Goal: Task Accomplishment & Management: Complete application form

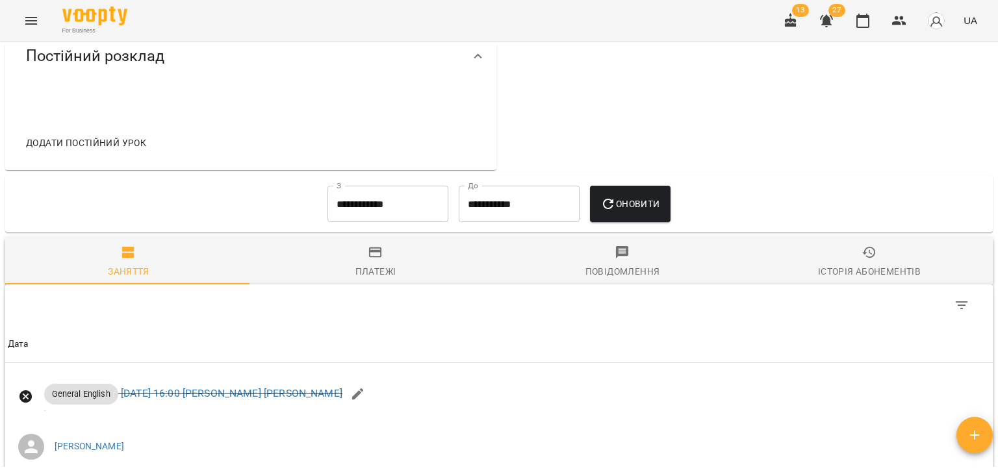
scroll to position [585, 0]
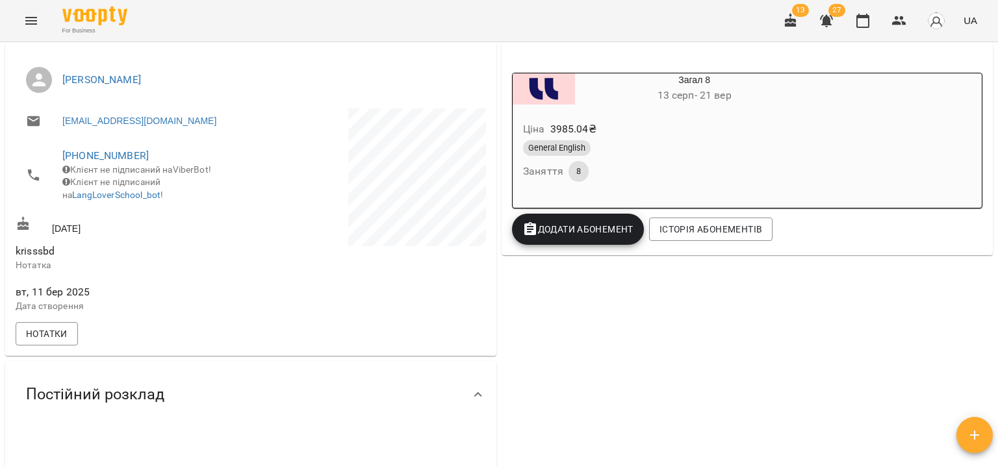
scroll to position [195, 0]
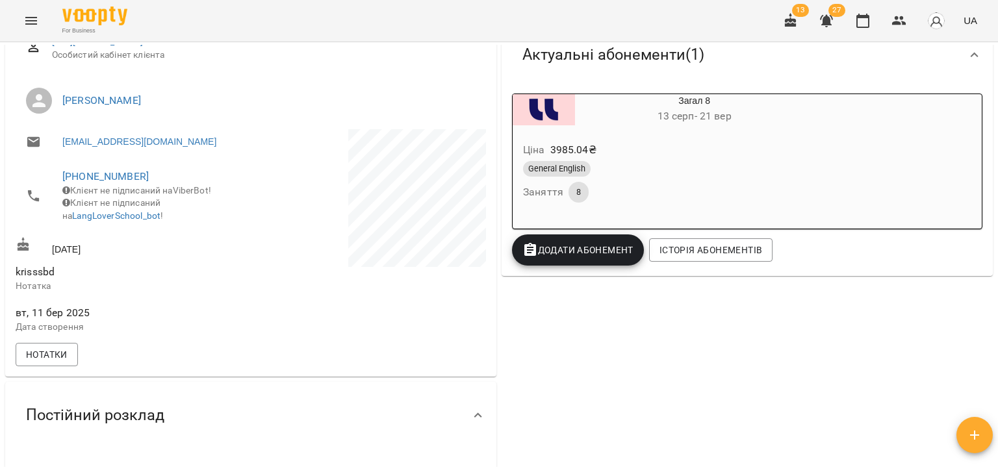
click at [702, 150] on div "Ціна 3985.04 ₴" at bounding box center [663, 149] width 285 height 23
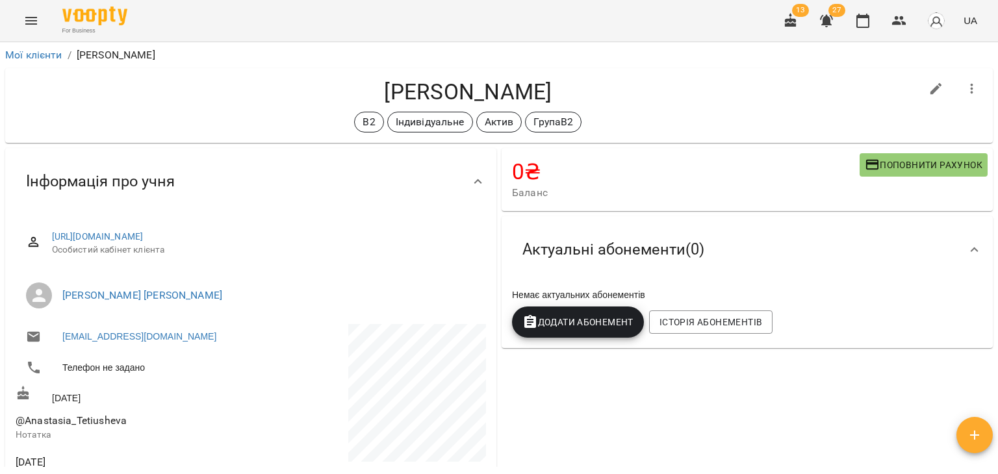
drag, startPoint x: 339, startPoint y: 91, endPoint x: 510, endPoint y: 97, distance: 171.0
click at [510, 97] on h4 "Тетюшева Анастасія Артемівна" at bounding box center [468, 92] width 905 height 27
copy h4 "Тетюшева Анастасія"
drag, startPoint x: 776, startPoint y: 81, endPoint x: 612, endPoint y: 291, distance: 266.2
click at [777, 81] on h4 "Тетюшева Анастасія Артемівна" at bounding box center [468, 92] width 905 height 27
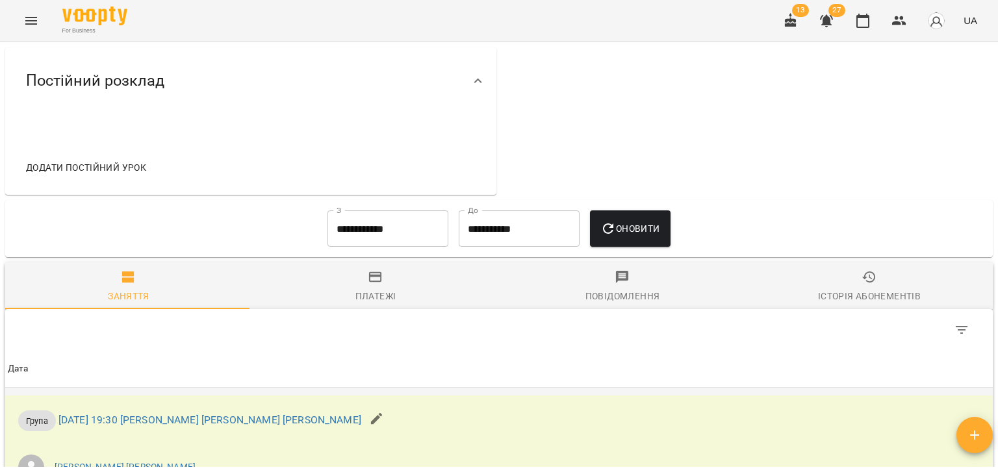
scroll to position [578, 0]
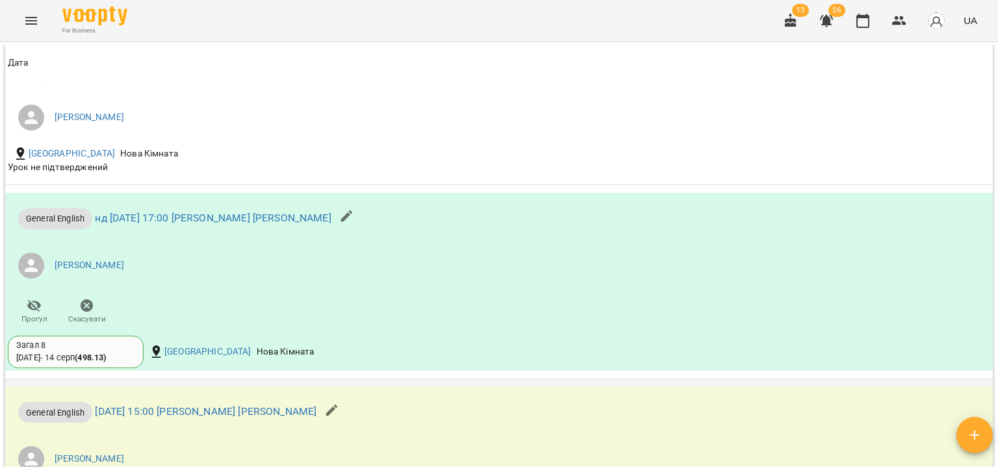
scroll to position [975, 0]
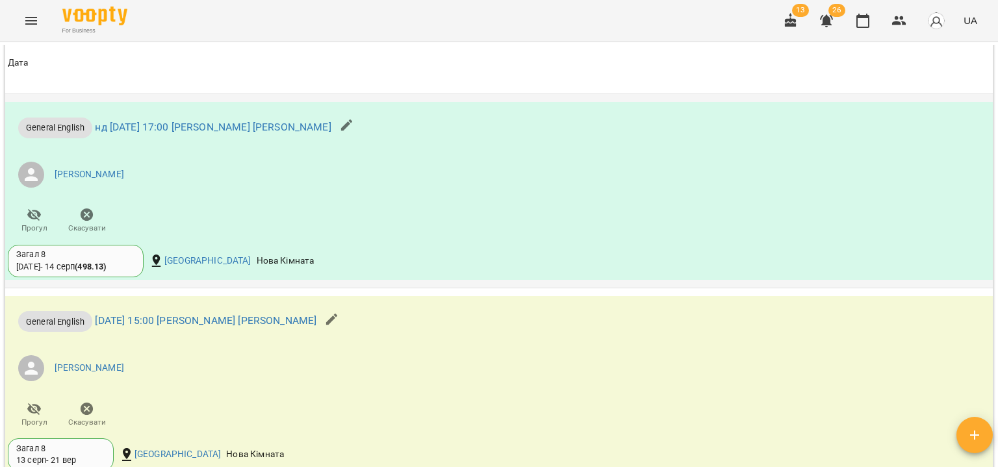
click at [920, 244] on div "General [DEMOGRAPHIC_DATA] нд [DATE] 17:00 [PERSON_NAME] [PERSON_NAME] Тенгізів…" at bounding box center [499, 191] width 988 height 178
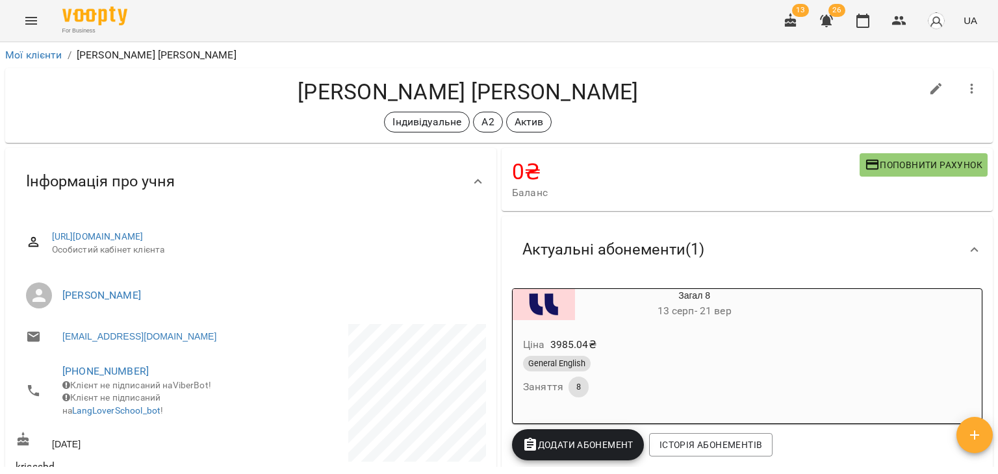
scroll to position [260, 0]
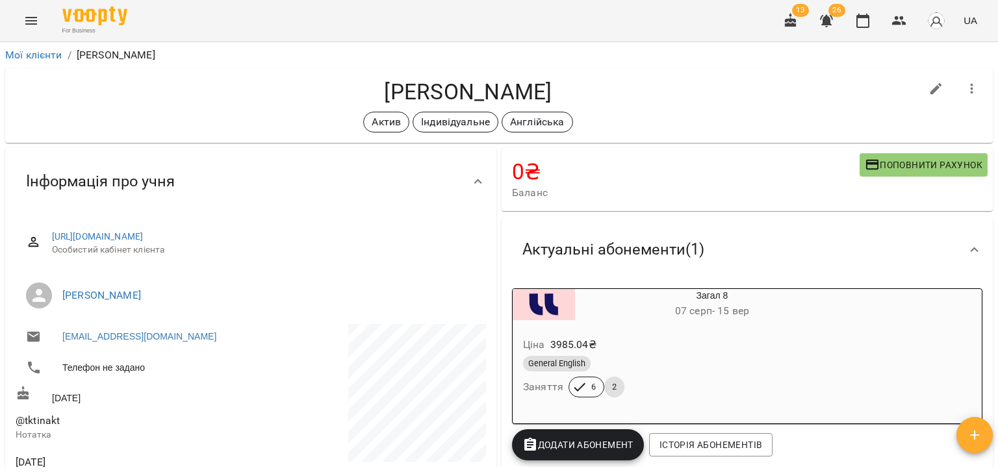
click at [853, 266] on div "Актуальні абонементи ( 1 )" at bounding box center [735, 249] width 447 height 41
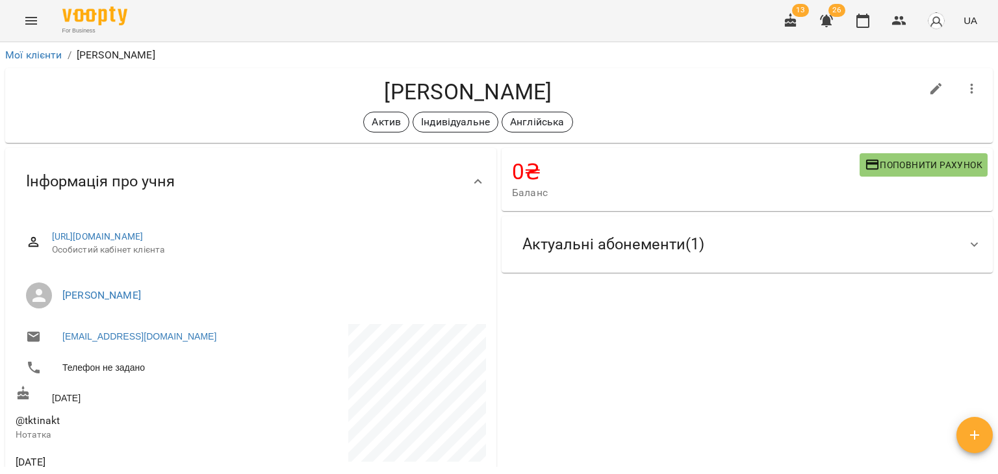
click at [849, 258] on div "Актуальні абонементи ( 1 )" at bounding box center [735, 244] width 447 height 41
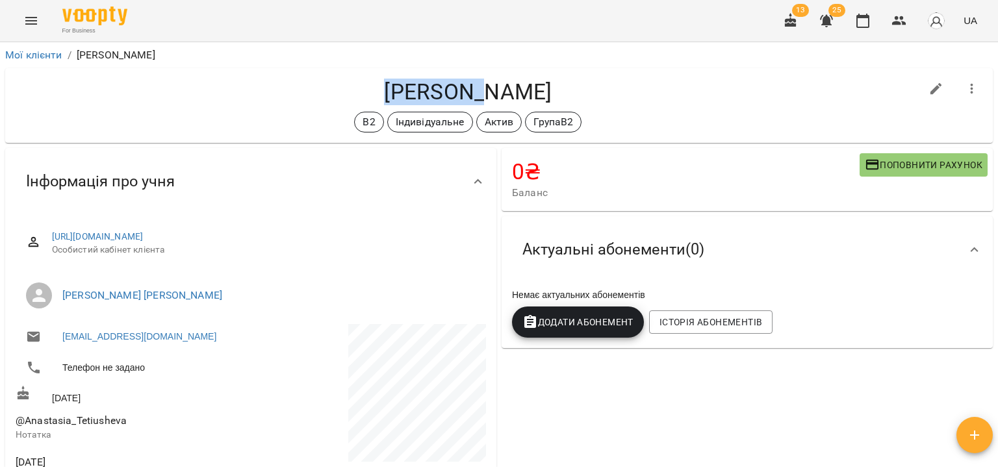
drag, startPoint x: 300, startPoint y: 92, endPoint x: 402, endPoint y: 93, distance: 102.7
click at [402, 93] on h4 "[PERSON_NAME]" at bounding box center [468, 92] width 905 height 27
copy h4 "[PERSON_NAME]"
click at [886, 253] on div "Актуальні абонементи ( 0 )" at bounding box center [735, 249] width 447 height 41
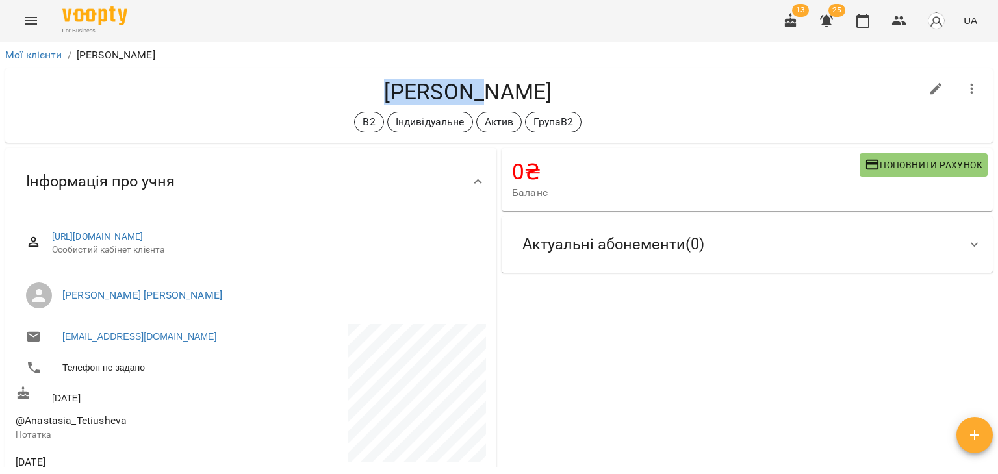
click at [882, 255] on div "Актуальні абонементи ( 0 )" at bounding box center [735, 244] width 447 height 41
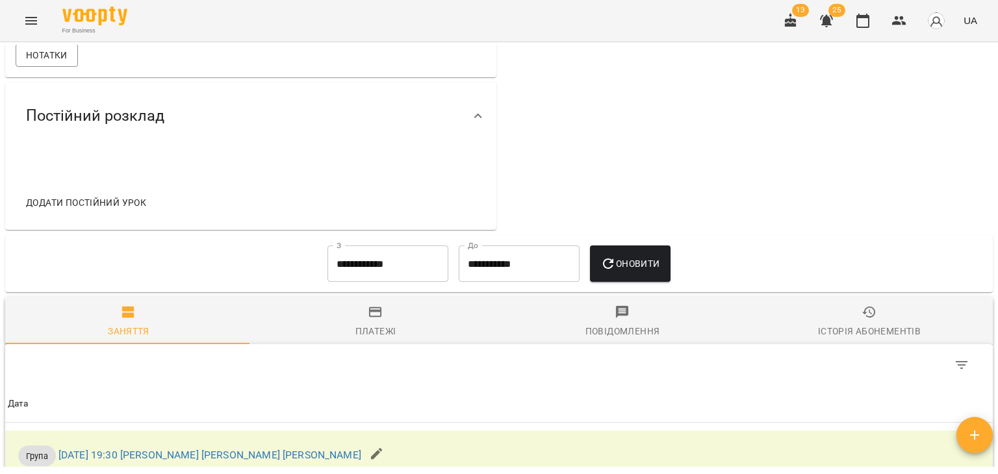
scroll to position [123, 0]
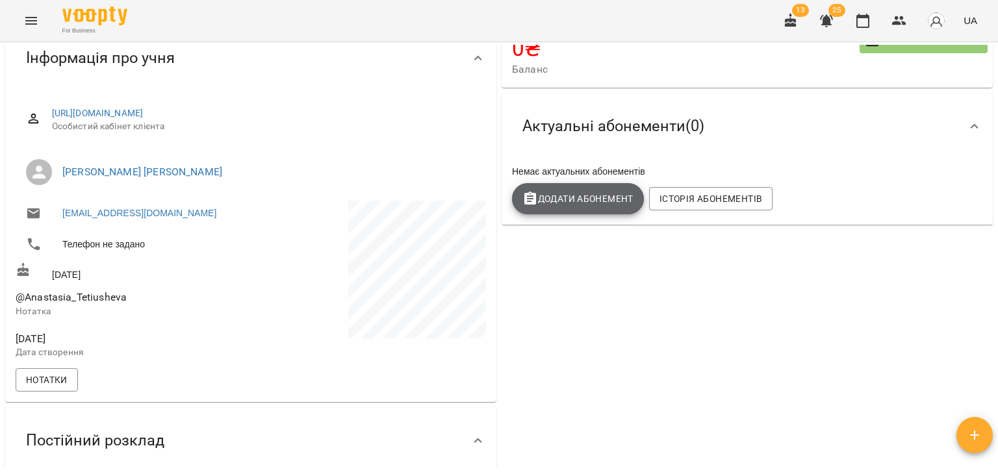
click at [600, 209] on button "Додати Абонемент" at bounding box center [578, 198] width 132 height 31
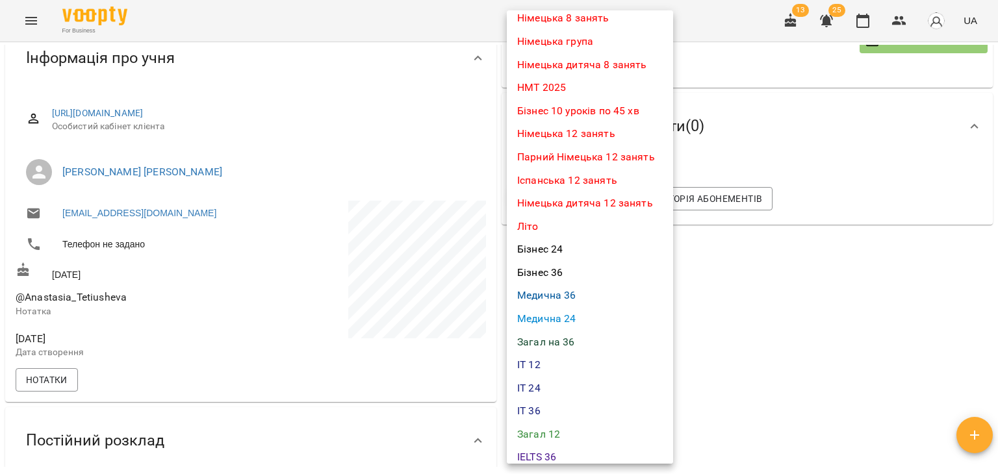
scroll to position [195, 0]
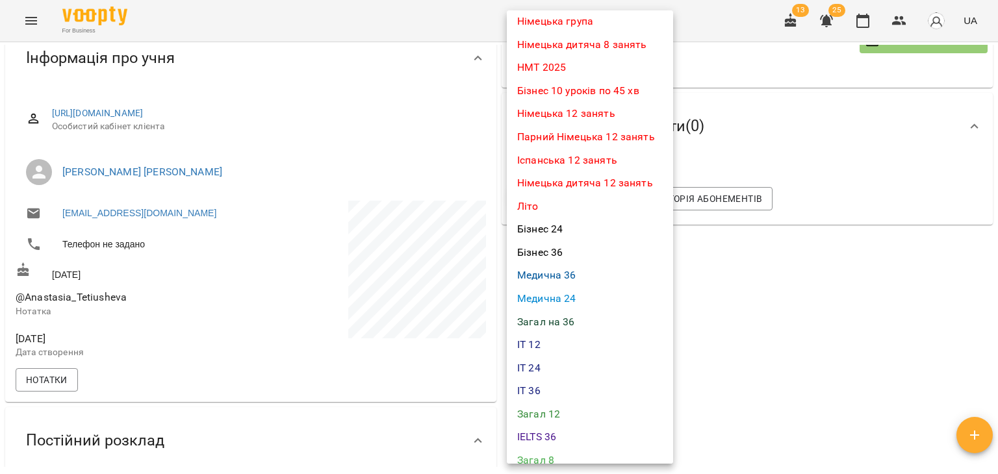
click at [826, 296] on div at bounding box center [499, 237] width 998 height 474
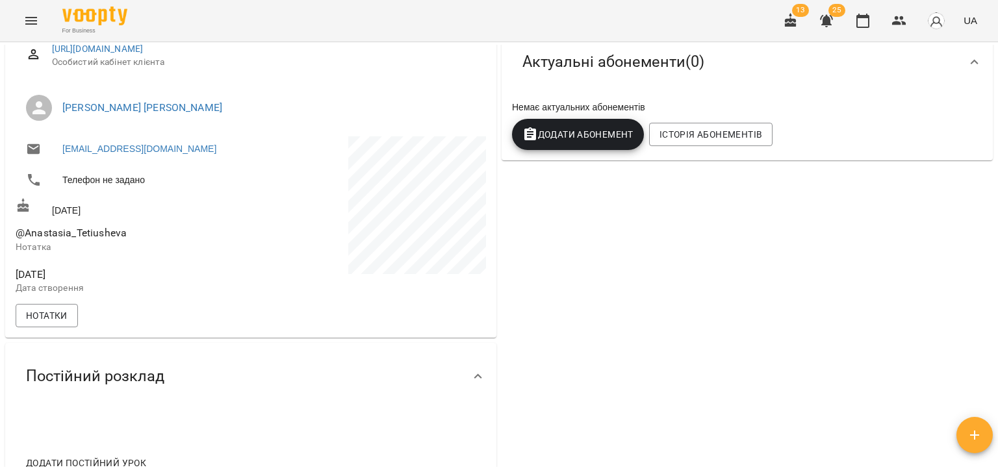
scroll to position [188, 0]
click at [793, 271] on div "0 ₴ Баланс Поповнити рахунок Актуальні абонементи ( 0 ) Немає актуальних абонем…" at bounding box center [747, 225] width 496 height 536
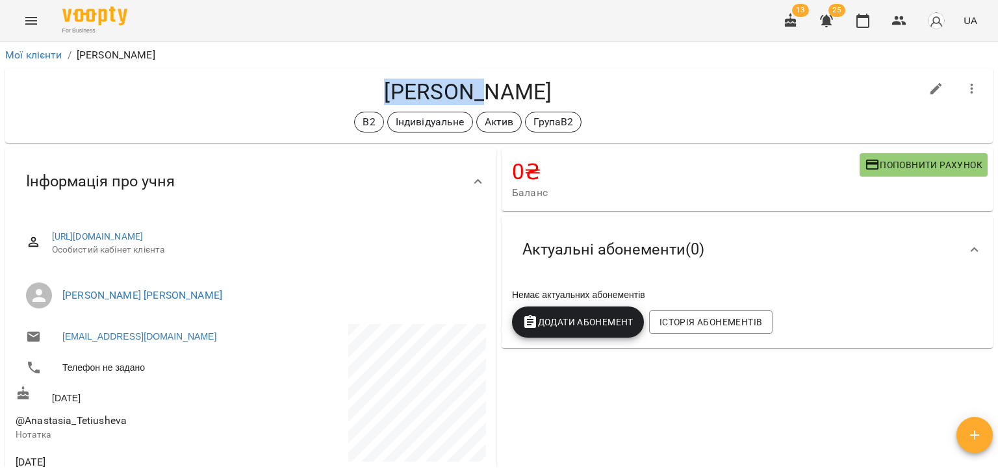
drag, startPoint x: 302, startPoint y: 93, endPoint x: 408, endPoint y: 94, distance: 106.6
click at [408, 94] on h4 "[PERSON_NAME]" at bounding box center [468, 92] width 905 height 27
copy h4 "[PERSON_NAME]"
click at [764, 121] on div "В2 Індивідуальне Актив ГрупаB2" at bounding box center [468, 122] width 905 height 21
click at [47, 53] on link "Мої клієнти" at bounding box center [33, 55] width 57 height 12
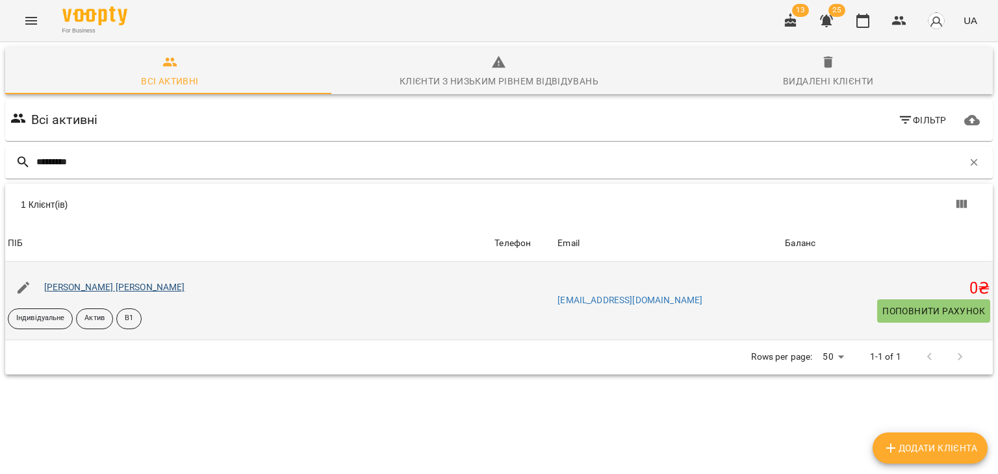
type input "*********"
click at [155, 290] on link "Канащенко Сергій Олександрович" at bounding box center [114, 287] width 141 height 10
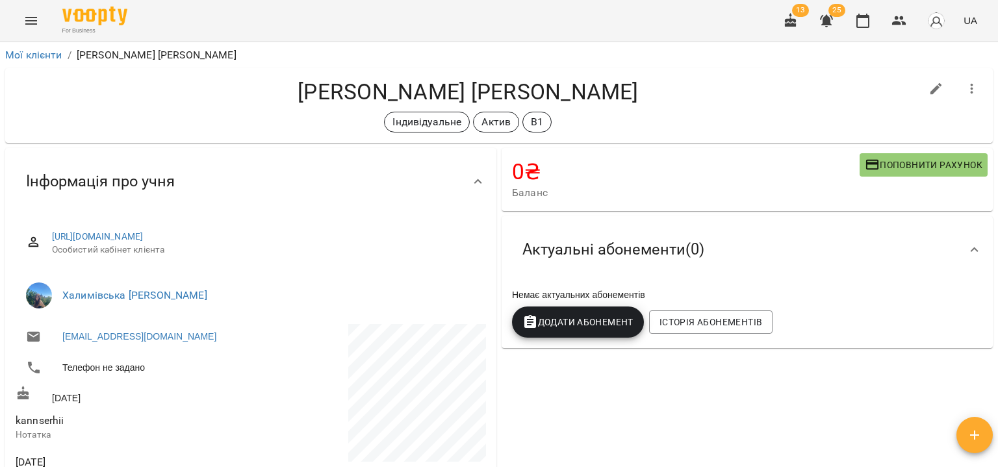
click at [763, 241] on div "Актуальні абонементи ( 0 )" at bounding box center [735, 249] width 447 height 41
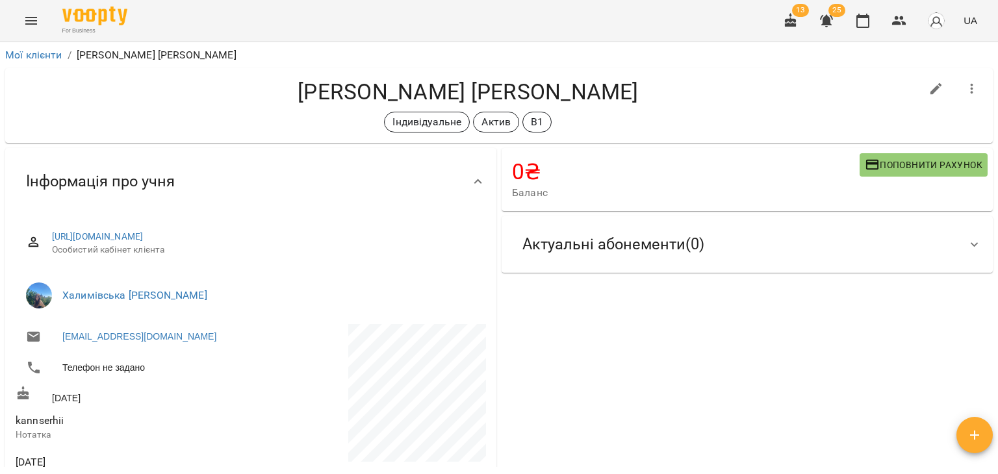
click at [764, 241] on div "Актуальні абонементи ( 0 )" at bounding box center [735, 244] width 447 height 41
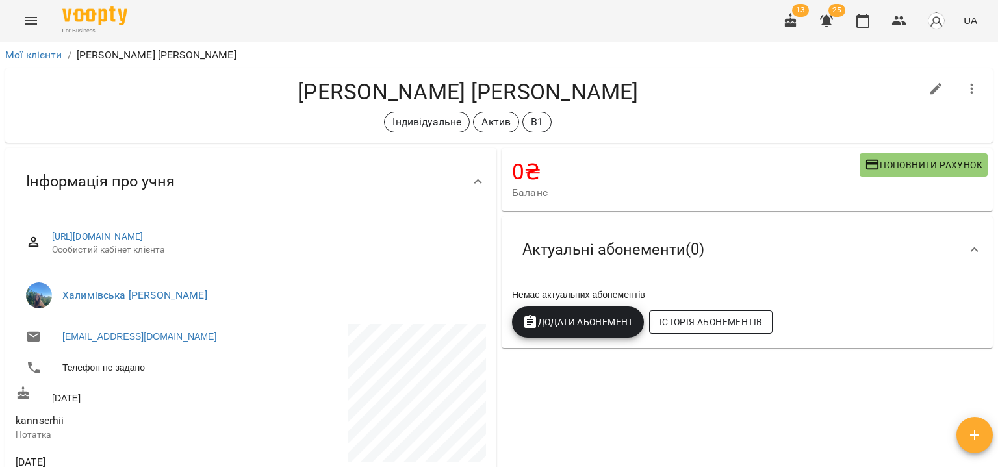
click at [742, 315] on button "Історія абонементів" at bounding box center [710, 322] width 123 height 23
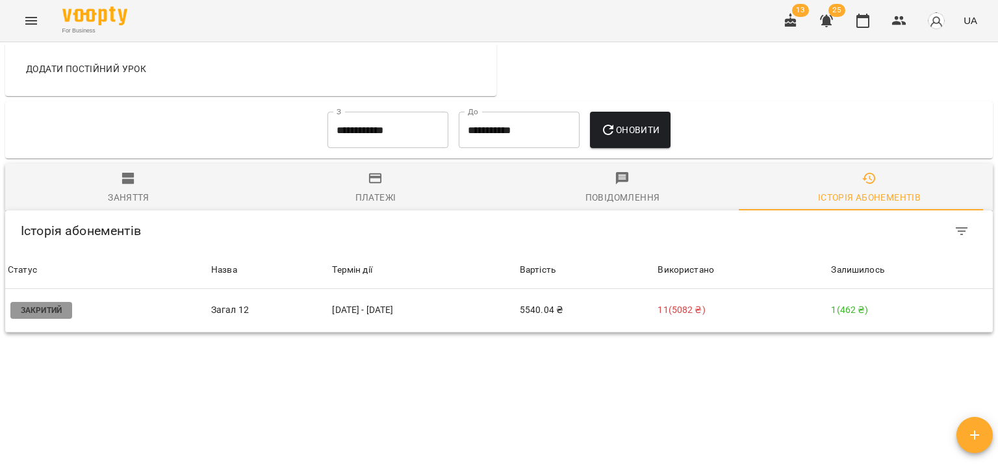
scroll to position [606, 0]
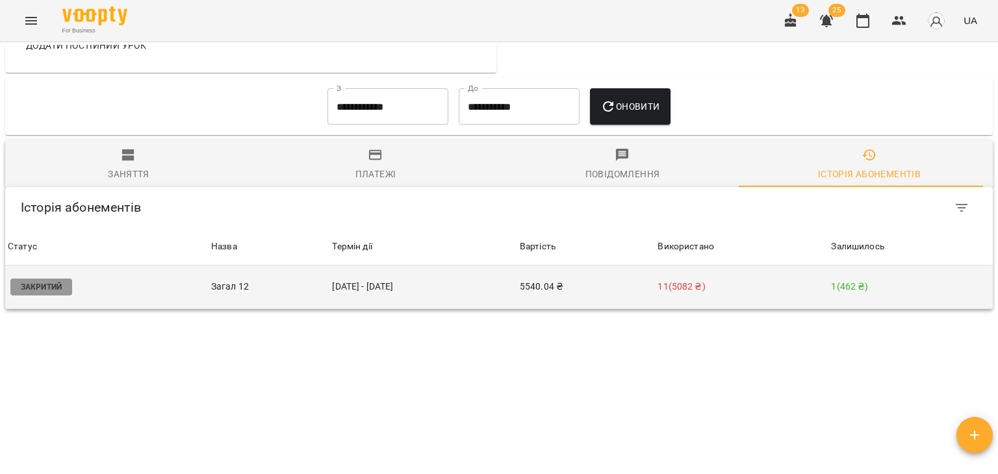
click at [454, 266] on td "26 черв - 09 серп" at bounding box center [422, 288] width 187 height 44
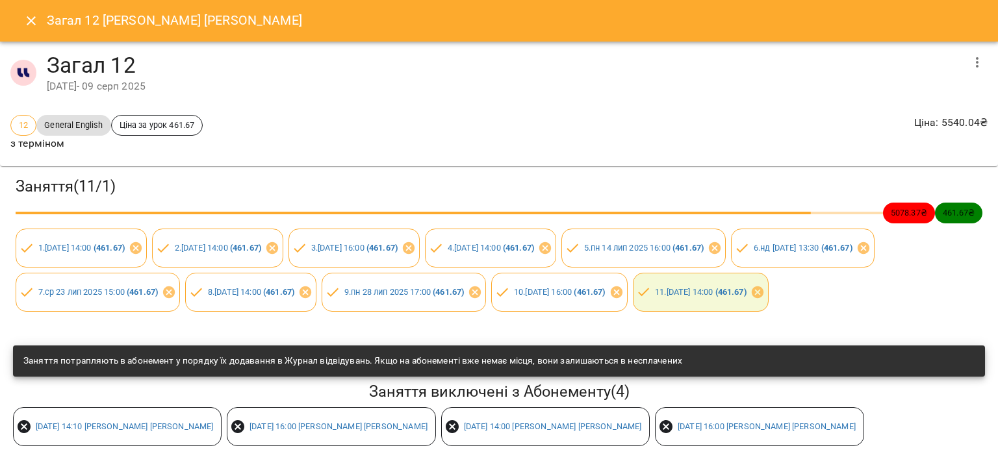
click at [21, 25] on button "Close" at bounding box center [31, 20] width 31 height 31
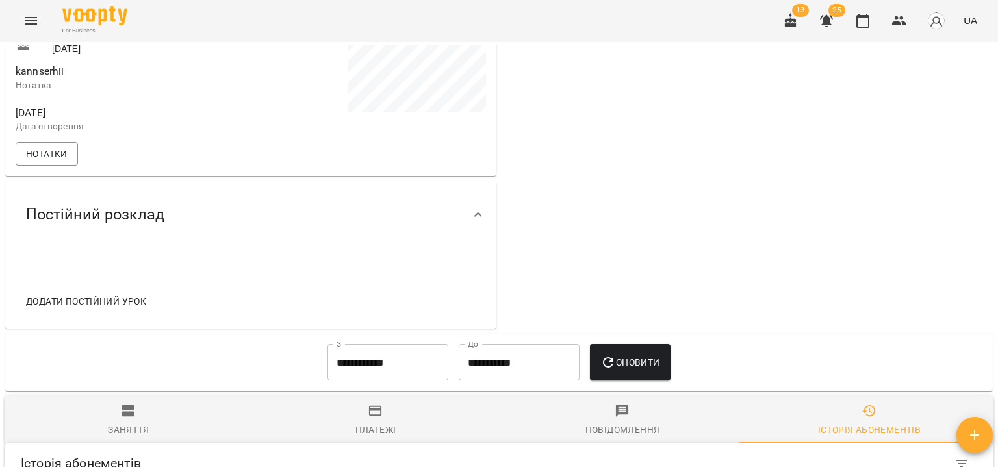
scroll to position [455, 0]
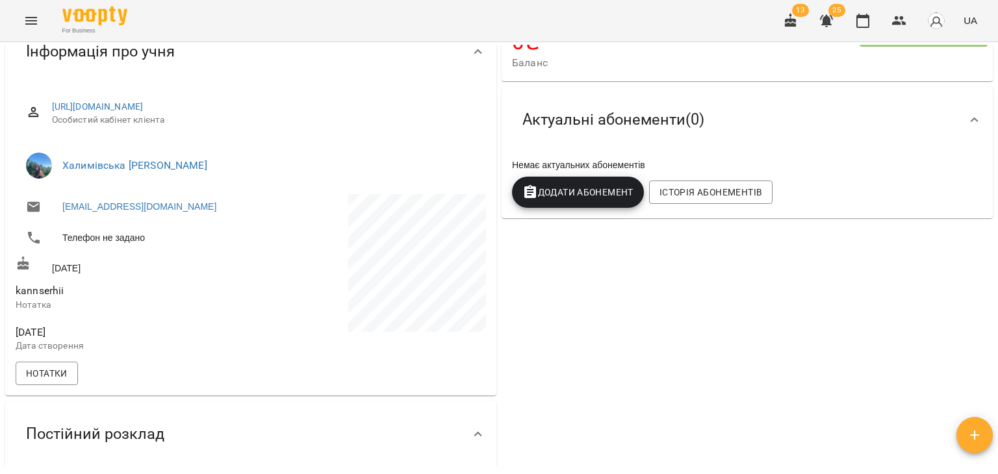
scroll to position [0, 0]
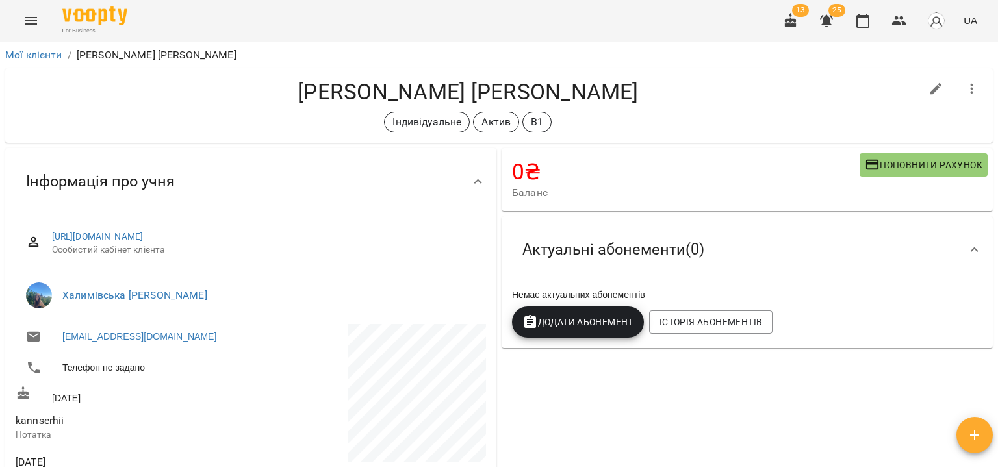
click at [806, 233] on div "Актуальні абонементи ( 0 )" at bounding box center [747, 249] width 491 height 67
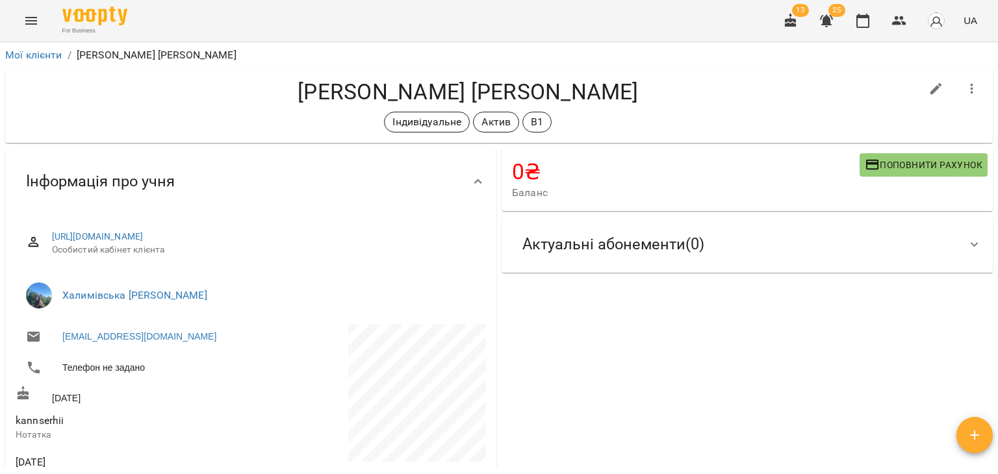
drag, startPoint x: 888, startPoint y: 254, endPoint x: 816, endPoint y: 118, distance: 153.8
click at [888, 254] on div "0 ₴ Баланс Поповнити рахунок Актуальні абонементи ( 0 ) Немає актуальних абонем…" at bounding box center [747, 414] width 496 height 536
click at [788, 26] on icon "button" at bounding box center [791, 20] width 12 height 14
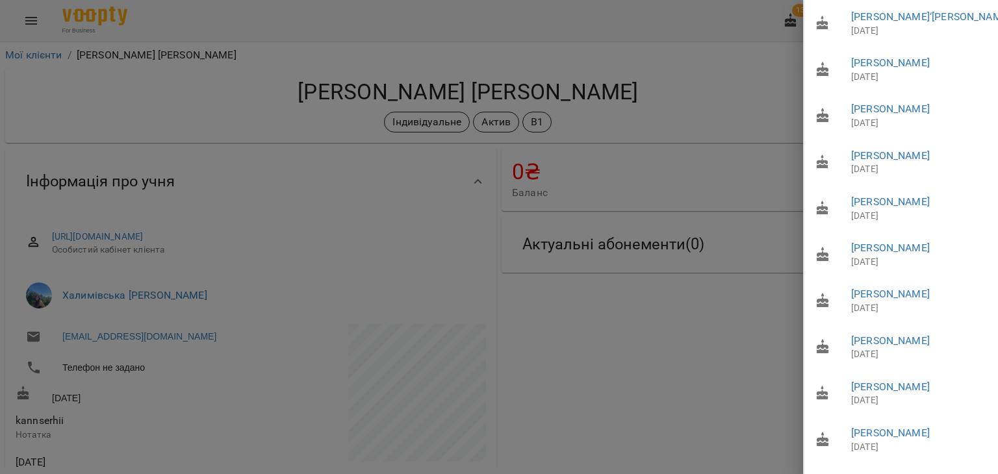
click at [678, 105] on div at bounding box center [499, 237] width 998 height 474
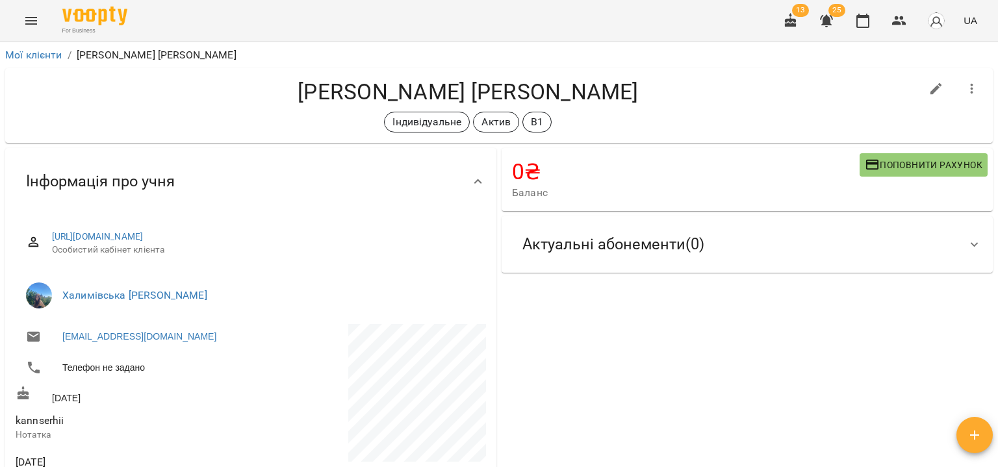
click at [830, 19] on icon "button" at bounding box center [826, 21] width 13 height 12
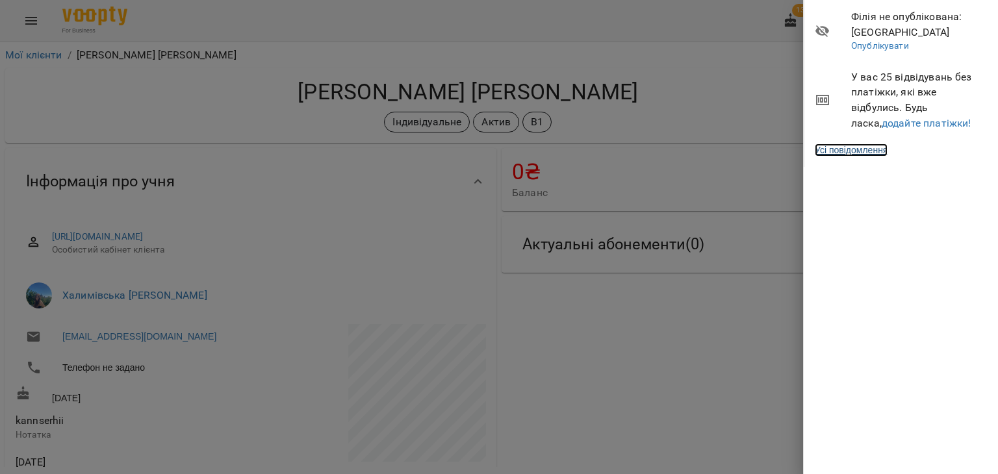
click at [877, 149] on link "Усі повідомлення" at bounding box center [851, 150] width 73 height 13
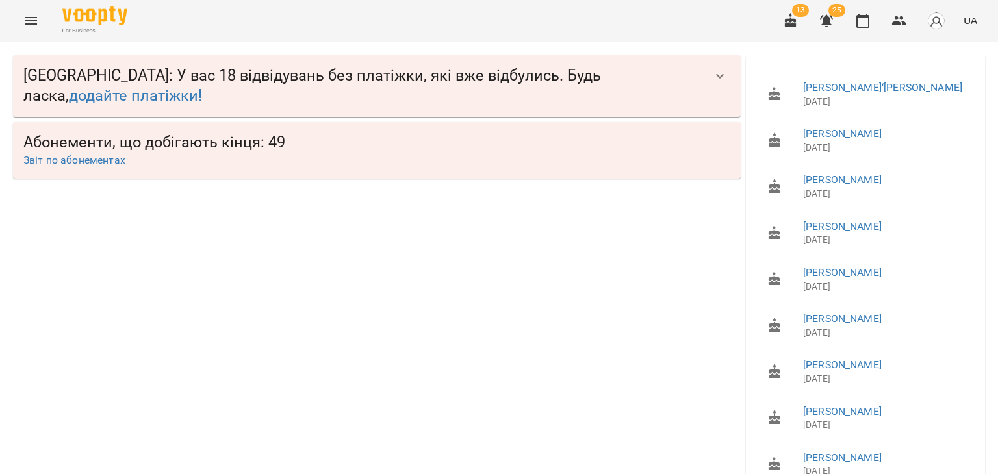
click at [712, 77] on icon "button" at bounding box center [720, 76] width 16 height 16
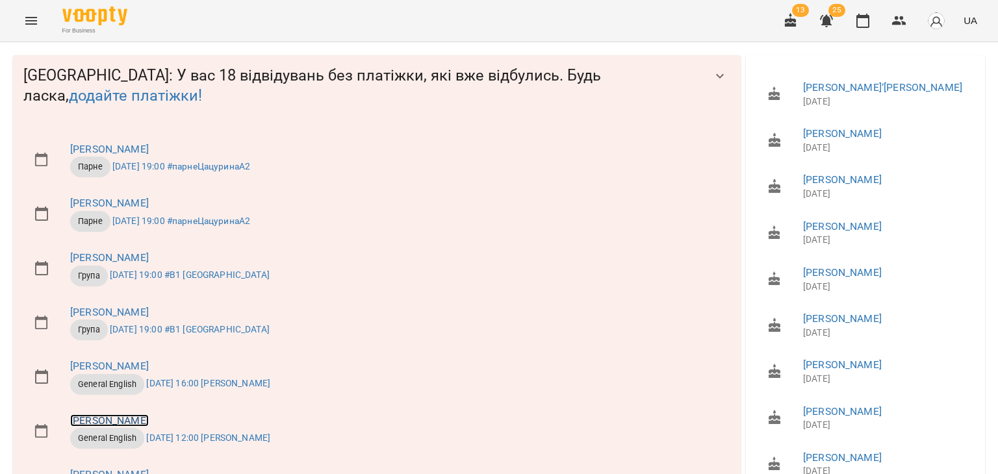
scroll to position [195, 0]
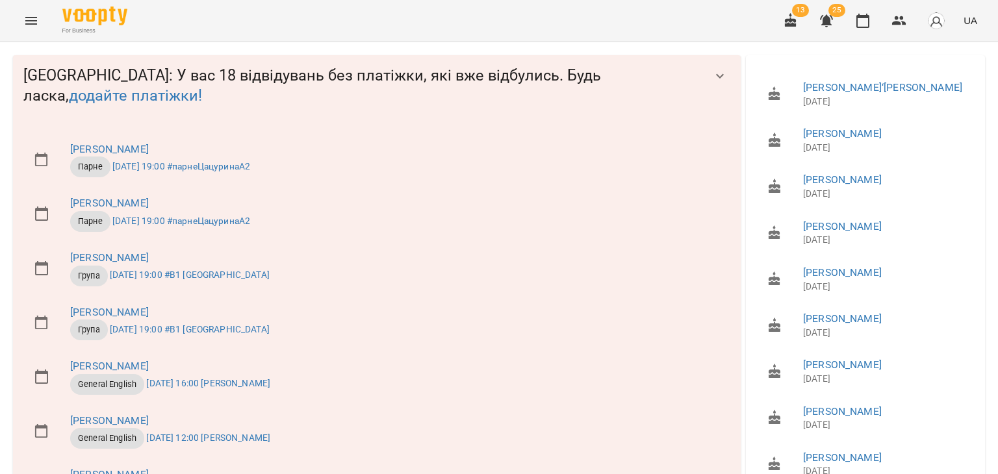
scroll to position [0, 0]
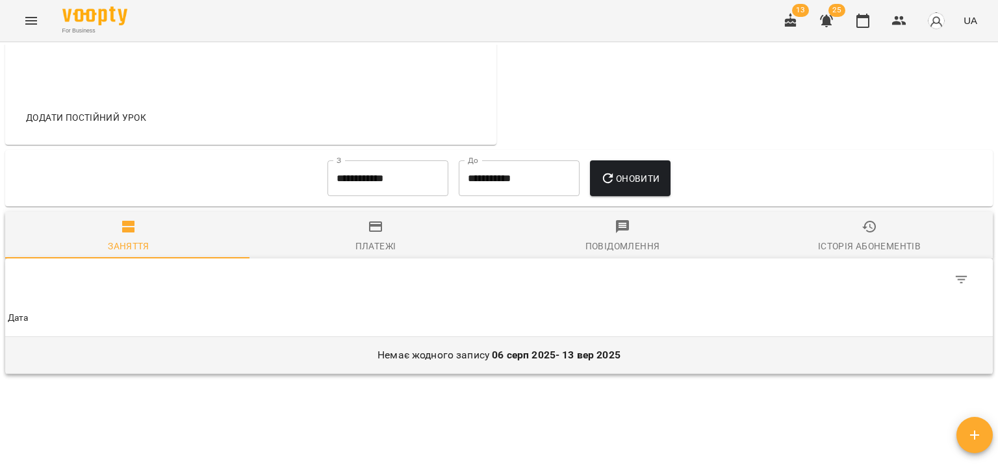
scroll to position [188, 0]
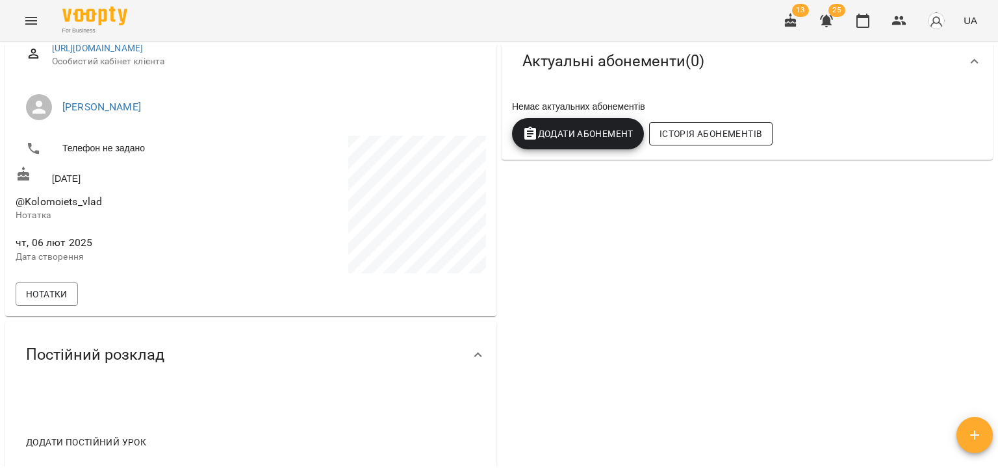
click at [743, 133] on span "Історія абонементів" at bounding box center [711, 134] width 103 height 16
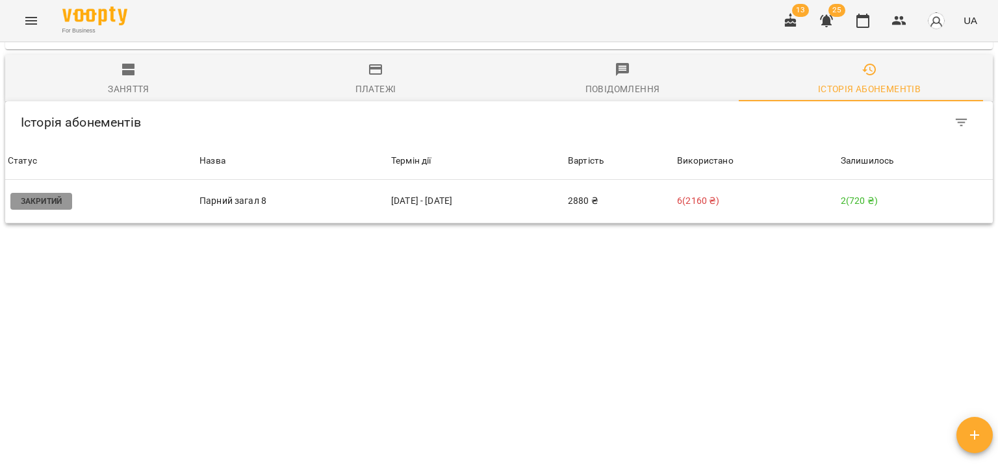
scroll to position [578, 0]
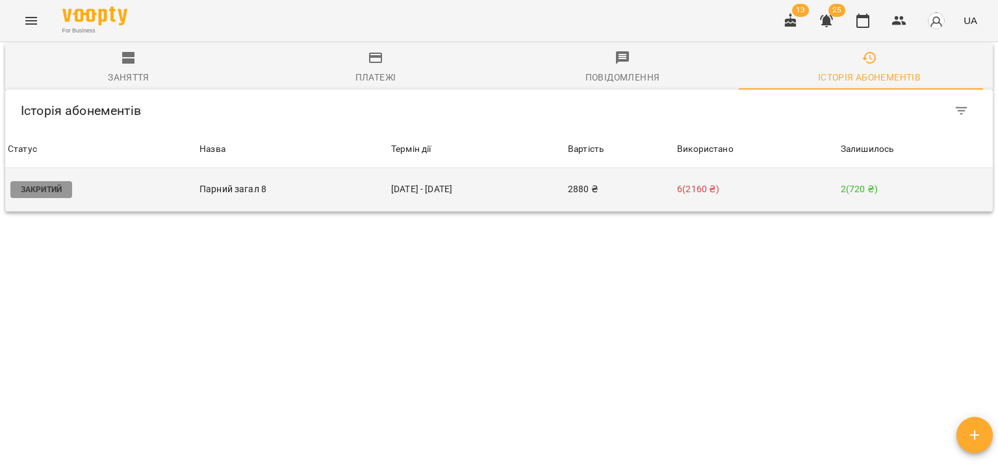
click at [253, 183] on p "Парний загал 8" at bounding box center [292, 190] width 186 height 14
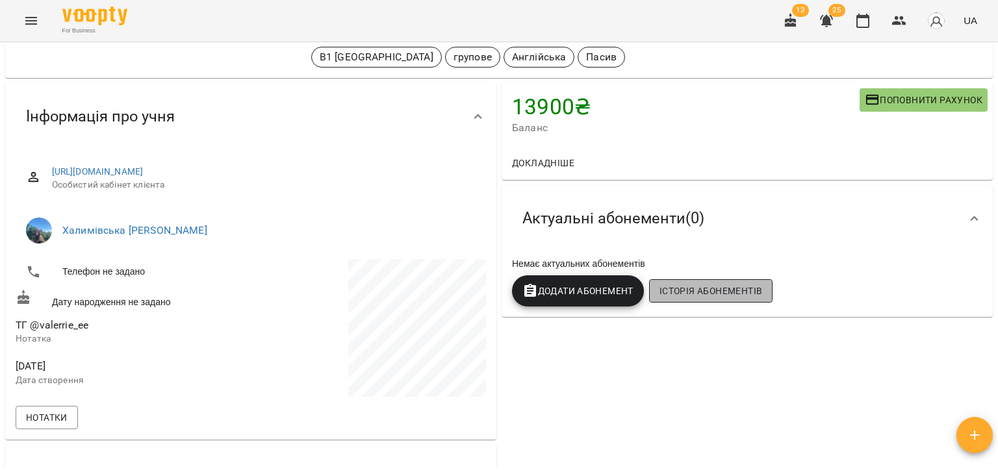
click at [747, 297] on span "Історія абонементів" at bounding box center [711, 291] width 103 height 16
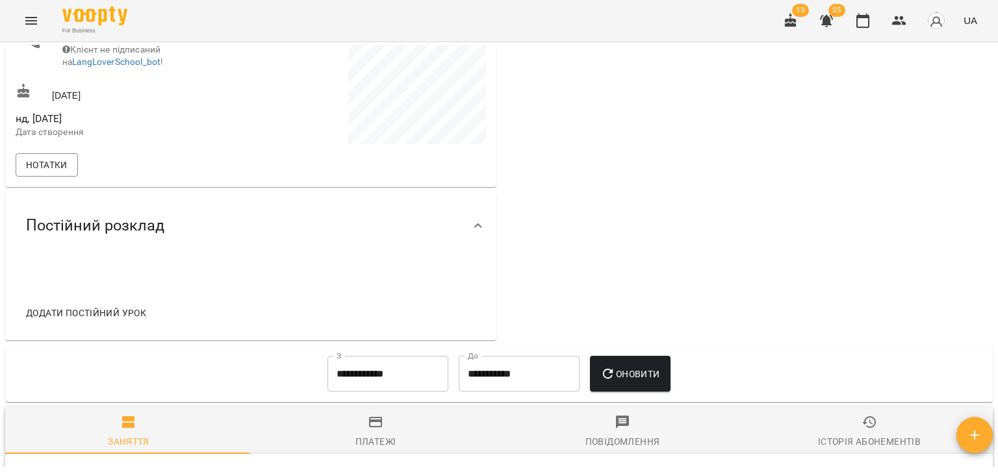
scroll to position [192, 0]
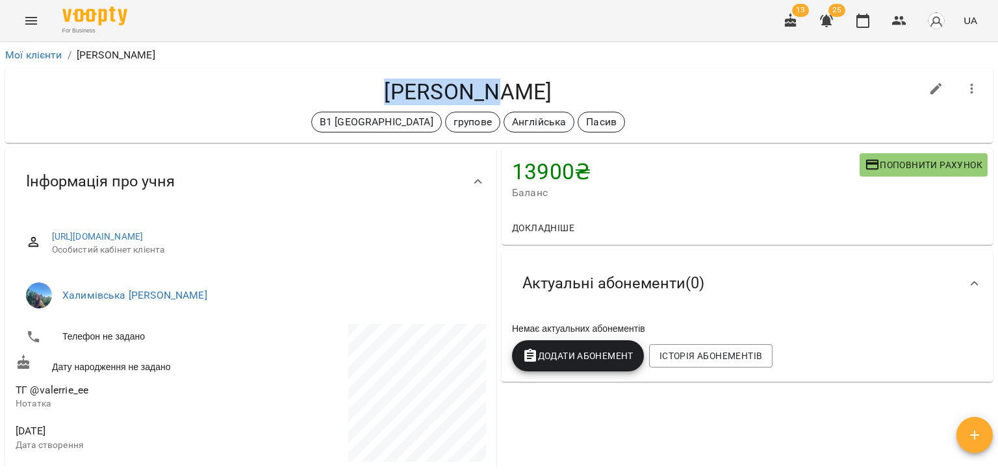
drag, startPoint x: 368, startPoint y: 90, endPoint x: 474, endPoint y: 104, distance: 106.8
click at [474, 104] on h4 "[PERSON_NAME]" at bounding box center [468, 92] width 905 height 27
copy h4 "[PERSON_NAME]"
click at [787, 116] on div "В1 Халимівська групове Англійська Пасив" at bounding box center [468, 122] width 905 height 21
click at [830, 20] on icon "button" at bounding box center [826, 21] width 13 height 12
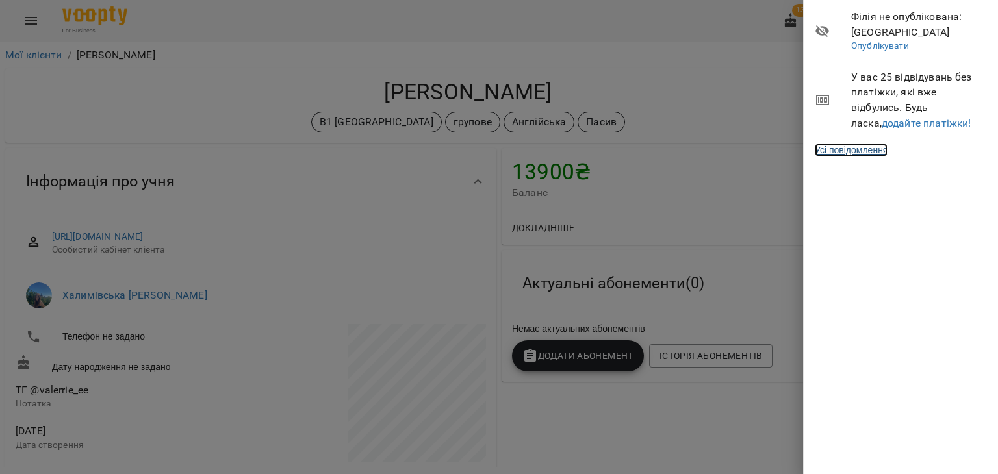
click at [854, 153] on link "Усі повідомлення" at bounding box center [851, 150] width 73 height 13
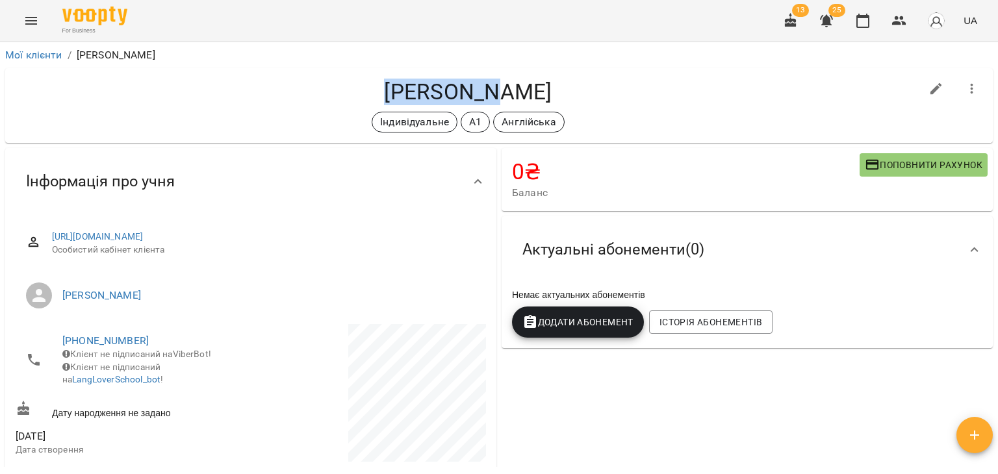
drag, startPoint x: 424, startPoint y: 92, endPoint x: 320, endPoint y: 94, distance: 104.6
click at [320, 94] on h4 "[PERSON_NAME]" at bounding box center [468, 92] width 905 height 27
copy h4 "[PERSON_NAME]"
drag, startPoint x: 784, startPoint y: 114, endPoint x: 789, endPoint y: 101, distance: 14.4
click at [784, 114] on div "Індивідуальне А1 Англійська" at bounding box center [468, 122] width 905 height 21
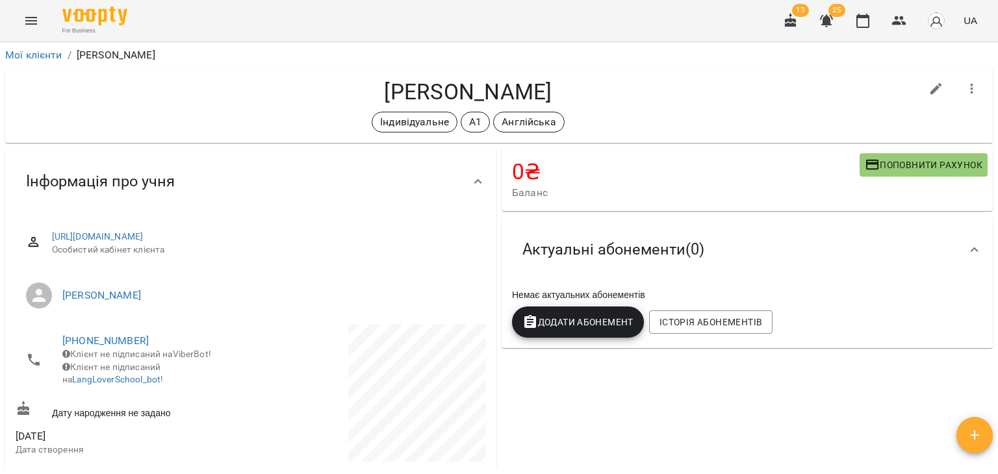
click at [830, 21] on icon "button" at bounding box center [826, 21] width 13 height 12
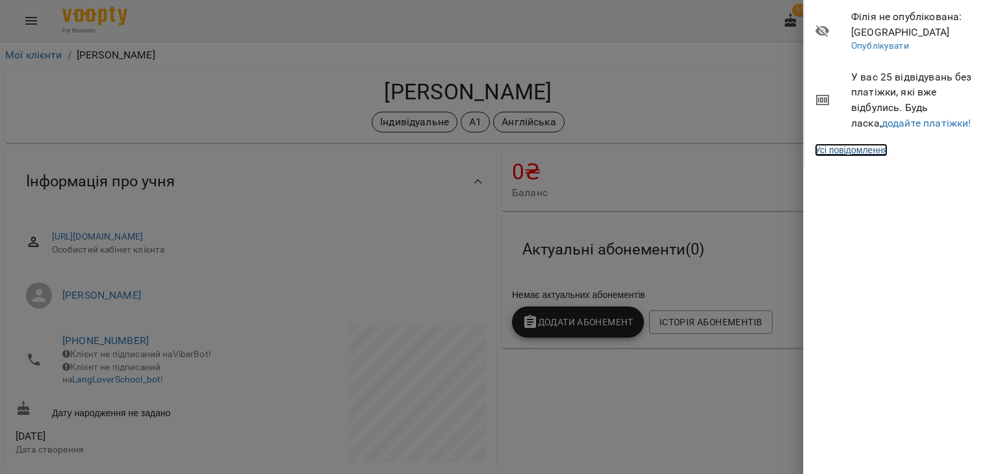
click at [853, 146] on link "Усі повідомлення" at bounding box center [851, 150] width 73 height 13
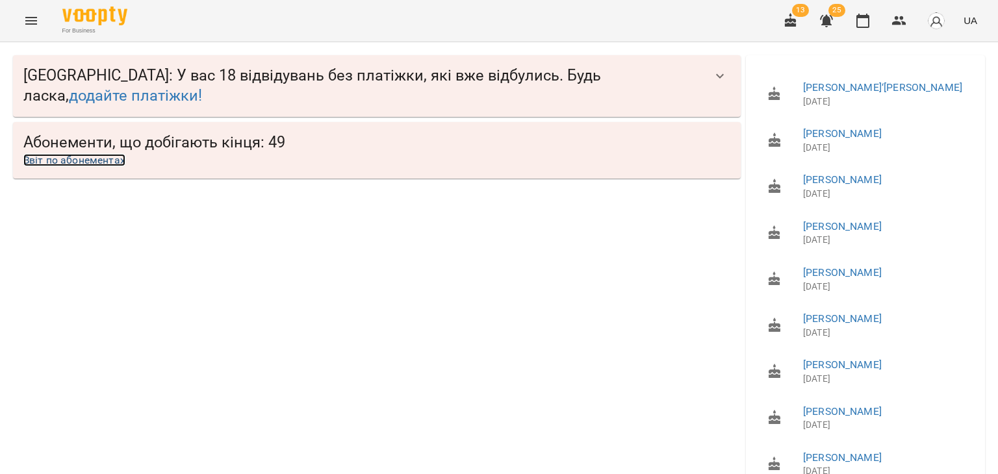
click at [102, 162] on link "Звіт по абонементах" at bounding box center [74, 160] width 102 height 12
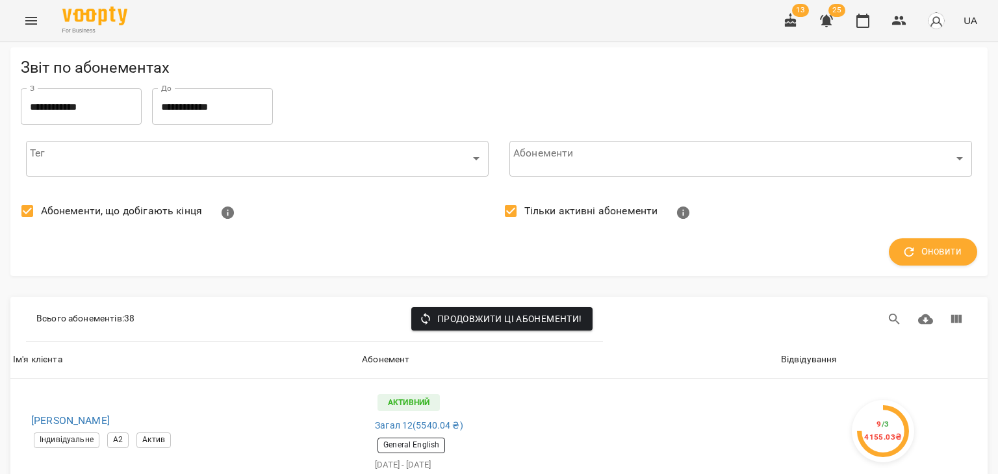
scroll to position [1040, 0]
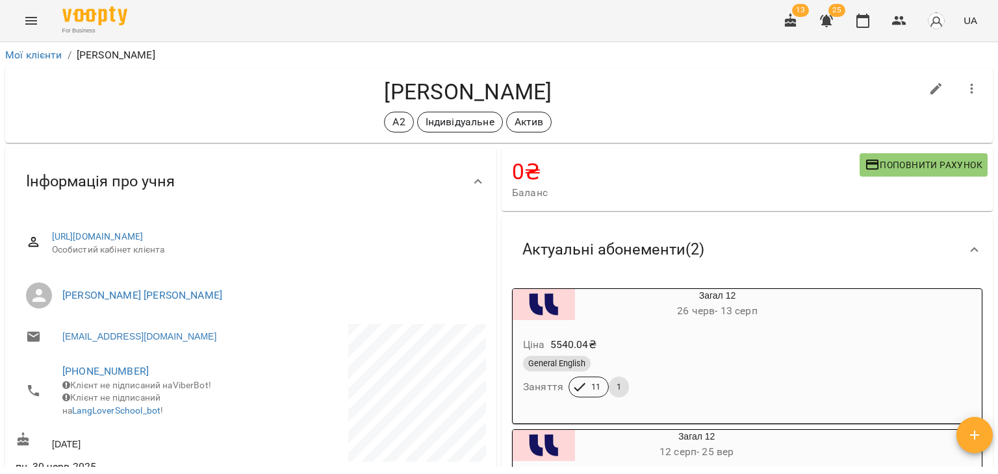
drag, startPoint x: 307, startPoint y: 87, endPoint x: 472, endPoint y: 97, distance: 164.7
click at [472, 97] on h4 "[PERSON_NAME]" at bounding box center [468, 92] width 905 height 27
copy h4 "[PERSON_NAME]"
click at [793, 116] on div "A2 Індивідуальне Актив" at bounding box center [468, 122] width 905 height 21
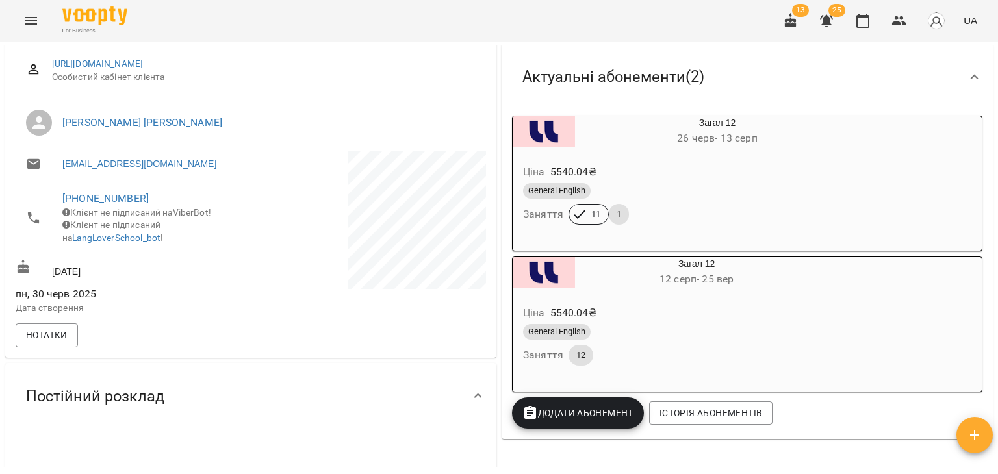
scroll to position [260, 0]
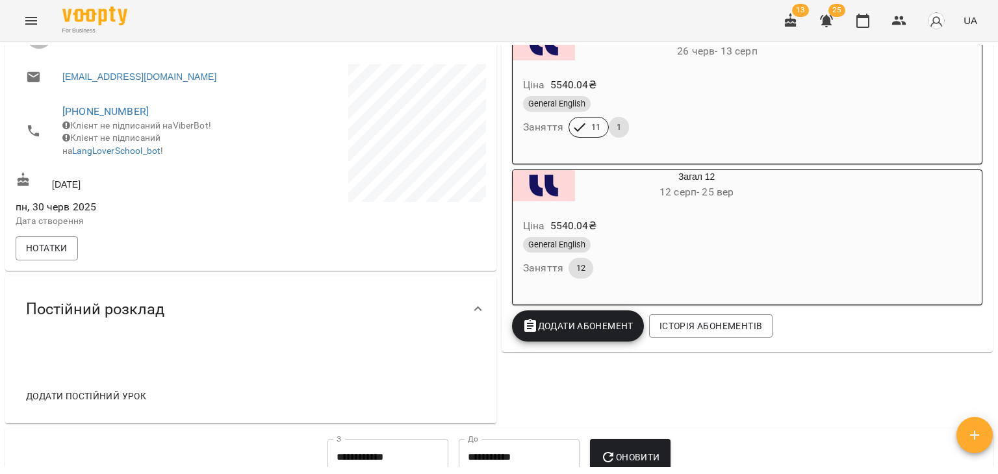
click at [611, 334] on span "Додати Абонемент" at bounding box center [577, 326] width 111 height 16
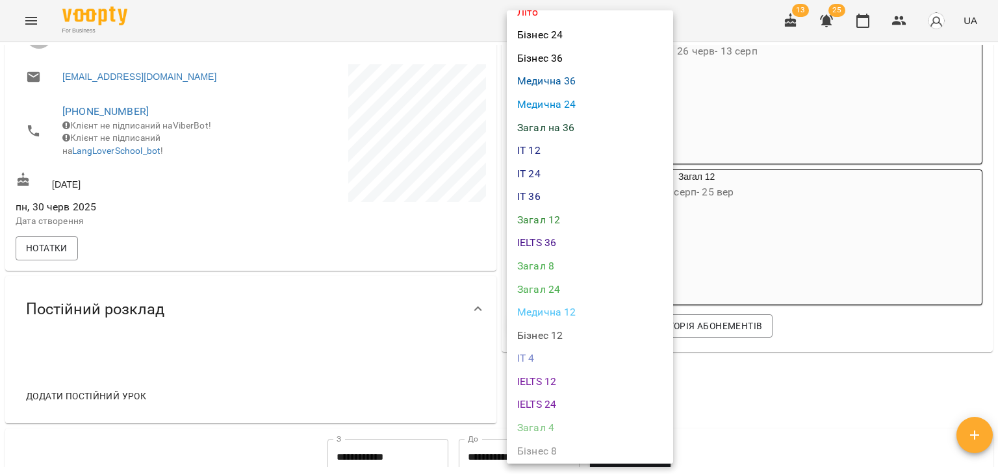
scroll to position [455, 0]
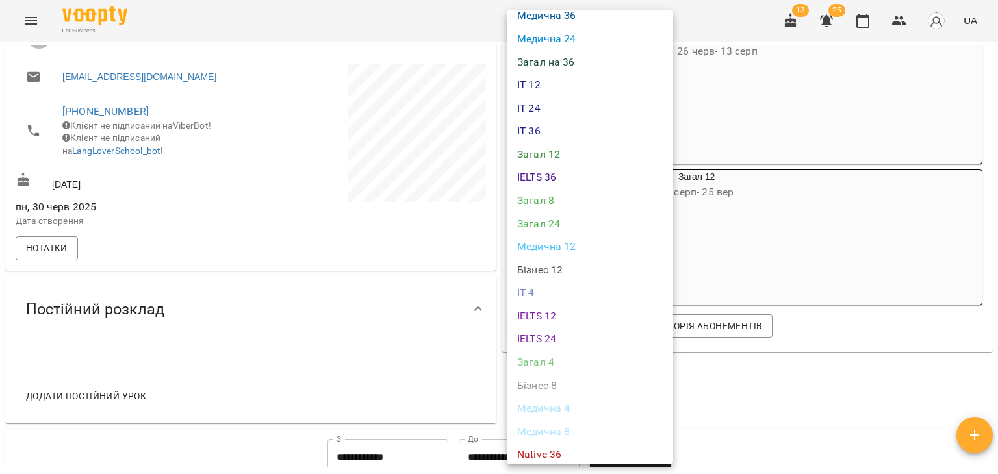
click at [558, 162] on li "Загал 12" at bounding box center [590, 154] width 166 height 23
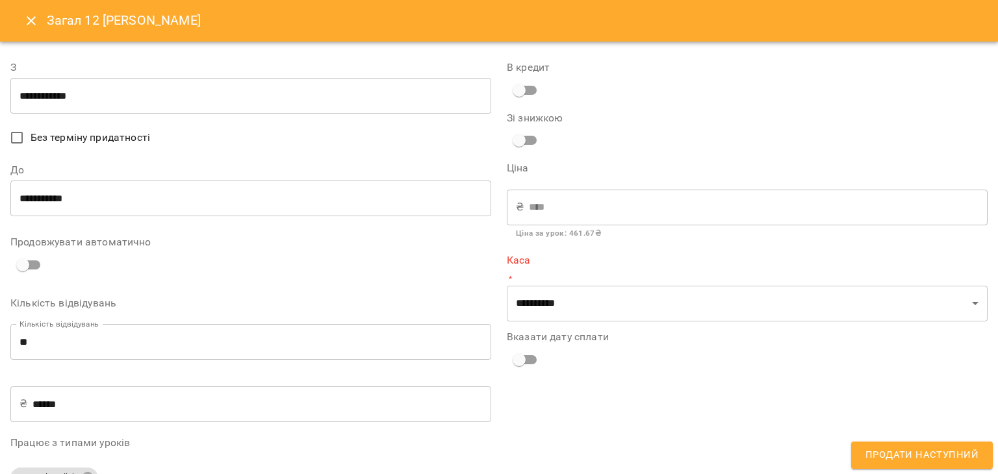
click at [808, 83] on div "В кредит" at bounding box center [747, 82] width 481 height 40
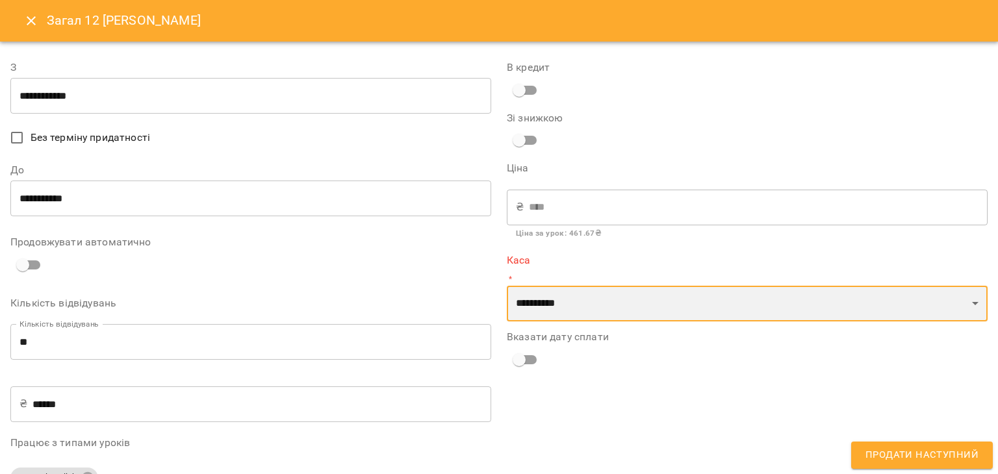
drag, startPoint x: 548, startPoint y: 307, endPoint x: 555, endPoint y: 319, distance: 13.4
click at [548, 307] on select "**********" at bounding box center [747, 304] width 481 height 36
select select "****"
click at [507, 286] on select "**********" at bounding box center [747, 304] width 481 height 36
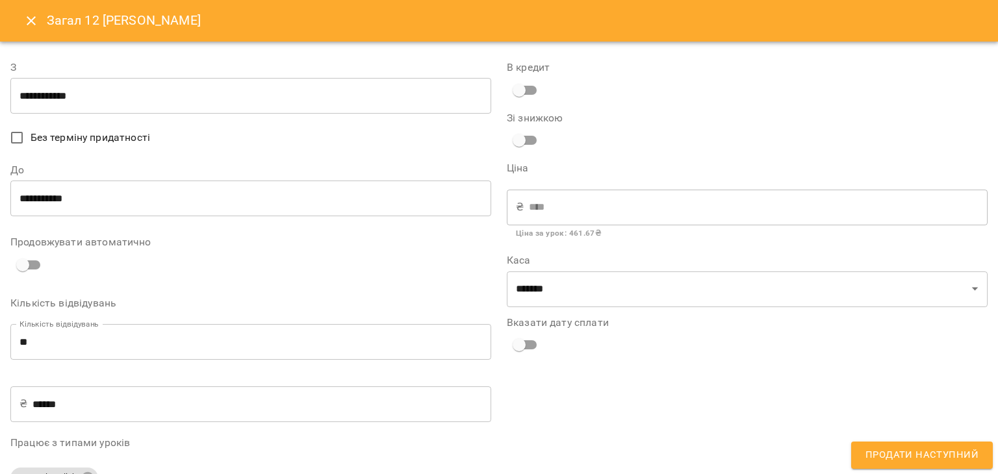
click at [808, 94] on div "В кредит" at bounding box center [747, 82] width 481 height 40
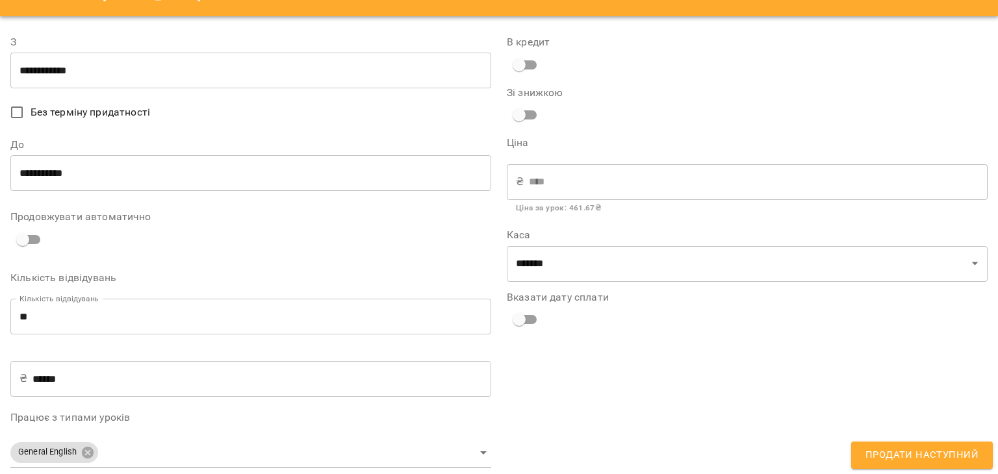
scroll to position [39, 0]
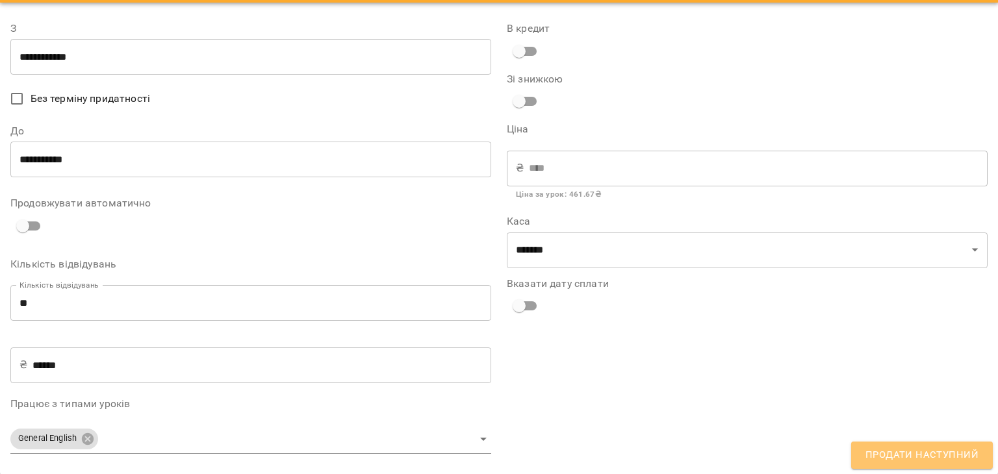
click at [942, 461] on span "Продати наступний" at bounding box center [922, 455] width 113 height 17
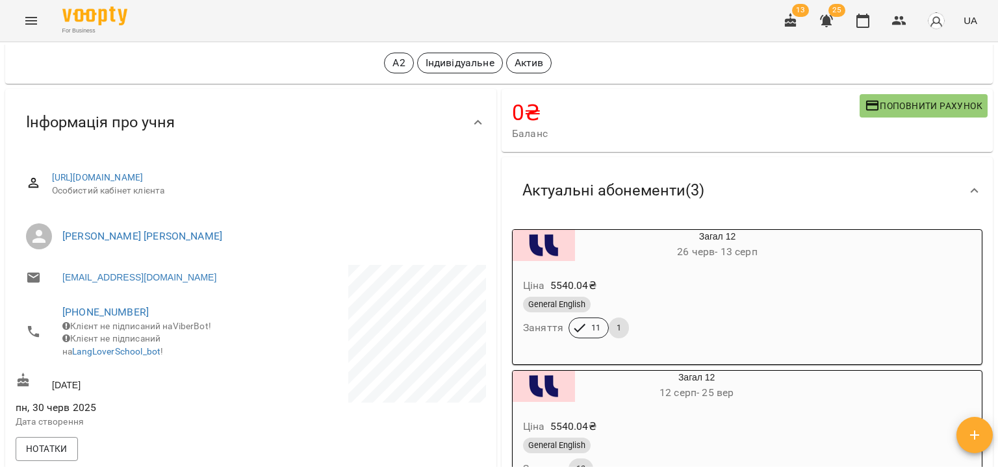
scroll to position [0, 0]
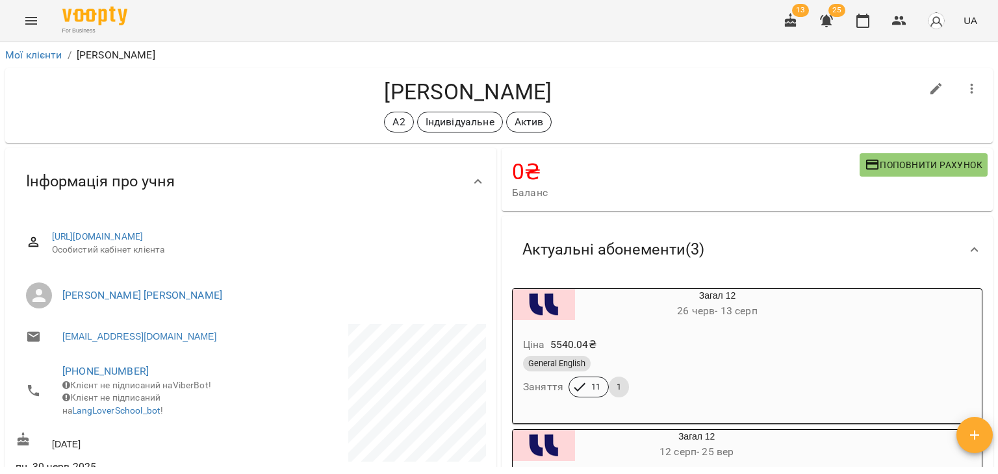
click at [185, 19] on div "For Business 13 25 UA" at bounding box center [499, 21] width 998 height 42
click at [146, 110] on div "Гуйван Богдана Любомирівна A2 Індивідуальне Актив" at bounding box center [468, 106] width 905 height 54
click at [45, 59] on link "Мої клієнти" at bounding box center [33, 55] width 57 height 12
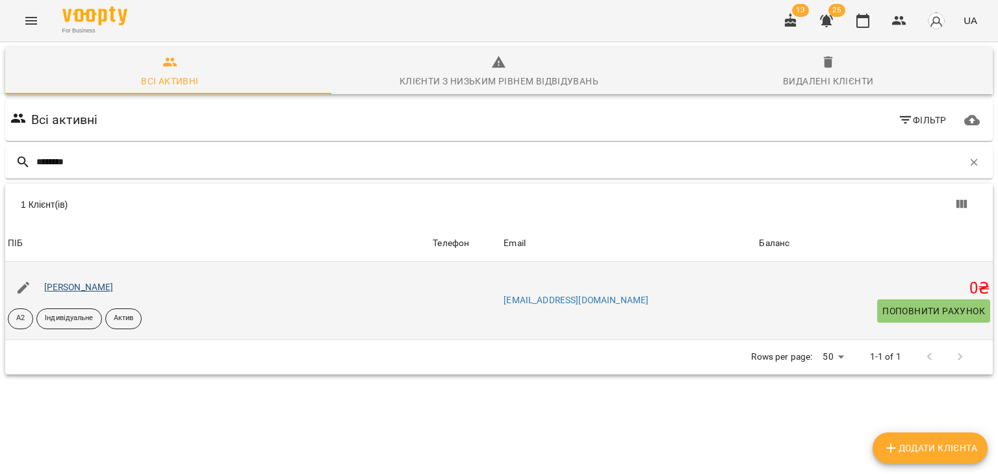
type input "********"
click at [114, 284] on link "Домченко Ігор Владиславович" at bounding box center [79, 287] width 70 height 10
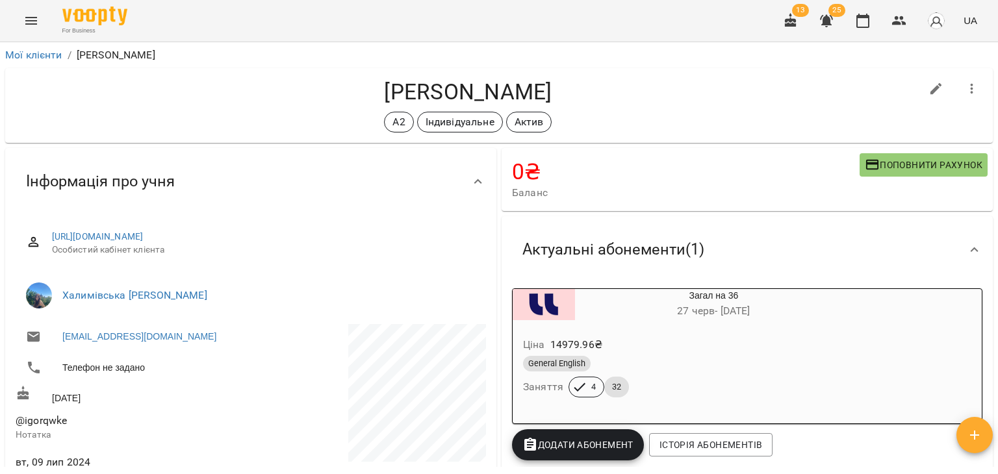
click at [226, 149] on div "Інформація про учня" at bounding box center [250, 181] width 491 height 67
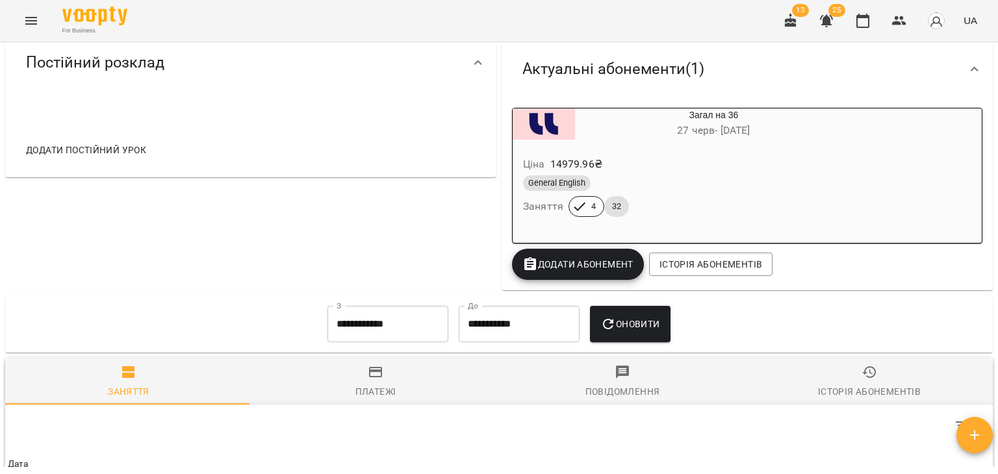
scroll to position [390, 0]
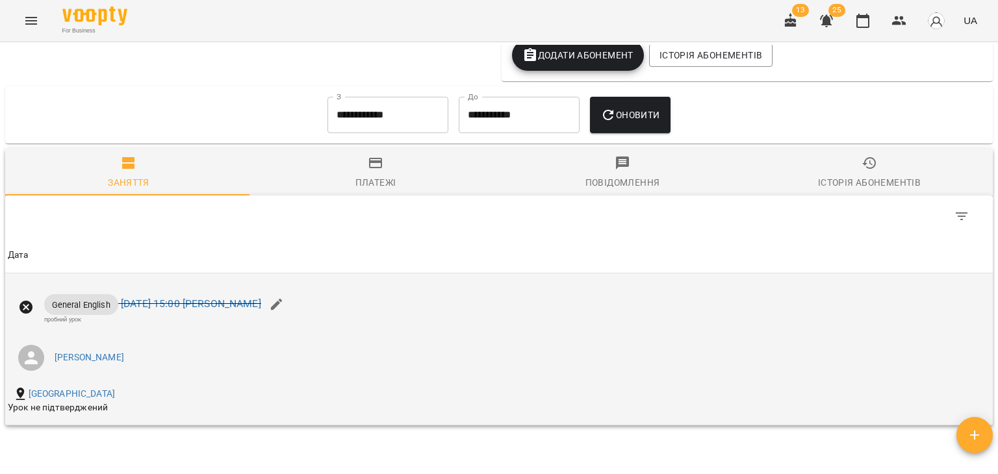
click at [182, 374] on li "Підвишинська Валерія" at bounding box center [334, 358] width 653 height 36
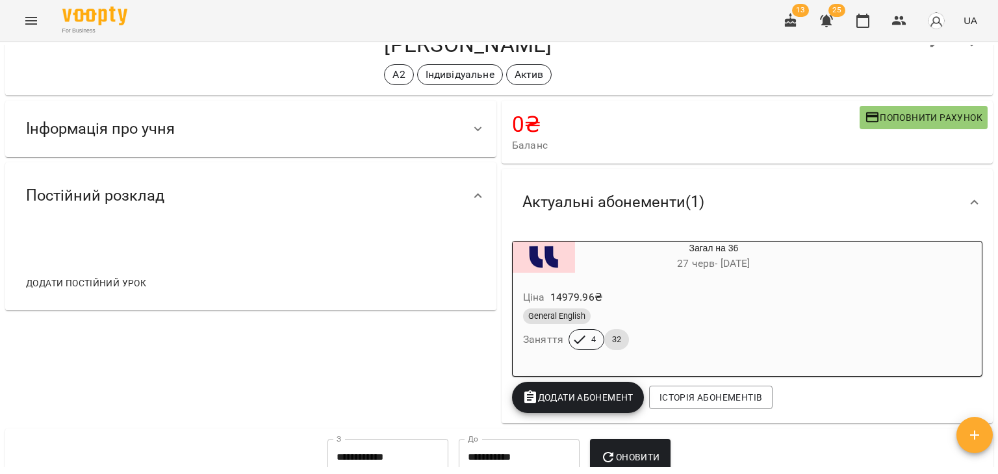
scroll to position [0, 0]
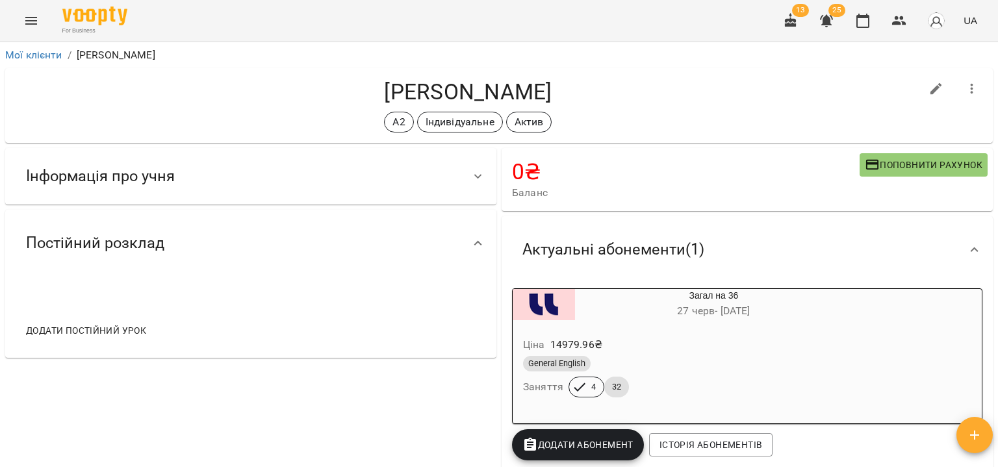
drag, startPoint x: 144, startPoint y: 428, endPoint x: 239, endPoint y: 287, distance: 170.3
click at [144, 428] on div "Інформація про учня https://www.voopty.com.ua/client/62d67680a7fc4b0008788427/6…" at bounding box center [251, 310] width 496 height 328
click at [40, 50] on link "Мої клієнти" at bounding box center [33, 55] width 57 height 12
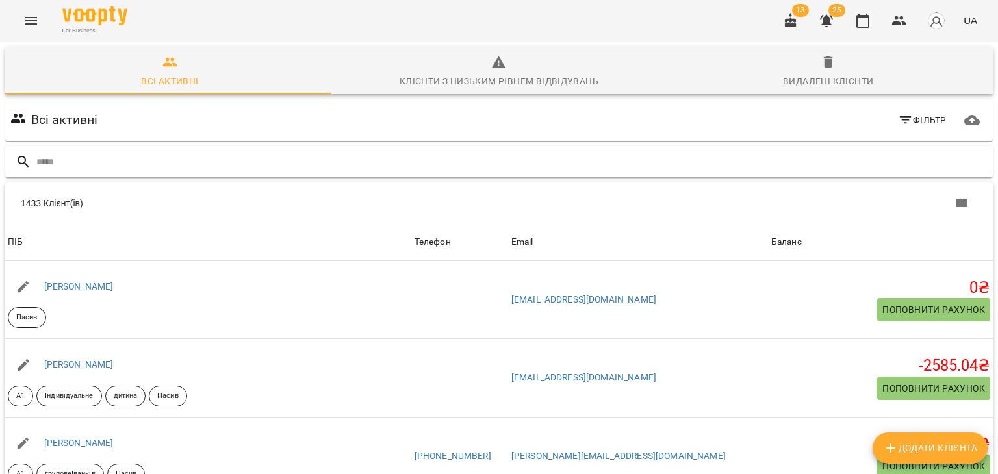
click at [269, 154] on input "text" at bounding box center [511, 161] width 951 height 21
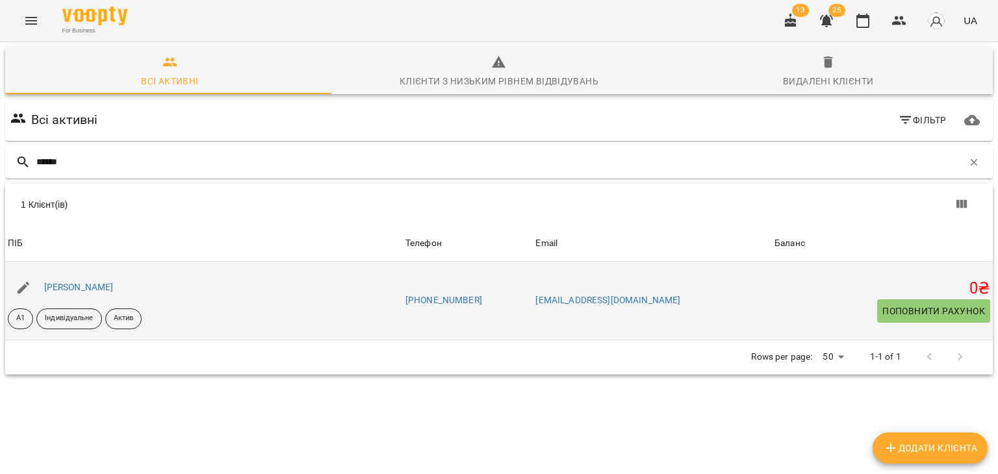
type input "******"
click at [110, 292] on div "Мельник Адріана Русланівна" at bounding box center [79, 288] width 75 height 18
click at [112, 292] on link "Мельник Адріана Русланівна" at bounding box center [79, 287] width 70 height 10
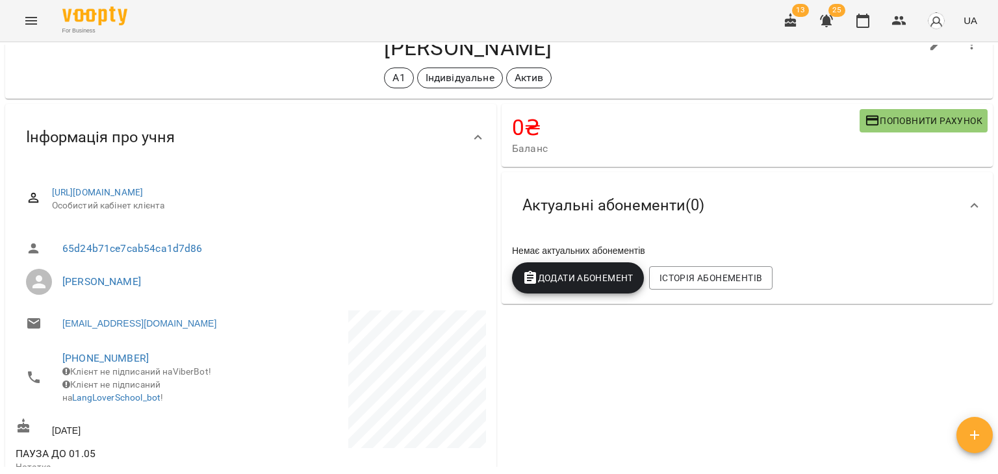
scroll to position [65, 0]
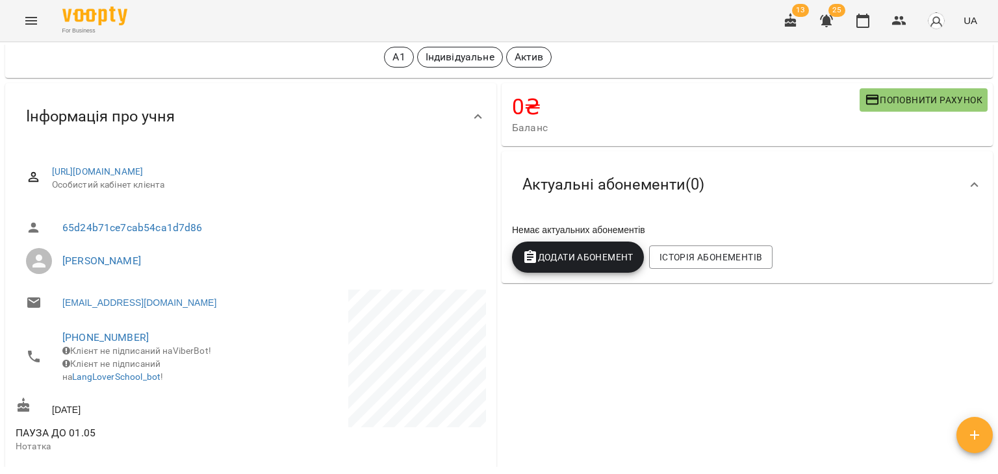
click at [907, 270] on div "Немає актуальних абонементів Додати Абонемент Історія абонементів" at bounding box center [747, 248] width 476 height 55
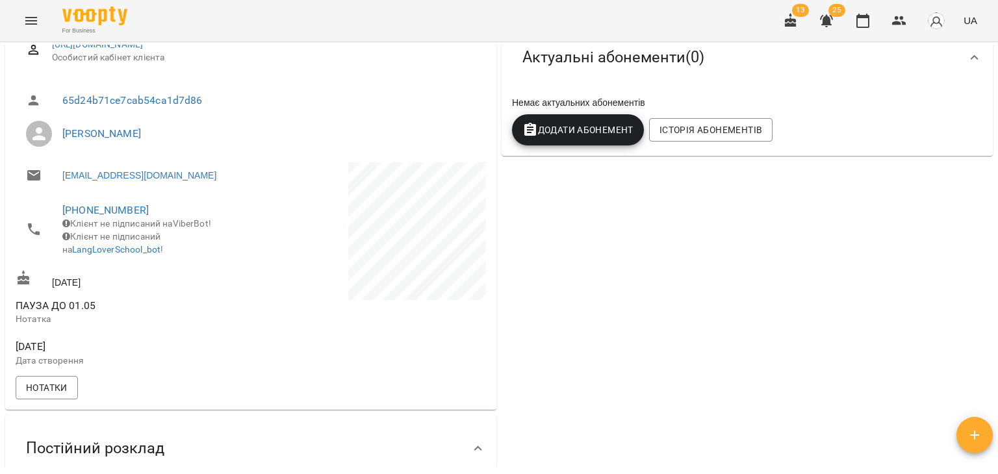
scroll to position [0, 0]
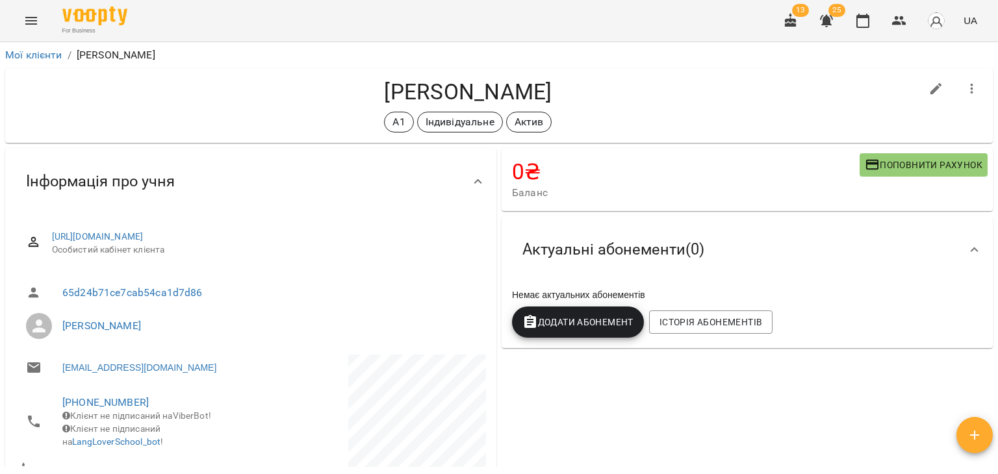
click at [576, 326] on span "Додати Абонемент" at bounding box center [577, 323] width 111 height 16
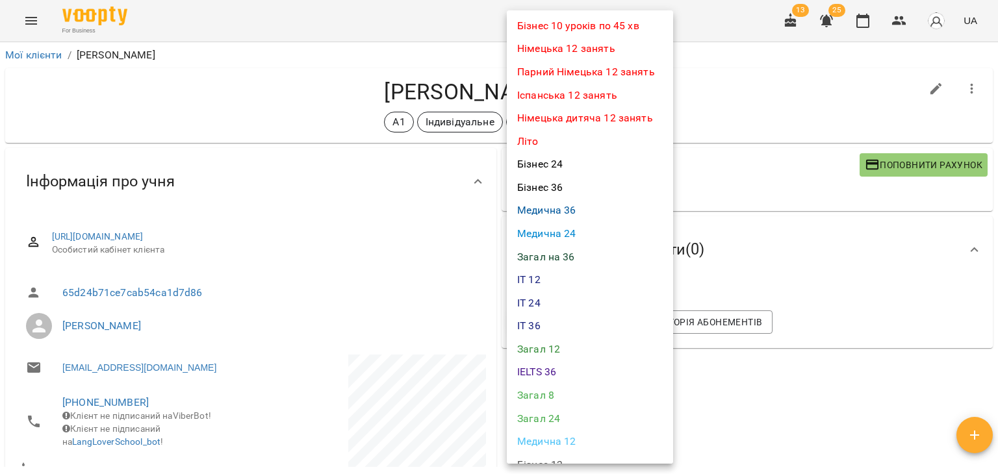
scroll to position [325, 0]
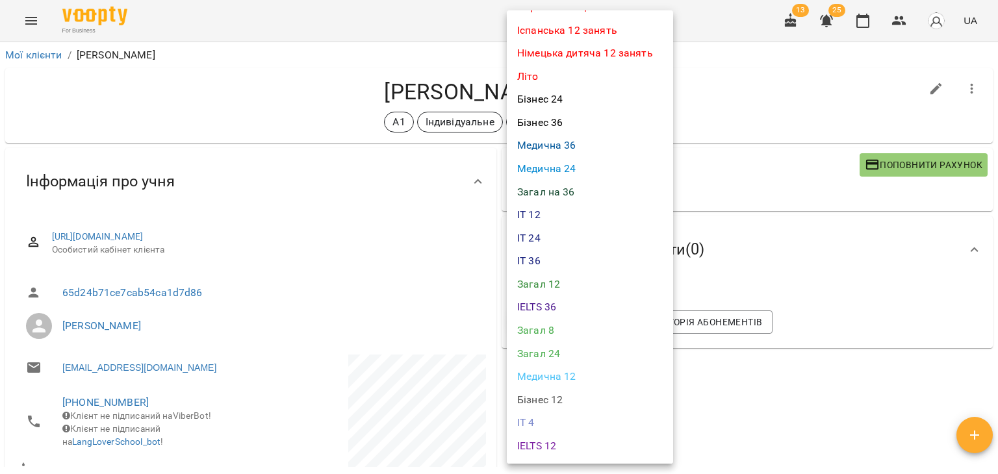
click at [567, 332] on li "Загал 8" at bounding box center [590, 330] width 166 height 23
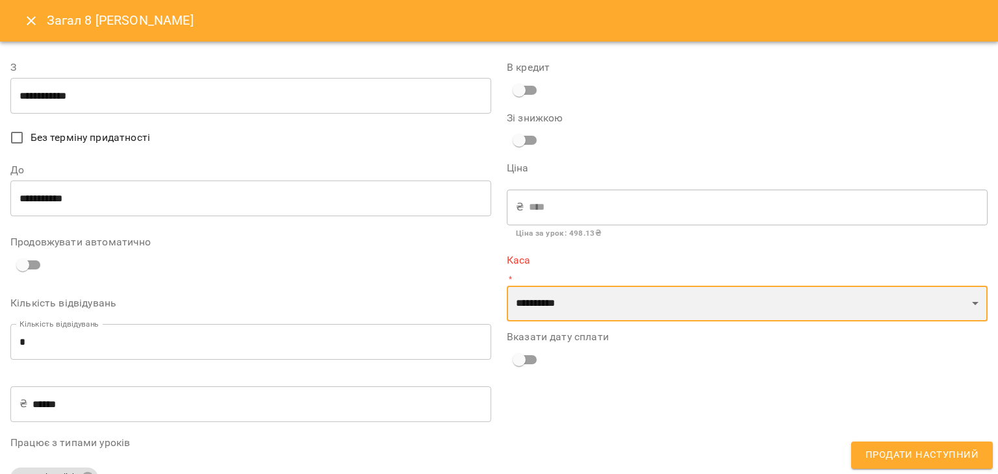
drag, startPoint x: 580, startPoint y: 300, endPoint x: 582, endPoint y: 317, distance: 17.7
click at [580, 300] on select "**********" at bounding box center [747, 304] width 481 height 36
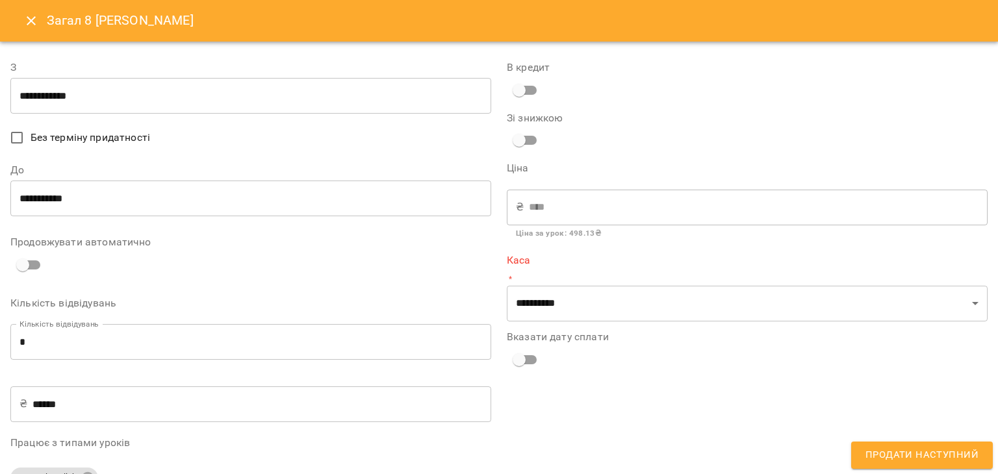
click at [899, 76] on div "В кредит" at bounding box center [747, 82] width 481 height 40
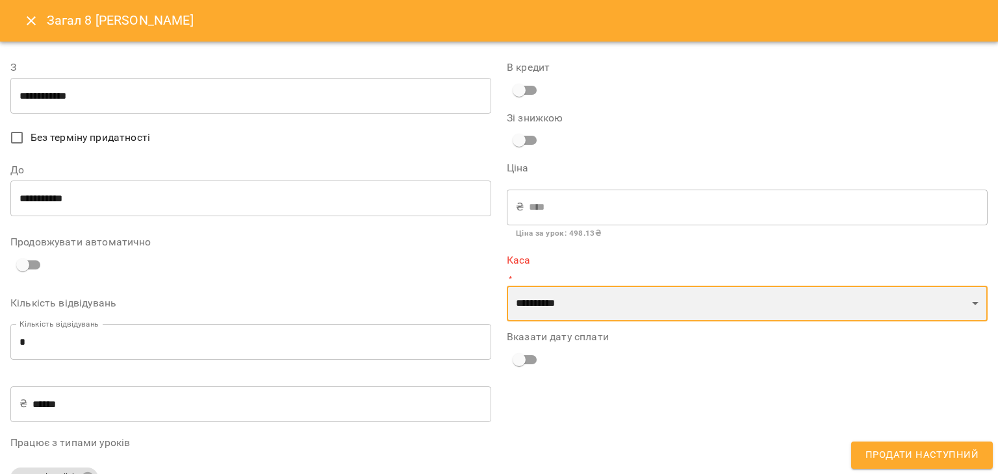
click at [634, 294] on select "**********" at bounding box center [747, 304] width 481 height 36
select select "****"
click at [507, 286] on select "**********" at bounding box center [747, 304] width 481 height 36
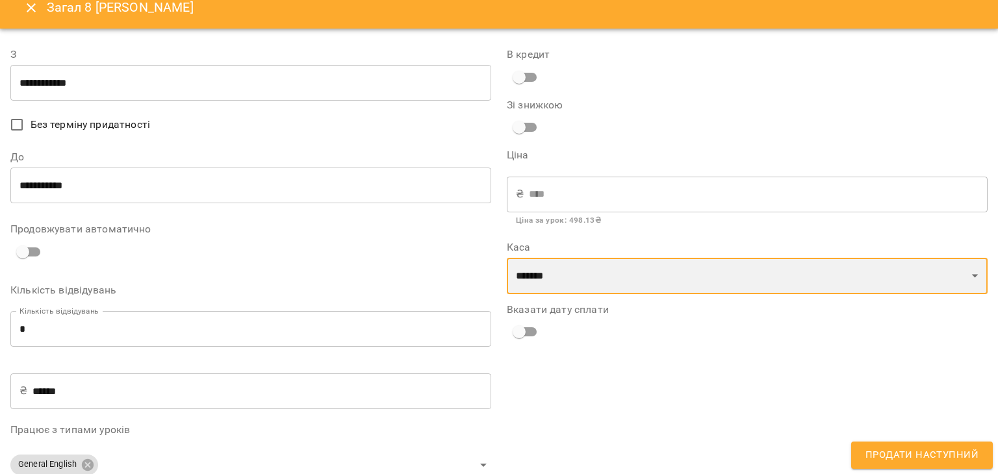
scroll to position [0, 0]
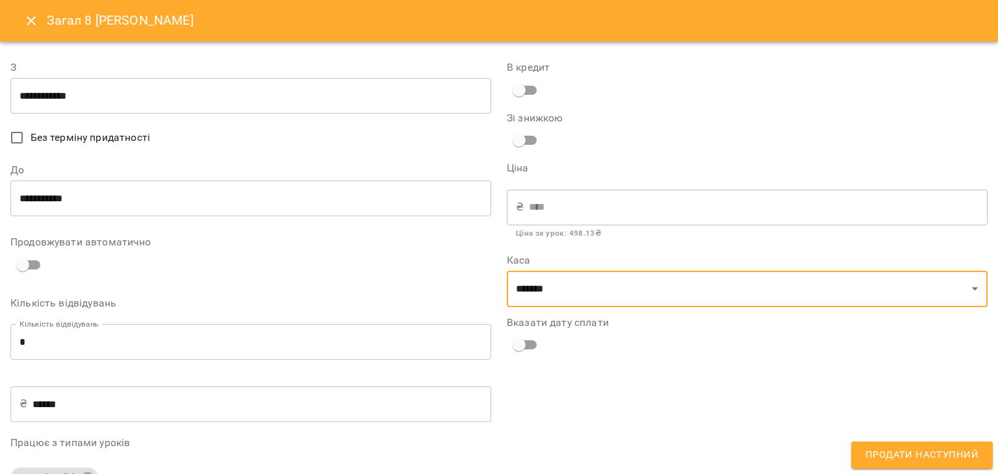
click at [923, 456] on span "Продати наступний" at bounding box center [922, 455] width 113 height 17
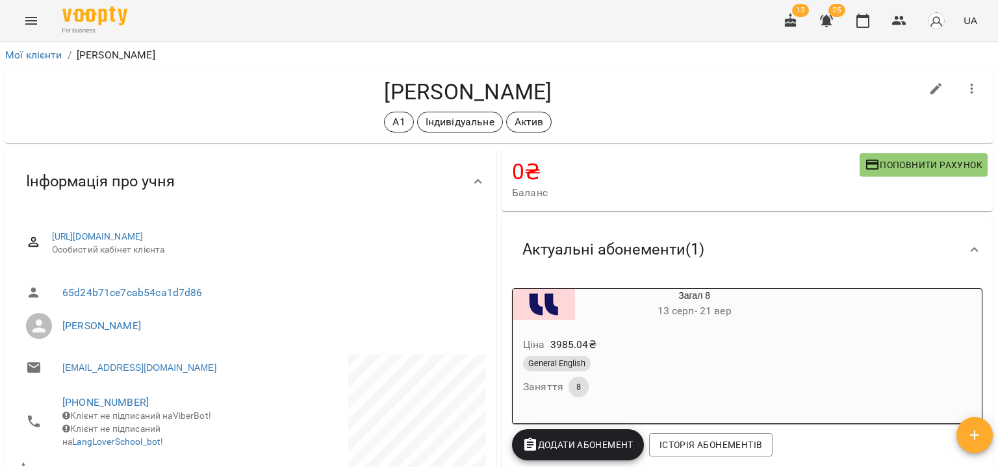
drag, startPoint x: 236, startPoint y: 19, endPoint x: 245, endPoint y: 23, distance: 9.9
click at [237, 19] on div "For Business 13 25 UA" at bounding box center [499, 21] width 998 height 42
drag, startPoint x: 309, startPoint y: 89, endPoint x: 489, endPoint y: 95, distance: 180.1
click at [489, 96] on h4 "Мельник Адріана Русланівна" at bounding box center [468, 92] width 905 height 27
copy h4 "Мельник Адріана"
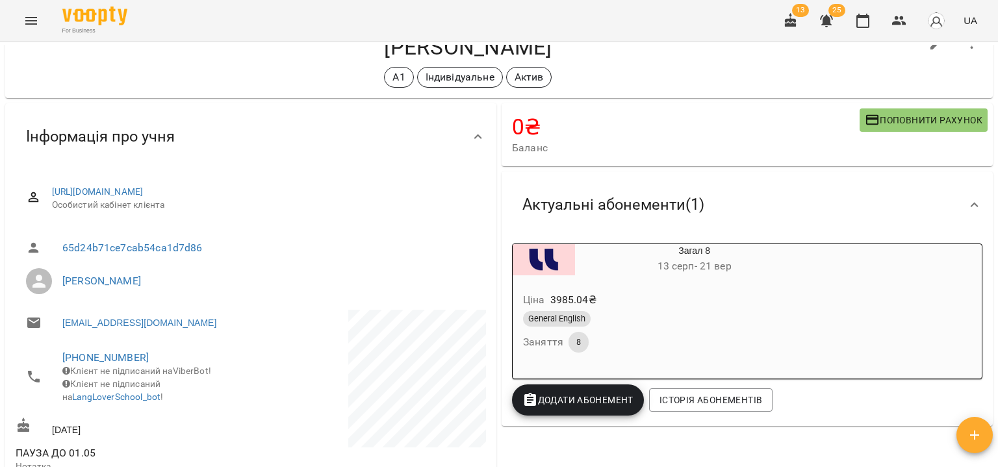
scroll to position [65, 0]
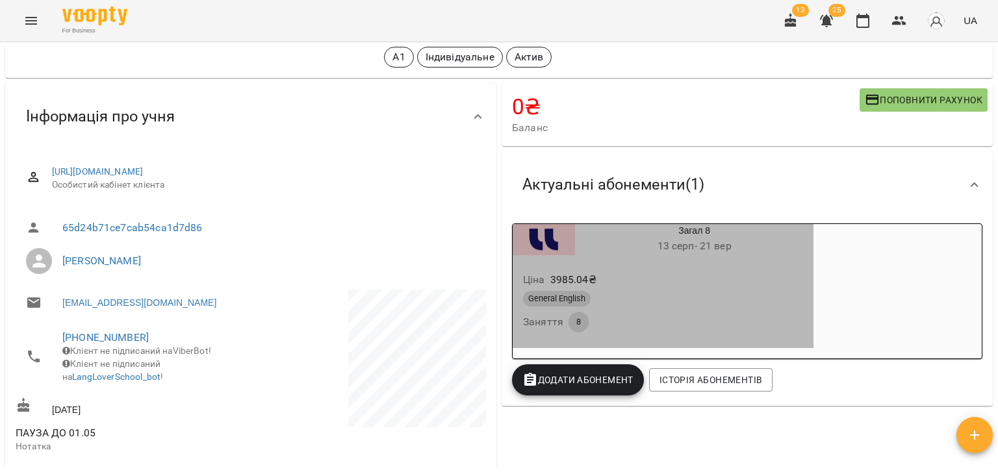
click at [683, 307] on div "General English" at bounding box center [663, 299] width 280 height 16
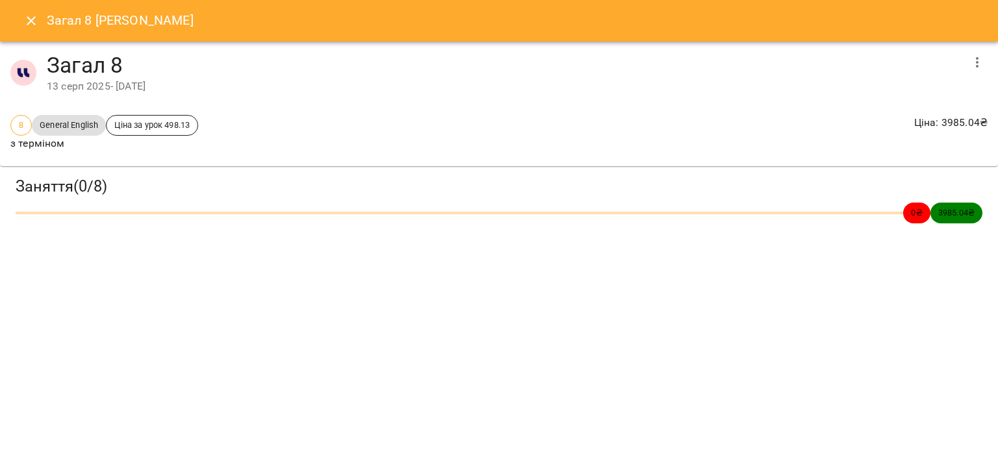
drag, startPoint x: 862, startPoint y: 66, endPoint x: 832, endPoint y: 76, distance: 32.1
click at [862, 66] on h4 "Загал 8" at bounding box center [504, 65] width 915 height 27
click at [34, 28] on icon "Close" at bounding box center [31, 21] width 16 height 16
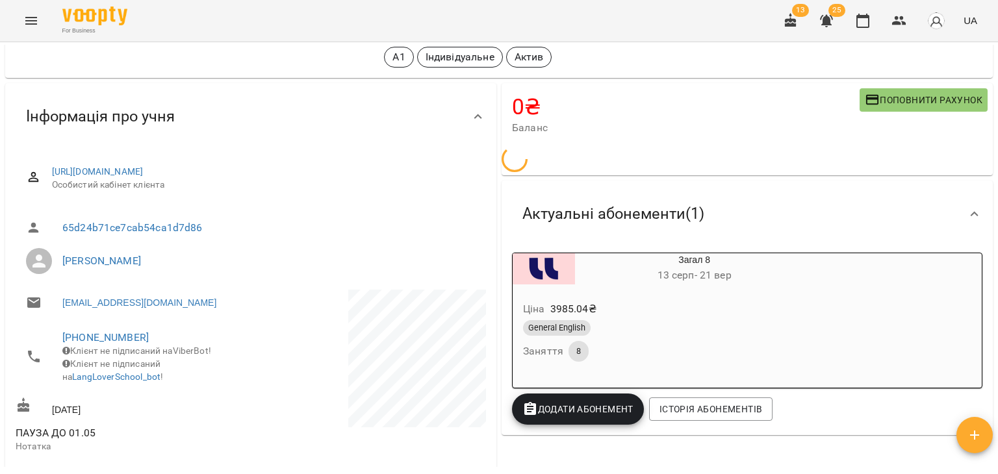
scroll to position [0, 0]
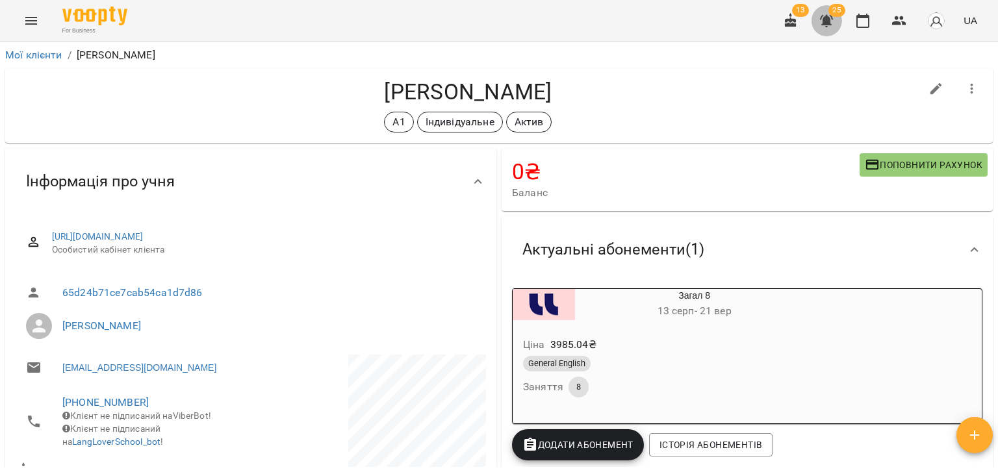
click at [827, 23] on icon "button" at bounding box center [826, 21] width 13 height 12
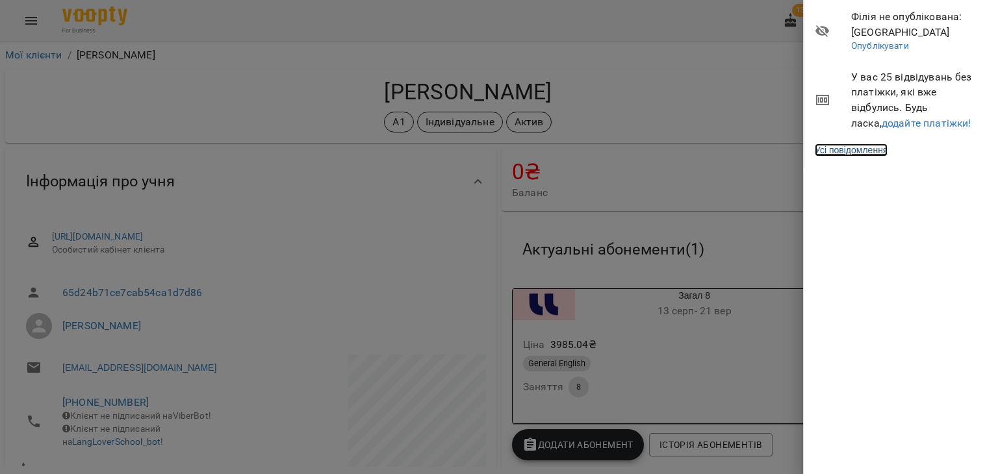
click at [879, 155] on link "Усі повідомлення" at bounding box center [851, 150] width 73 height 13
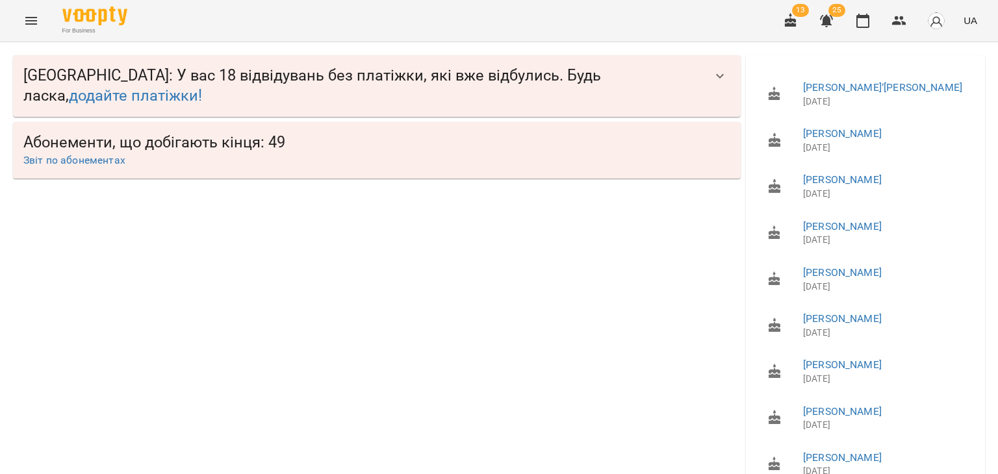
click at [92, 170] on div "Абонементи, що добігають кінця: 49 Звіт по абонементах" at bounding box center [377, 150] width 728 height 57
click at [89, 160] on link "Звіт по абонементах" at bounding box center [74, 160] width 102 height 12
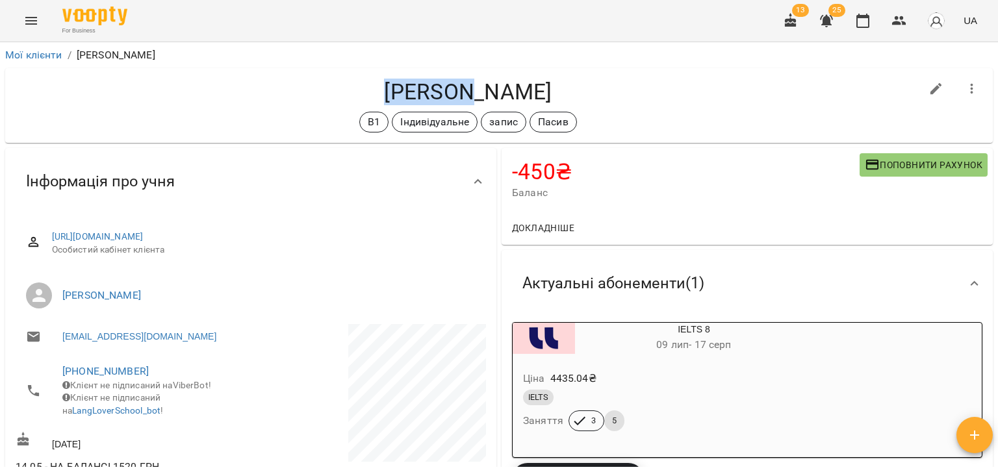
drag, startPoint x: 298, startPoint y: 92, endPoint x: 376, endPoint y: 92, distance: 78.0
click at [376, 92] on h4 "[PERSON_NAME]" at bounding box center [468, 92] width 905 height 27
copy h4 "[PERSON_NAME]"
click at [250, 109] on div "[PERSON_NAME] В1 Індивідуальне запис Пасив" at bounding box center [468, 106] width 905 height 54
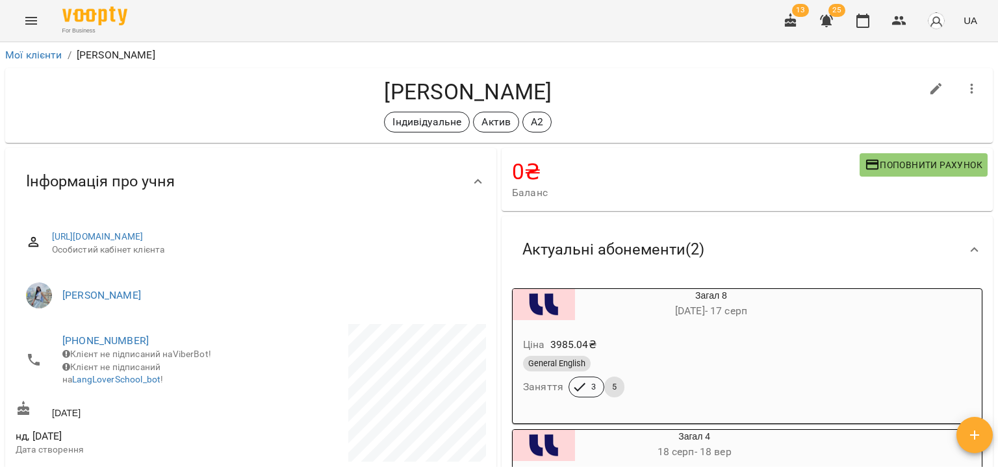
drag, startPoint x: 315, startPoint y: 89, endPoint x: 482, endPoint y: 100, distance: 167.4
click at [482, 100] on h4 "[PERSON_NAME]" at bounding box center [468, 92] width 905 height 27
copy h4 "[PERSON_NAME]"
click at [875, 211] on div "0 ₴ [PERSON_NAME] рахунок" at bounding box center [747, 180] width 496 height 68
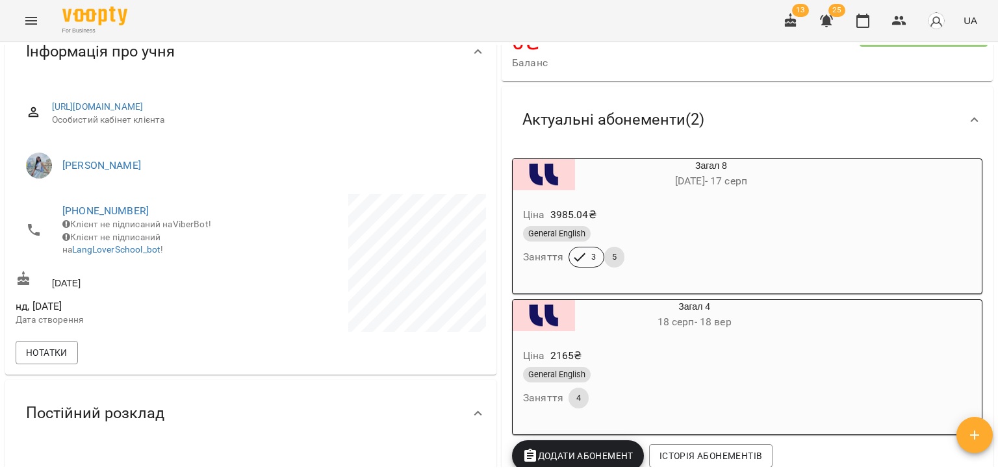
scroll to position [195, 0]
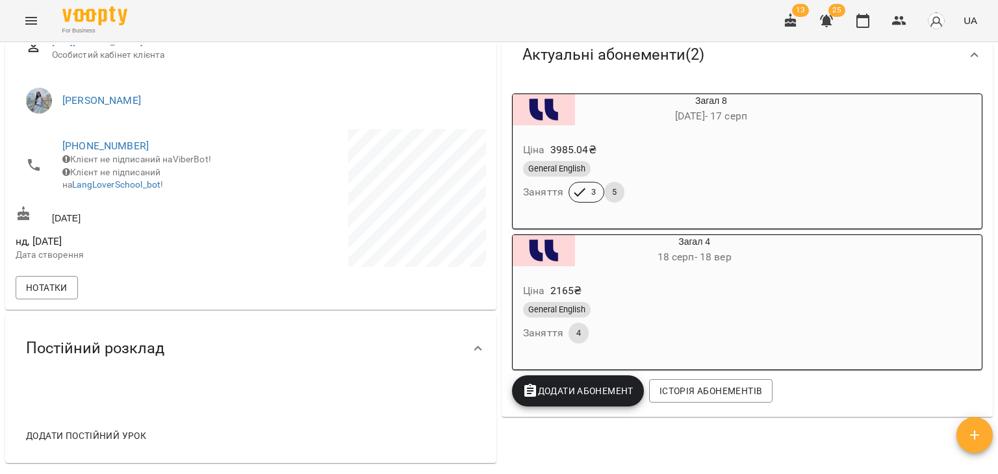
click at [704, 171] on div "General English" at bounding box center [680, 169] width 314 height 16
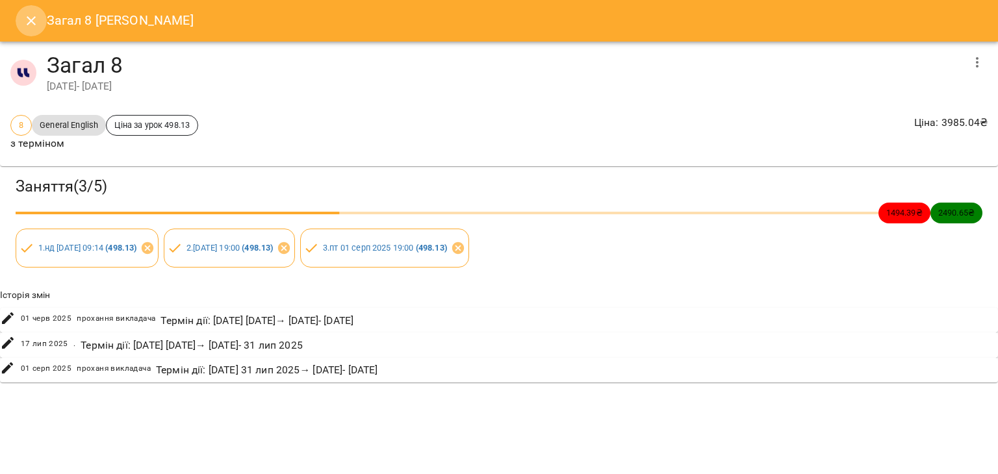
click at [22, 25] on button "Close" at bounding box center [31, 20] width 31 height 31
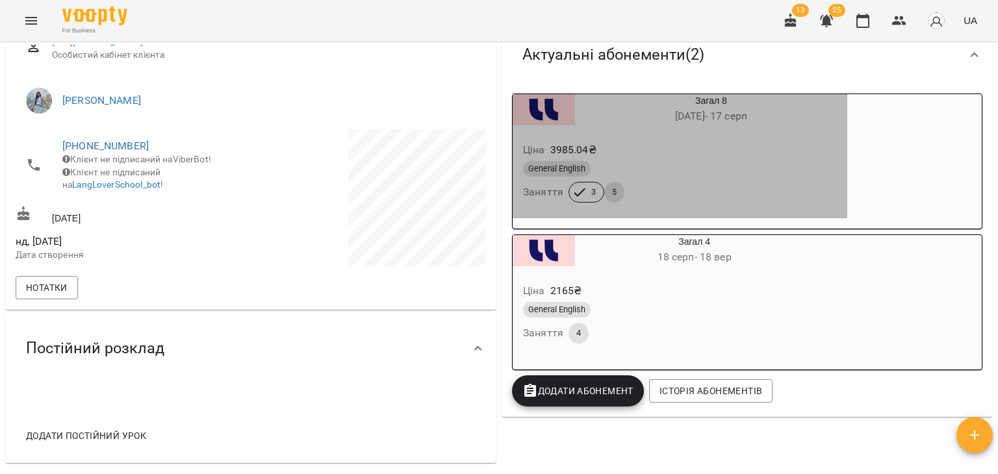
click at [741, 176] on div "General English" at bounding box center [680, 169] width 314 height 16
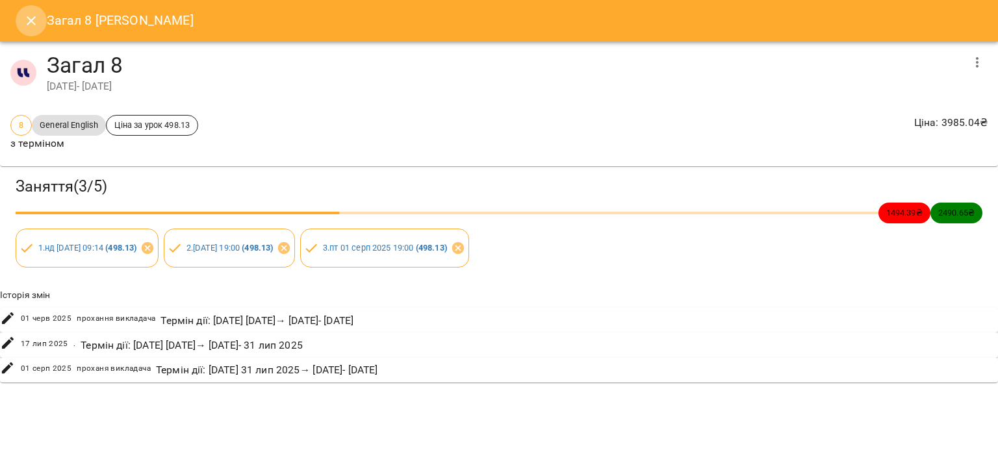
click at [31, 22] on icon "Close" at bounding box center [31, 21] width 16 height 16
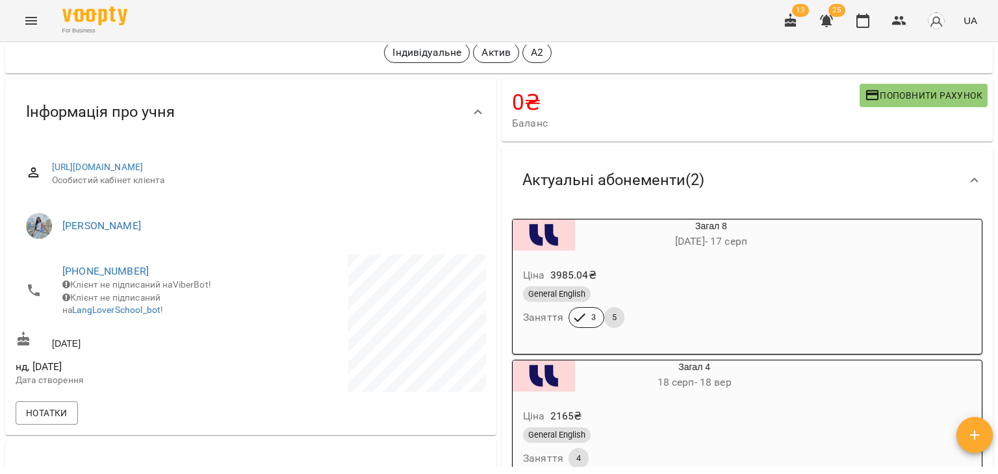
scroll to position [0, 0]
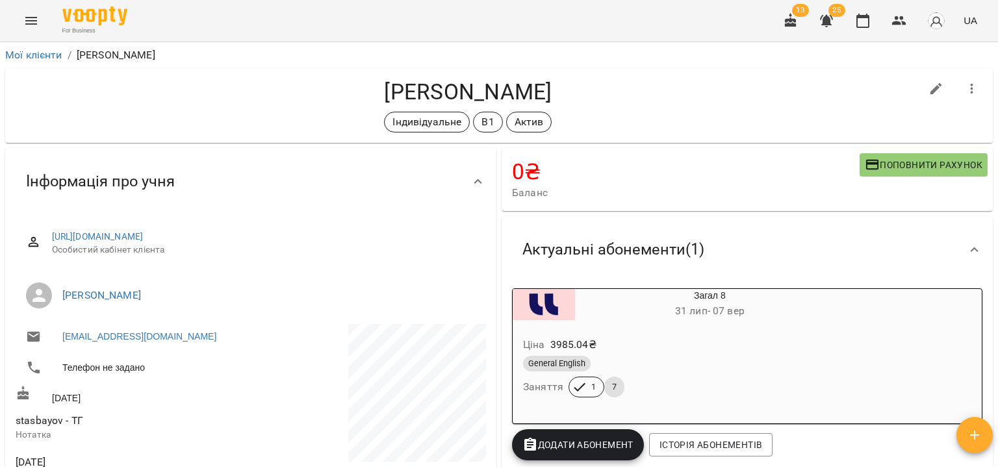
click at [255, 95] on h4 "Байов Станіслав Миколайович" at bounding box center [468, 92] width 905 height 27
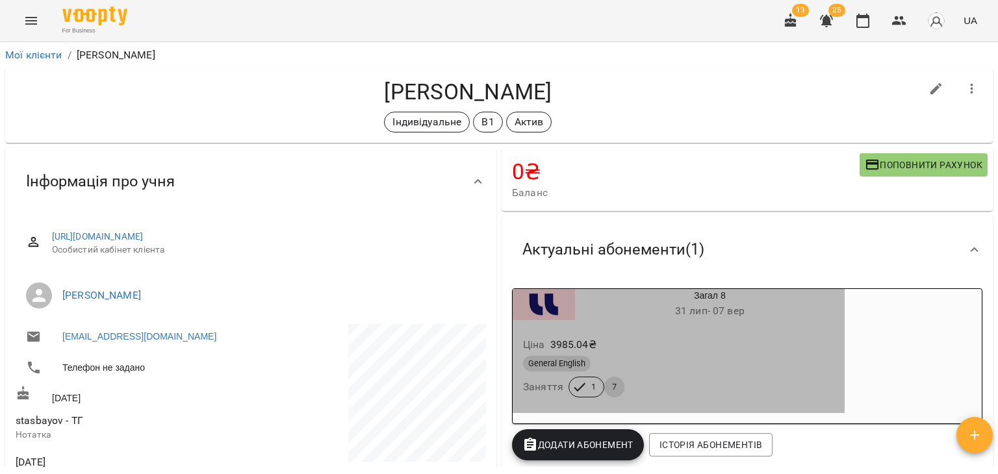
click at [738, 352] on div "Ціна 3985.04 ₴" at bounding box center [679, 344] width 316 height 23
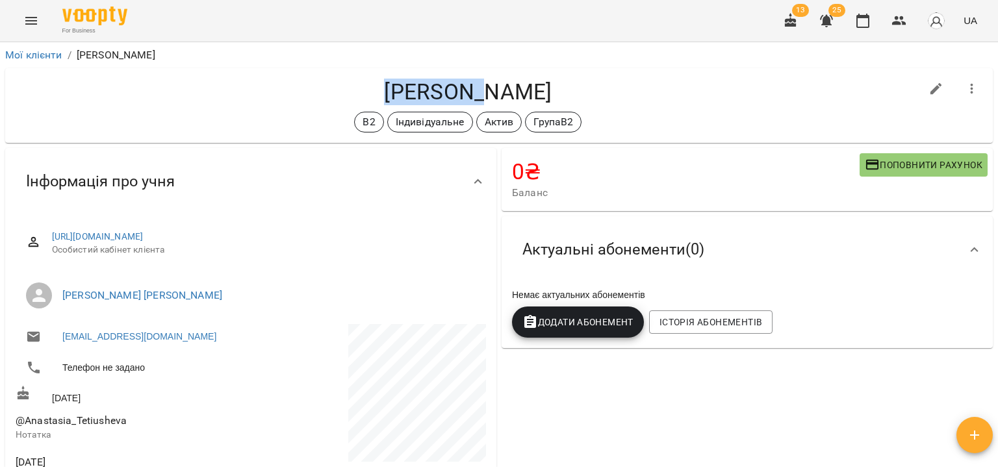
drag, startPoint x: 304, startPoint y: 88, endPoint x: 402, endPoint y: 99, distance: 98.2
click at [402, 99] on h4 "Тетюшева Анастасія Артемівна" at bounding box center [468, 92] width 905 height 27
copy h4 "Тетюшева"
drag, startPoint x: 285, startPoint y: 26, endPoint x: 369, endPoint y: 18, distance: 84.3
click at [285, 26] on div "For Business 13 25 UA" at bounding box center [499, 21] width 998 height 42
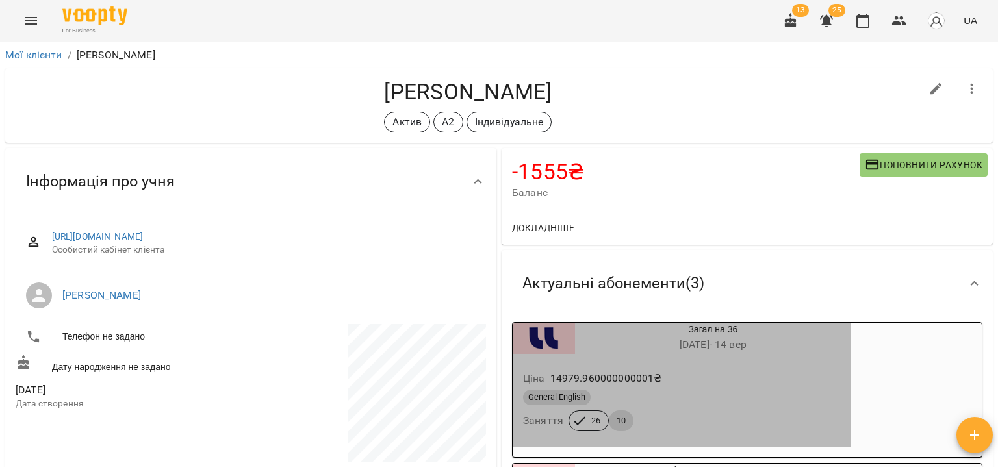
click at [718, 380] on div "Ціна 14979.960000000001 ₴" at bounding box center [682, 378] width 323 height 23
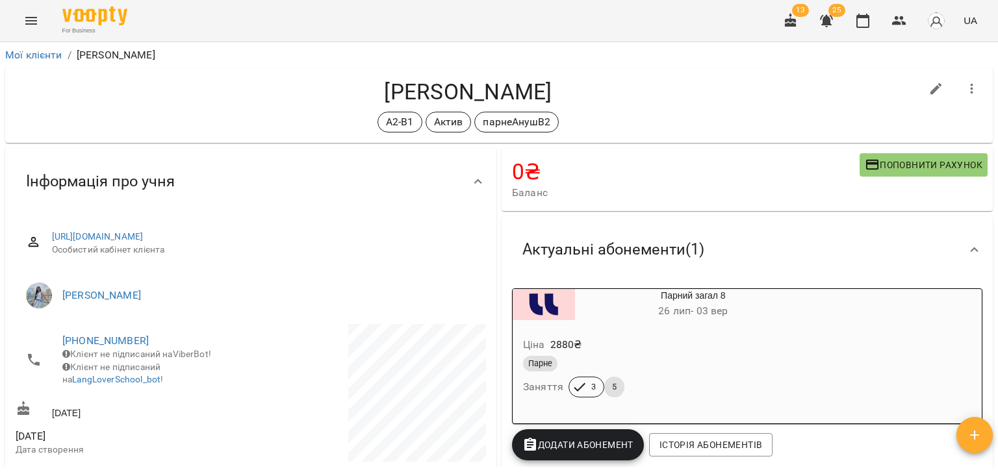
click at [784, 336] on div "Ціна 2880 ₴" at bounding box center [662, 344] width 283 height 23
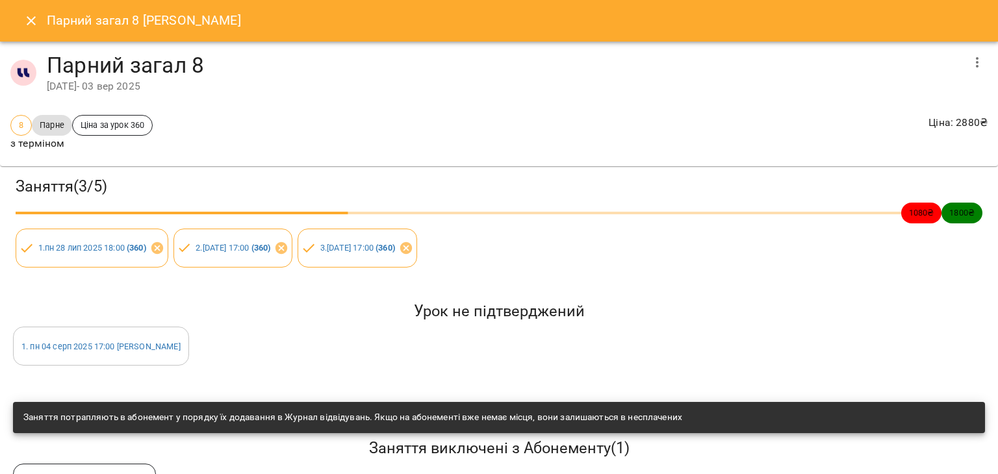
click at [36, 16] on icon "Close" at bounding box center [31, 21] width 16 height 16
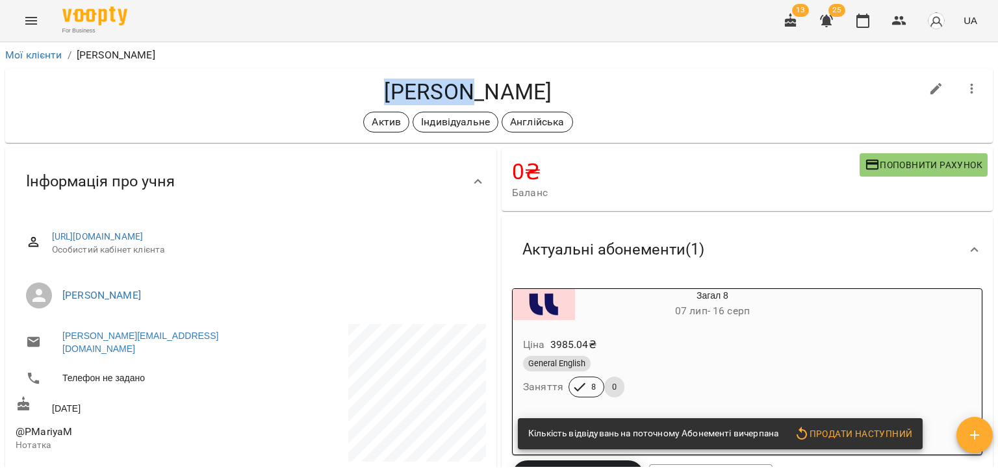
drag, startPoint x: 402, startPoint y: 92, endPoint x: 321, endPoint y: 83, distance: 81.1
click at [321, 83] on h4 "Пучніна Марія Миколаївна" at bounding box center [468, 92] width 905 height 27
copy h4 "Пучніна"
click at [231, 114] on div "Актив Індивідуальне Англійська" at bounding box center [468, 122] width 905 height 21
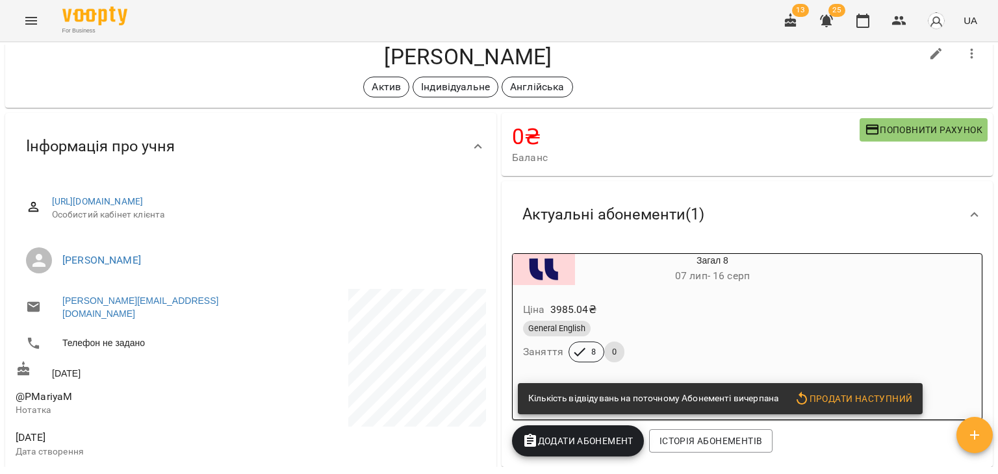
scroll to position [65, 0]
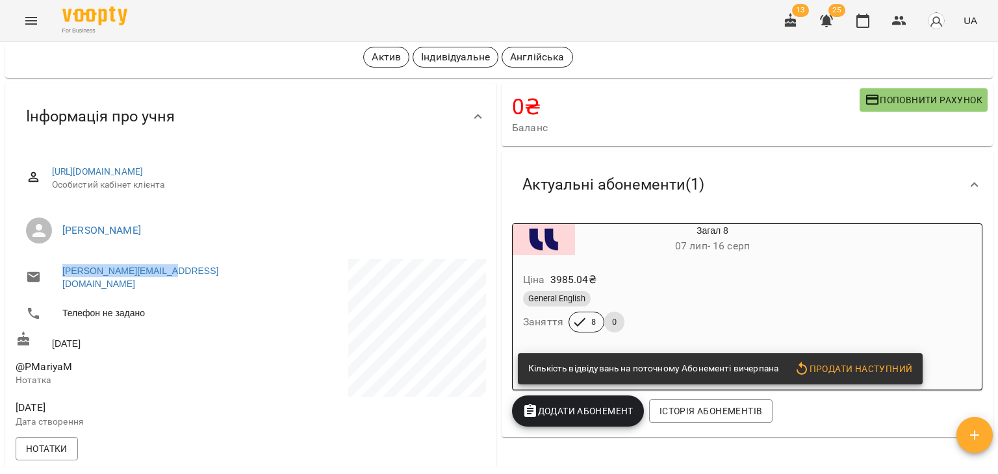
drag, startPoint x: 202, startPoint y: 276, endPoint x: 55, endPoint y: 264, distance: 147.4
click at [55, 264] on li "mariya@expertbrok.com" at bounding box center [132, 277] width 233 height 36
copy link "mariya@expertbrok.com"
drag, startPoint x: 78, startPoint y: 354, endPoint x: 11, endPoint y: 356, distance: 67.0
click at [11, 356] on div "https://www.voopty.com.ua/client/62d67680a7fc4b0008788427/67ab75a5df875d571cd85…" at bounding box center [250, 310] width 491 height 321
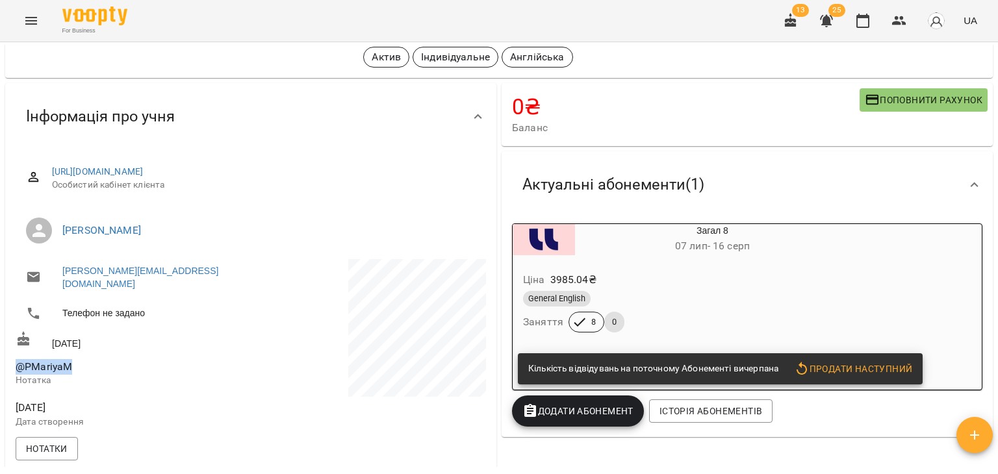
copy span "@PMariyaM"
click at [234, 237] on span "Сімак Марія" at bounding box center [268, 231] width 413 height 16
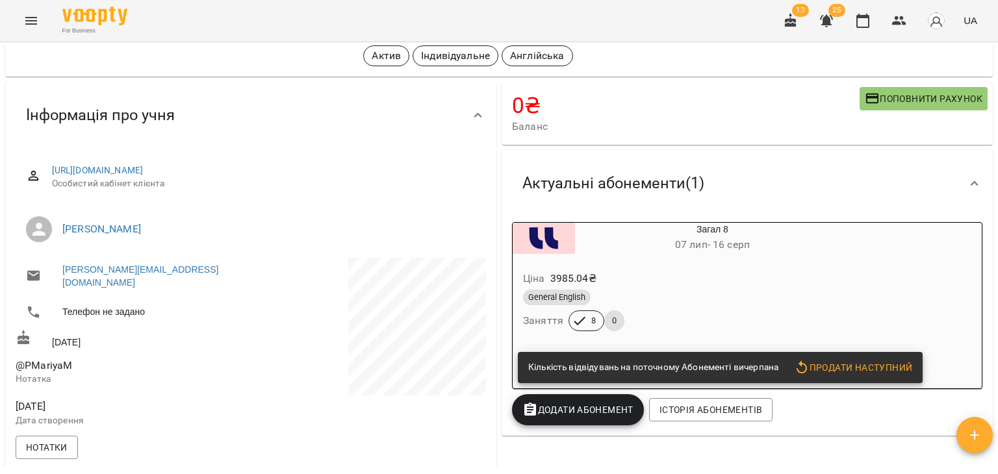
scroll to position [0, 0]
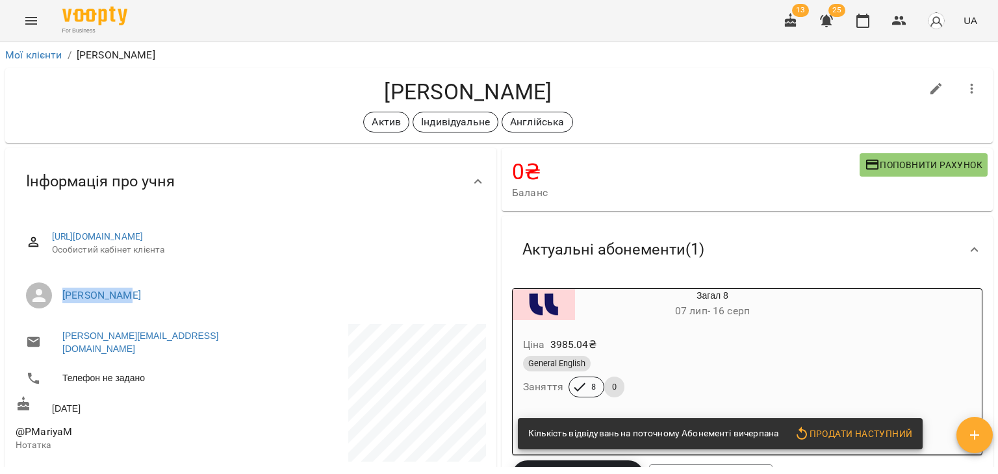
drag, startPoint x: 198, startPoint y: 294, endPoint x: 60, endPoint y: 294, distance: 137.8
click at [60, 294] on li "Сімак Марія" at bounding box center [251, 295] width 470 height 36
copy link "Сімак Марія"
click at [260, 128] on div "Актив Індивідуальне Англійська" at bounding box center [468, 122] width 905 height 21
click at [193, 131] on div "Актив Індивідуальне Англійська" at bounding box center [468, 122] width 905 height 21
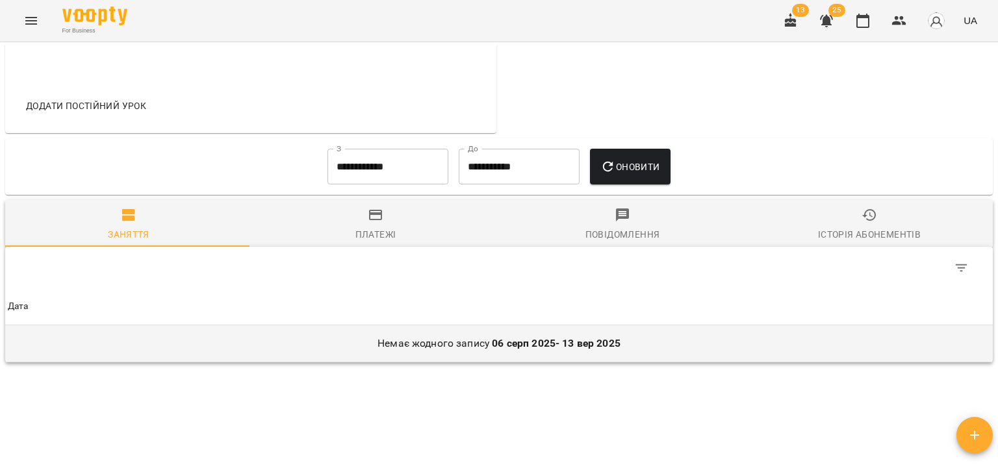
scroll to position [599, 0]
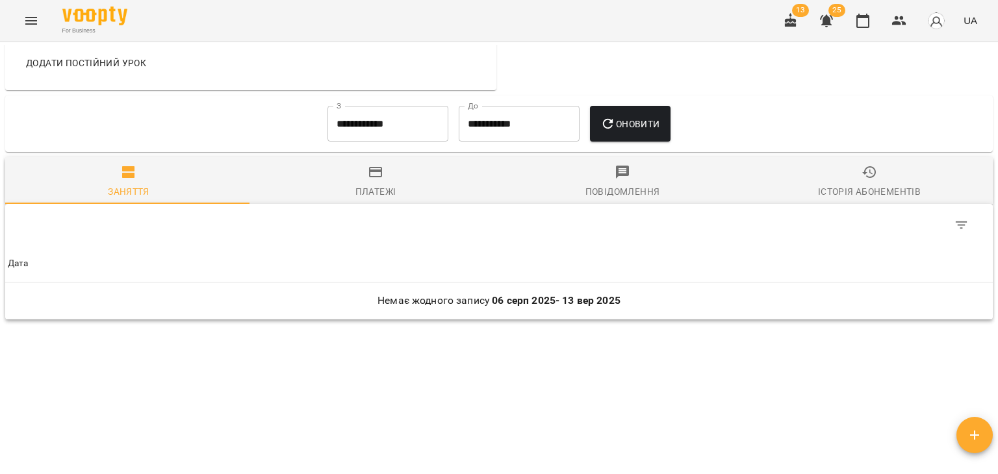
click at [855, 171] on span "Історія абонементів" at bounding box center [869, 181] width 231 height 35
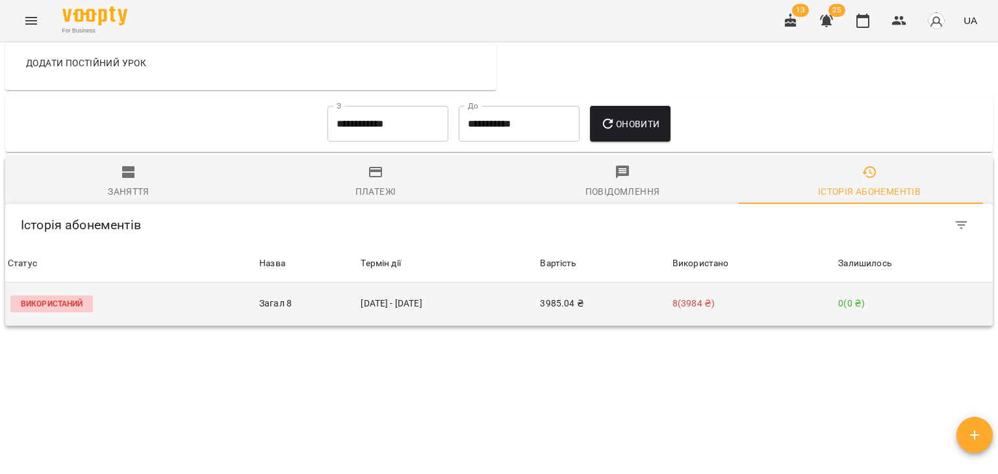
click at [177, 297] on td "Використаний" at bounding box center [130, 305] width 251 height 44
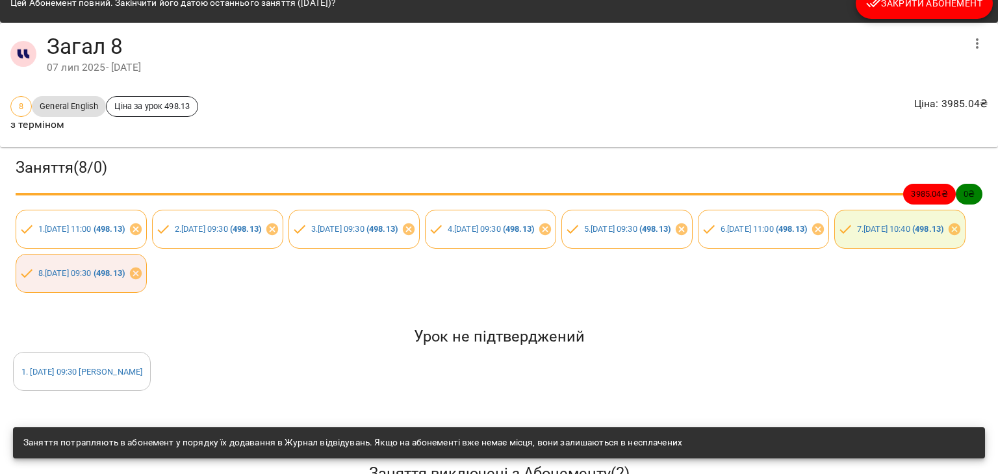
scroll to position [0, 0]
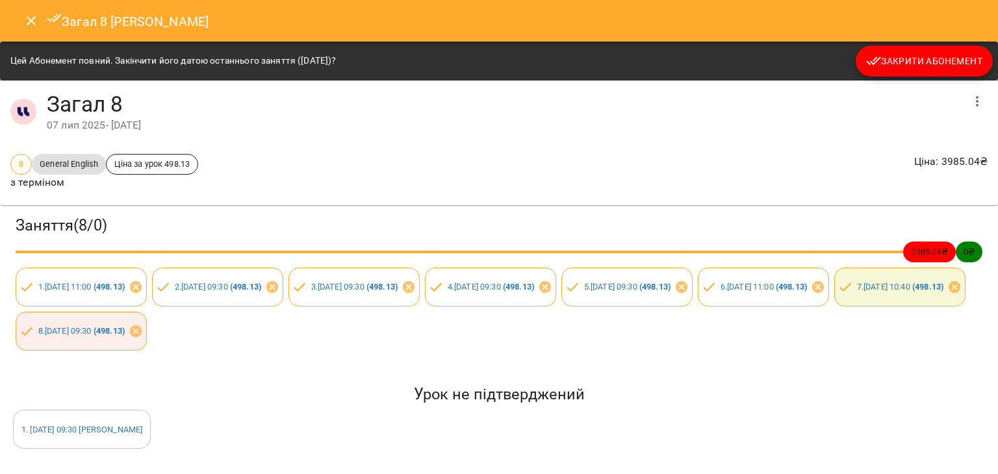
drag, startPoint x: 909, startPoint y: 129, endPoint x: 902, endPoint y: 116, distance: 15.4
click at [909, 129] on div "07 лип 2025 - 16 серп 2025" at bounding box center [504, 126] width 915 height 16
click at [265, 164] on div "8 General English Ціна за урок 498.13 з терміном Ціна : 3985.04 ₴" at bounding box center [499, 172] width 983 height 42
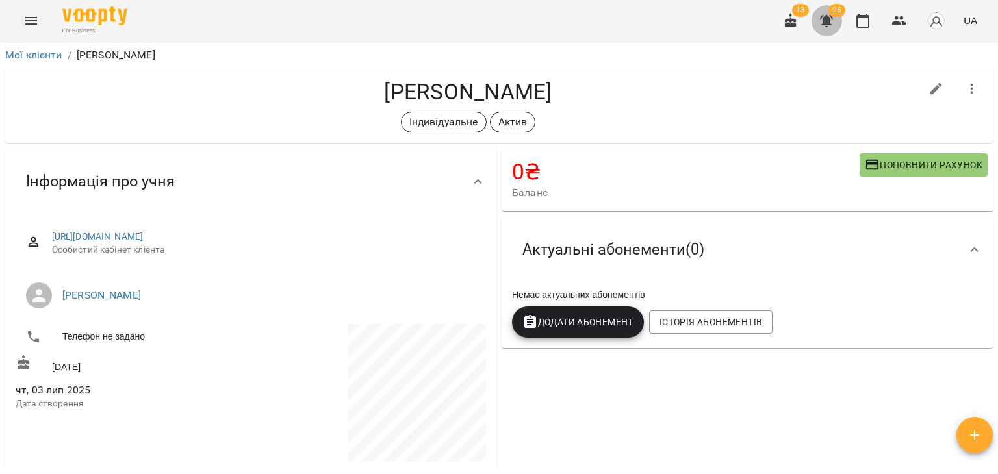
click at [827, 16] on icon "button" at bounding box center [826, 21] width 13 height 12
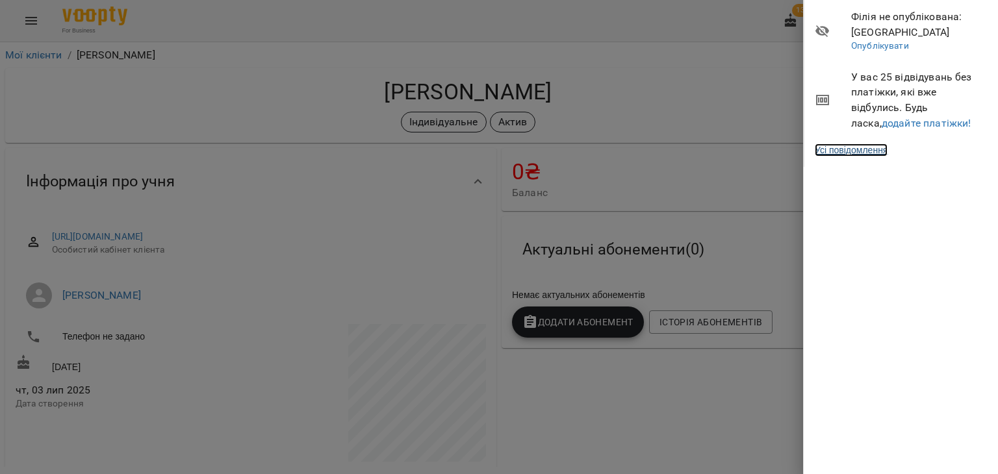
click at [869, 149] on link "Усі повідомлення" at bounding box center [851, 150] width 73 height 13
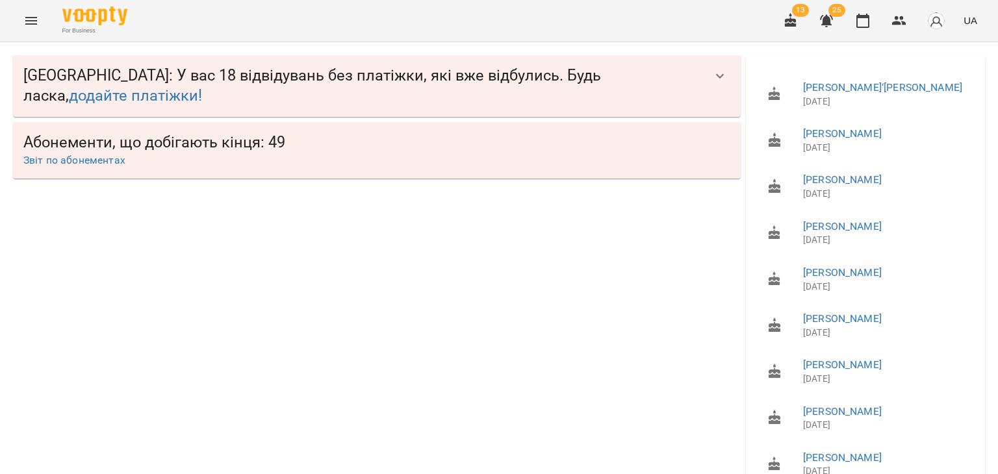
click at [193, 305] on div "[GEOGRAPHIC_DATA] : У вас 18 відвідувань без платіжки, які вже відбулись. Будь …" at bounding box center [376, 374] width 733 height 643
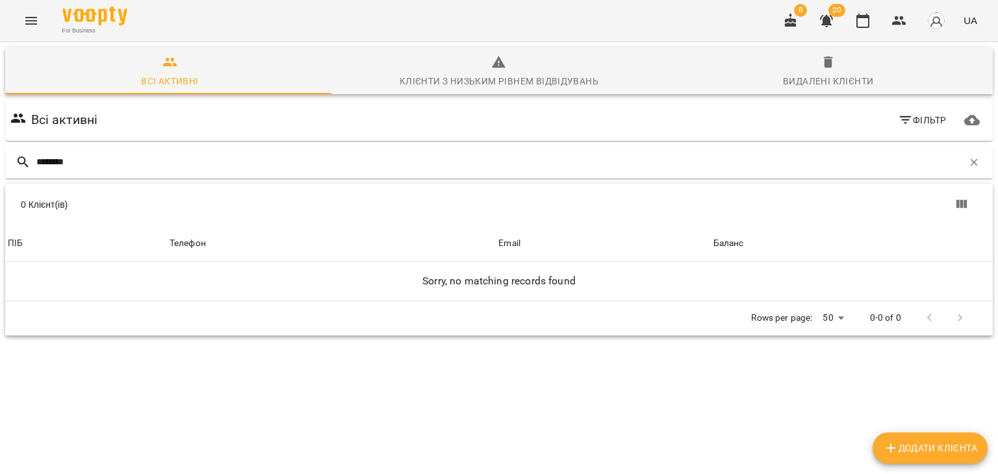
scroll to position [57, 0]
drag, startPoint x: 96, startPoint y: 112, endPoint x: 13, endPoint y: 112, distance: 82.5
click at [13, 146] on div "********" at bounding box center [499, 162] width 988 height 32
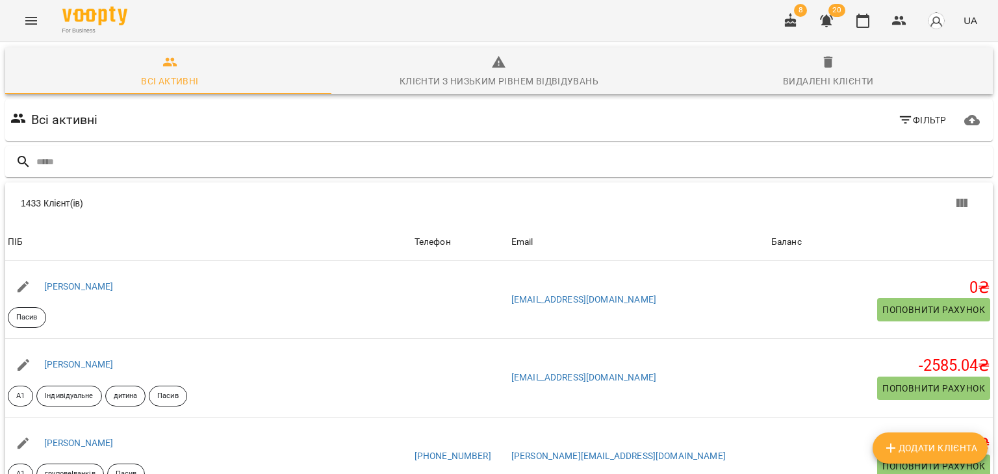
scroll to position [65, 0]
click at [944, 448] on span "Додати клієнта" at bounding box center [930, 449] width 94 height 16
select select "**"
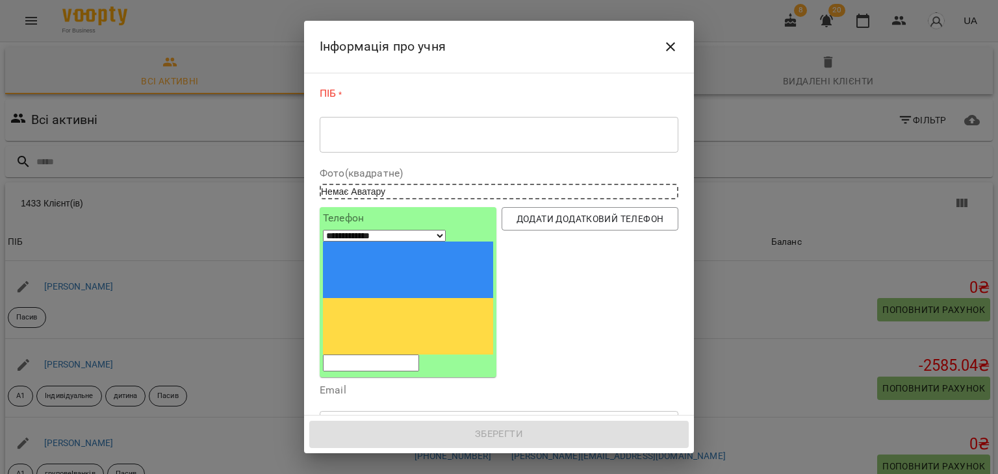
click at [389, 142] on div "* ​" at bounding box center [499, 134] width 359 height 36
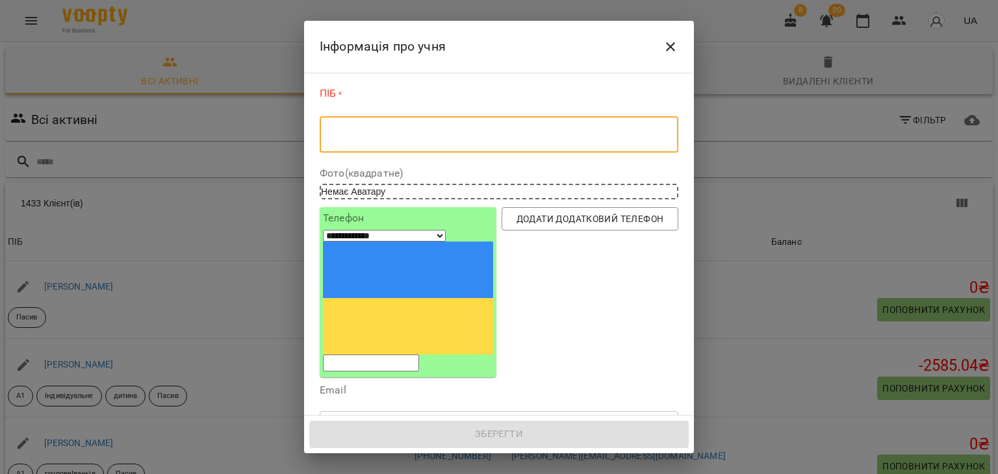
click at [371, 136] on textarea at bounding box center [499, 135] width 341 height 12
paste textarea "**********"
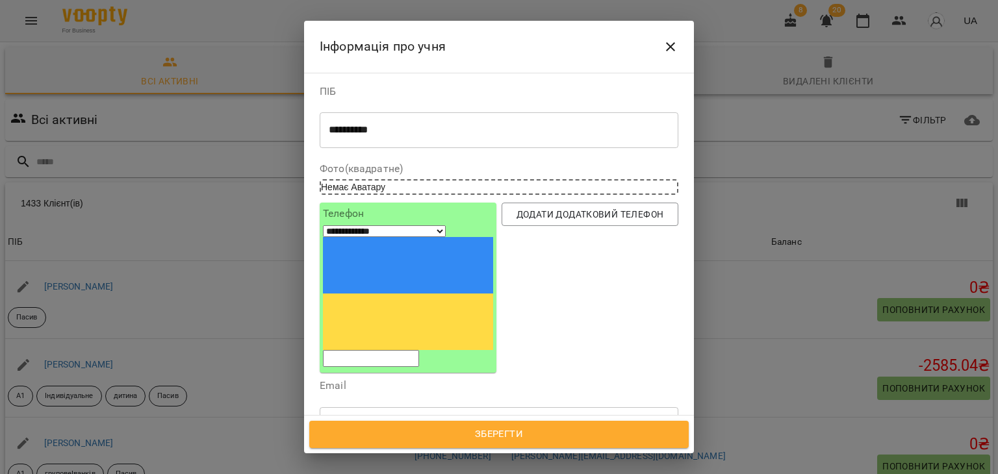
click at [464, 138] on div "**********" at bounding box center [499, 130] width 359 height 36
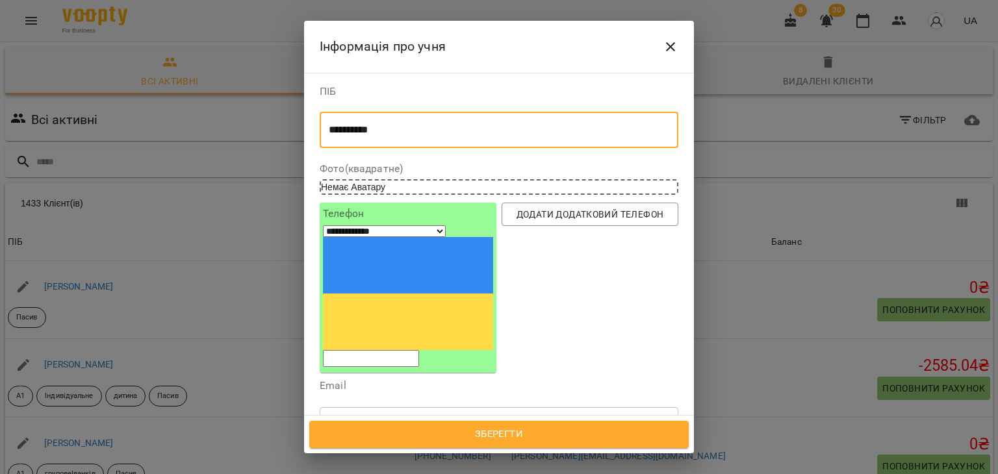
click at [464, 138] on div "**********" at bounding box center [499, 130] width 359 height 36
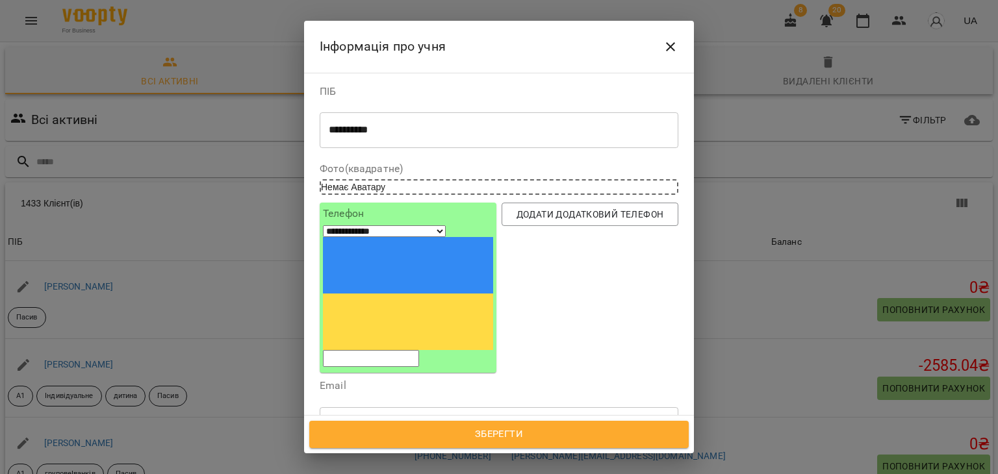
click at [464, 138] on div "**********" at bounding box center [499, 130] width 359 height 36
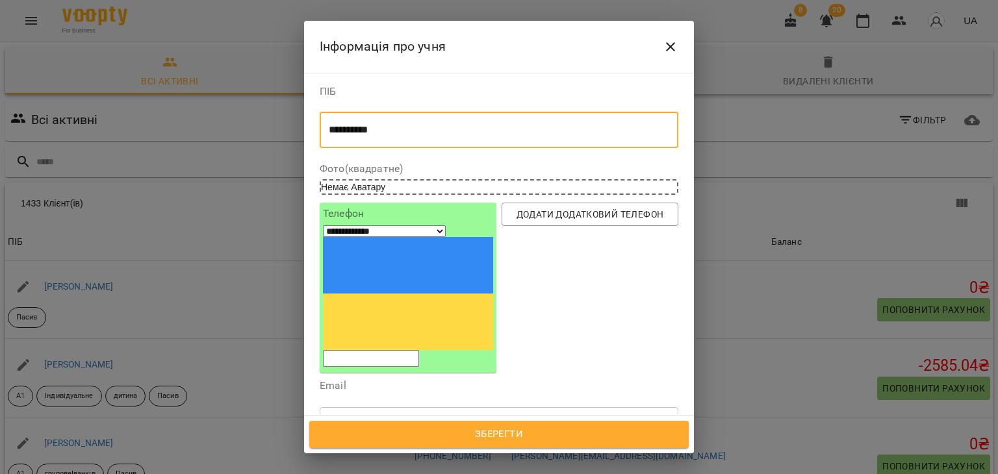
drag, startPoint x: 446, startPoint y: 132, endPoint x: 314, endPoint y: 130, distance: 131.9
click at [314, 130] on div "**********" at bounding box center [499, 245] width 390 height 344
paste textarea "**********"
type textarea "**********"
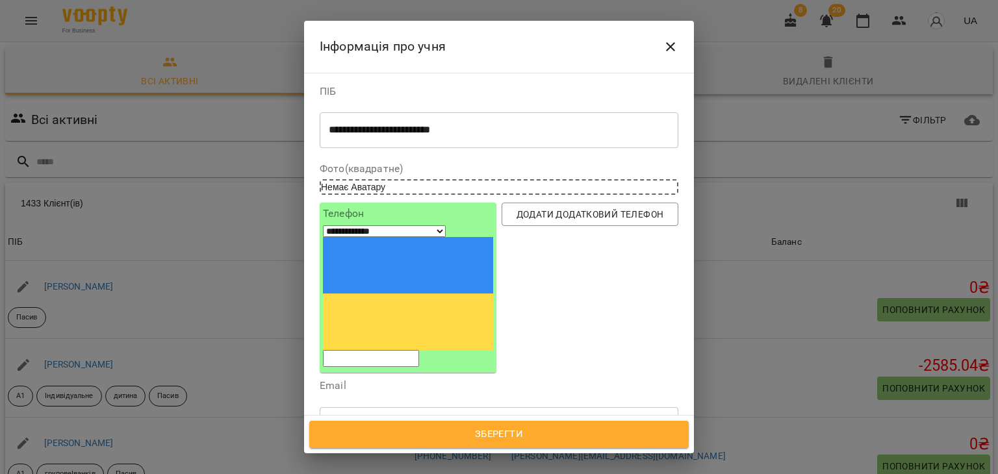
click at [400, 350] on input "tel" at bounding box center [371, 358] width 96 height 17
paste input "**********"
select select "**"
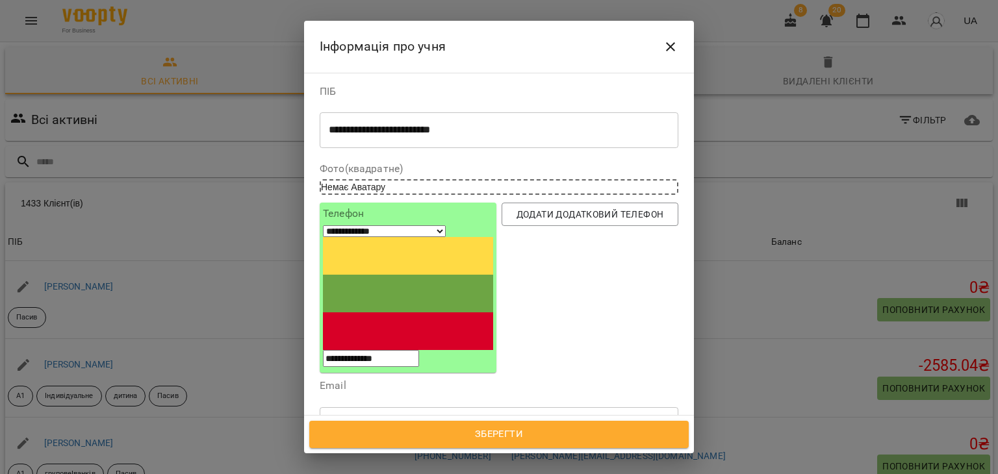
click at [367, 350] on input "**********" at bounding box center [371, 358] width 96 height 17
type input "**********"
click at [328, 237] on select "**********" at bounding box center [384, 231] width 123 height 12
click at [579, 381] on label "Email" at bounding box center [499, 386] width 359 height 10
click at [407, 407] on input "text" at bounding box center [499, 425] width 359 height 36
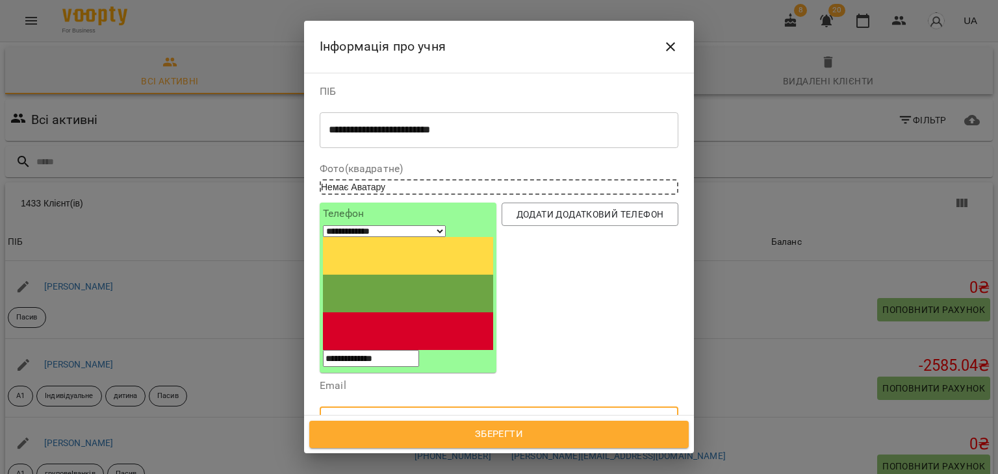
paste input "**********"
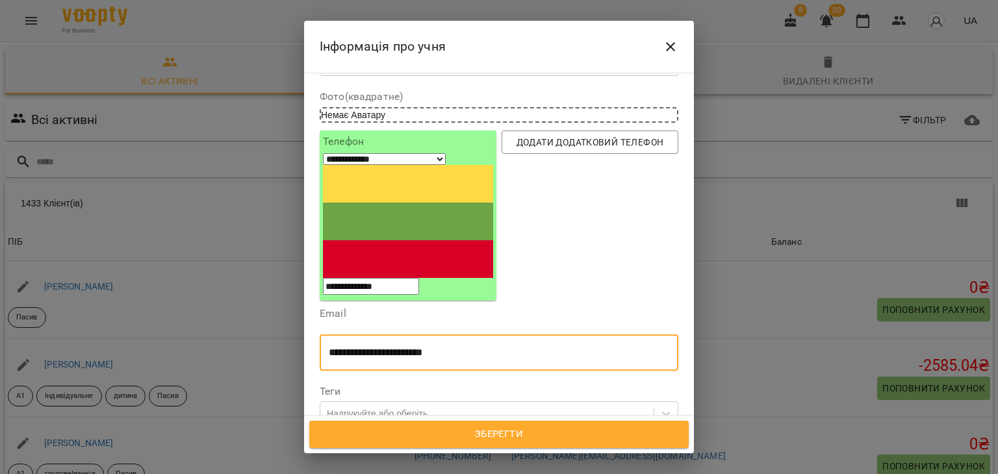
scroll to position [195, 0]
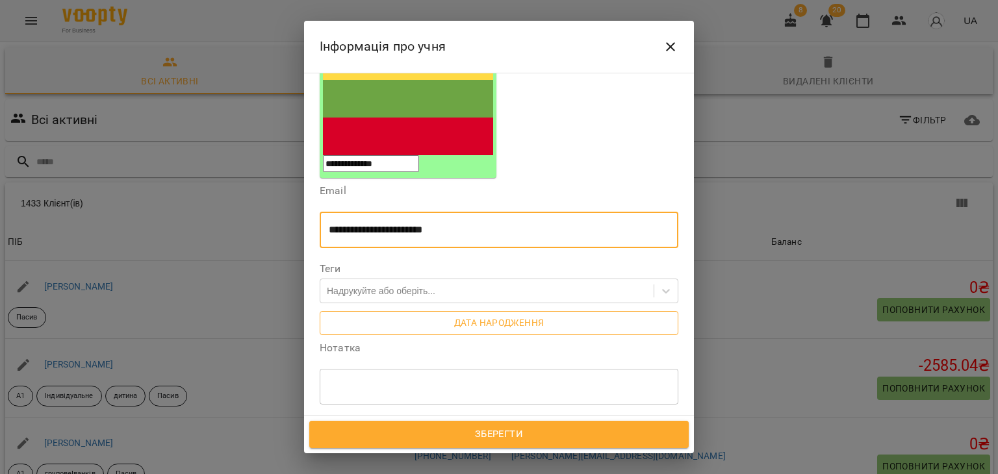
type input "**********"
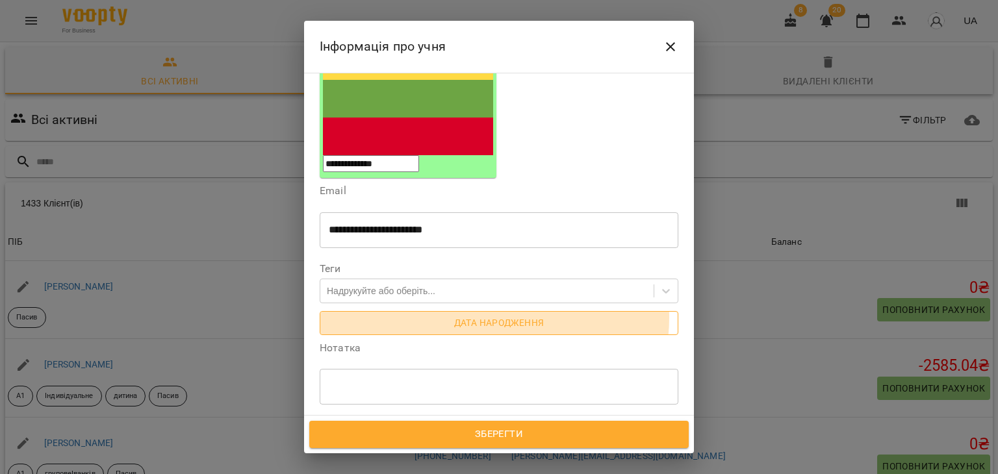
click at [489, 315] on span "Дата народження" at bounding box center [499, 323] width 338 height 16
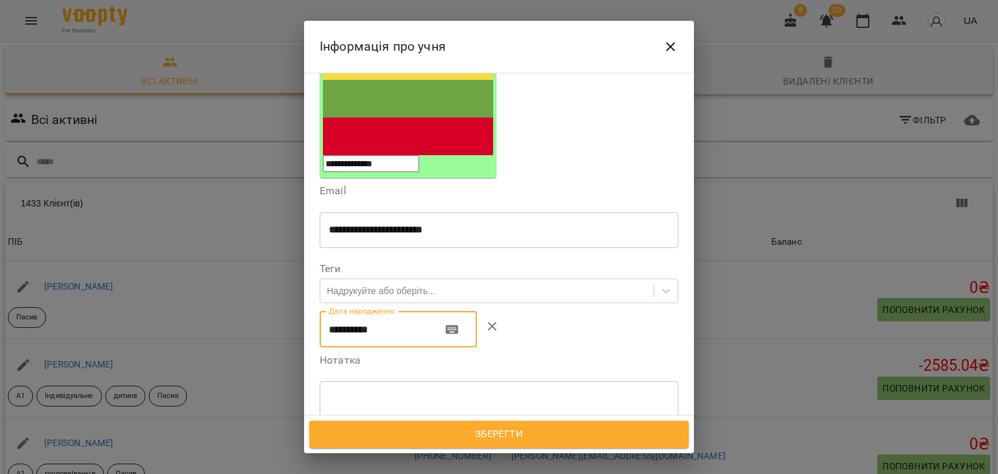
click at [339, 311] on input "**********" at bounding box center [376, 329] width 112 height 36
click at [350, 311] on input "**********" at bounding box center [376, 329] width 112 height 36
drag, startPoint x: 380, startPoint y: 216, endPoint x: 372, endPoint y: 218, distance: 8.7
click at [372, 311] on input "**********" at bounding box center [376, 329] width 112 height 36
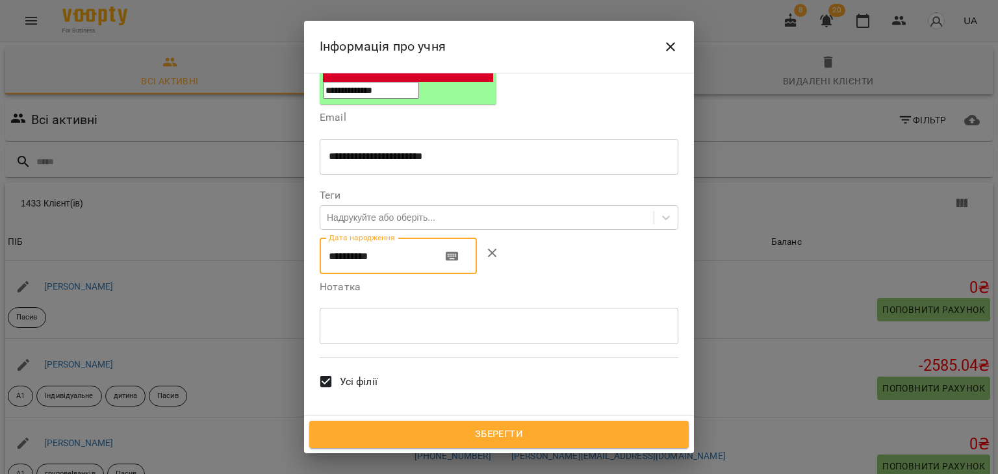
scroll to position [325, 0]
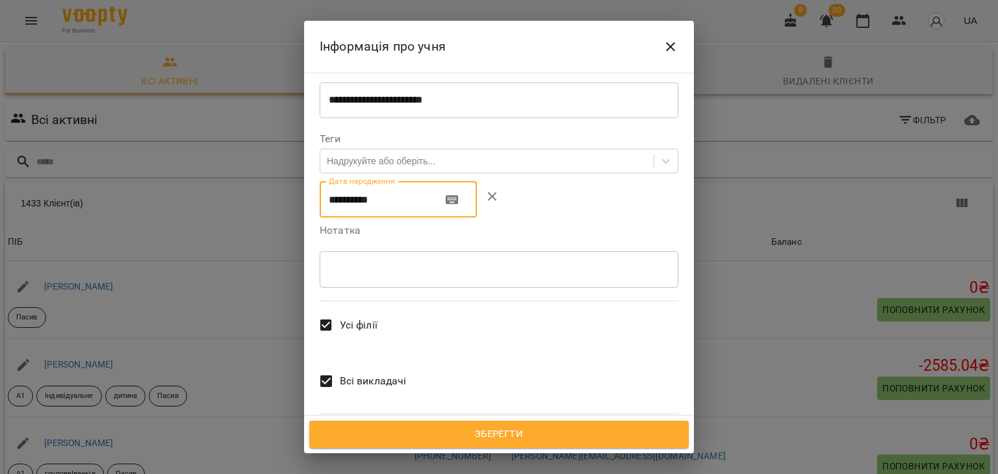
type input "**********"
click at [354, 374] on span "Всі викладачі" at bounding box center [373, 382] width 67 height 16
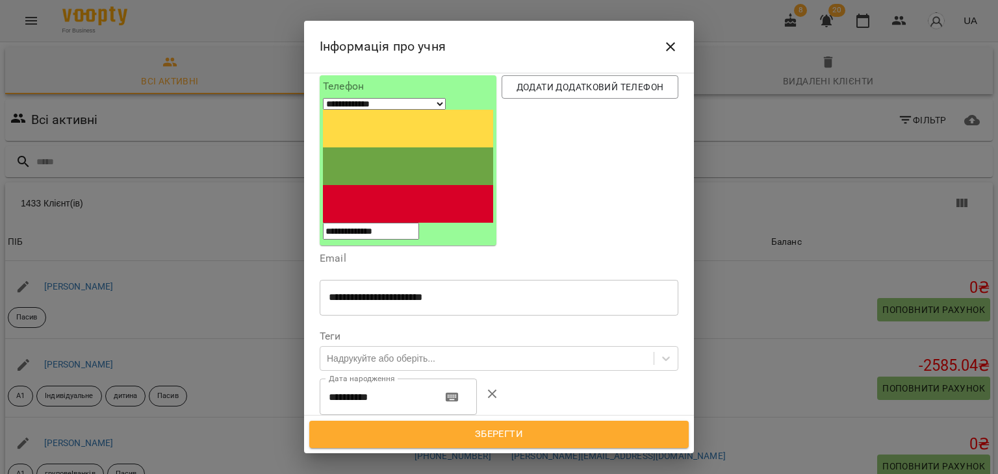
scroll to position [130, 0]
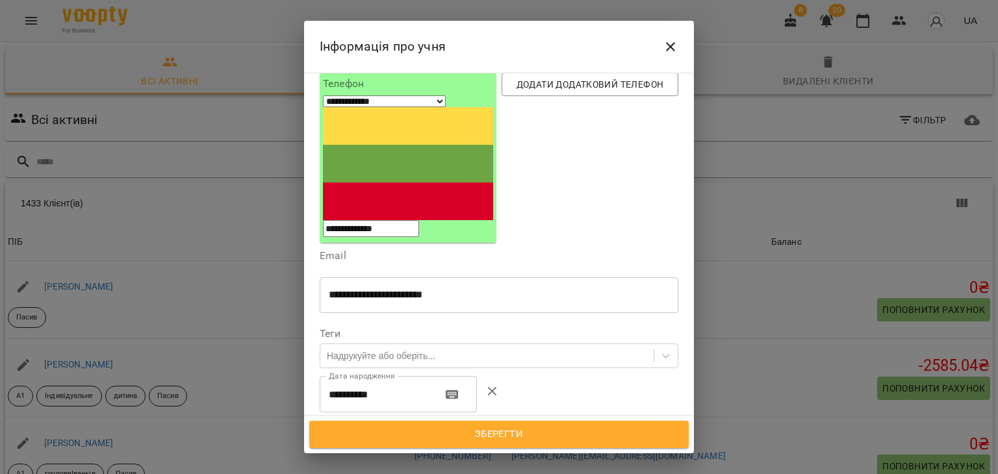
click at [511, 431] on span "Зберегти" at bounding box center [499, 434] width 351 height 17
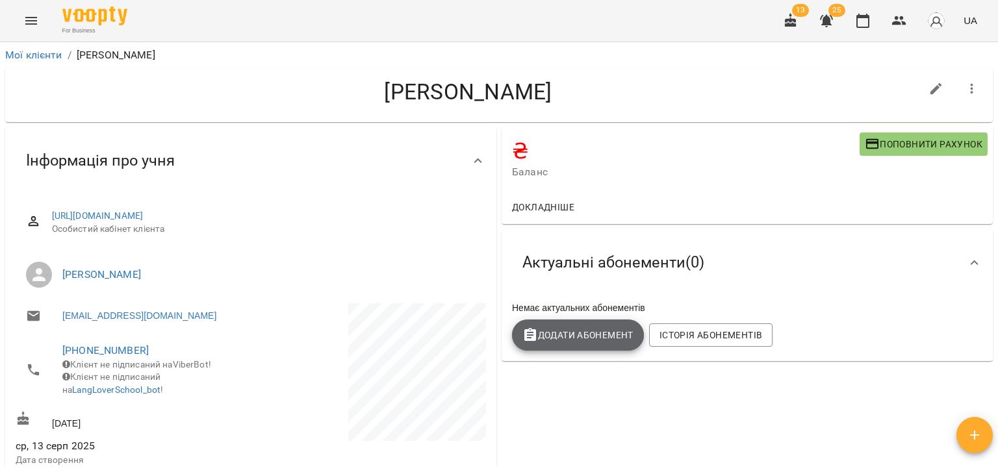
click at [555, 351] on button "Додати Абонемент" at bounding box center [578, 335] width 132 height 31
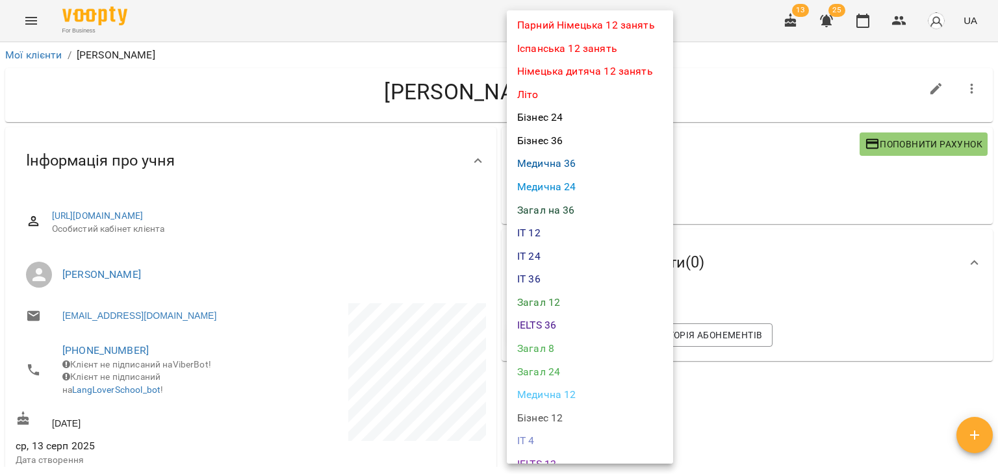
scroll to position [325, 0]
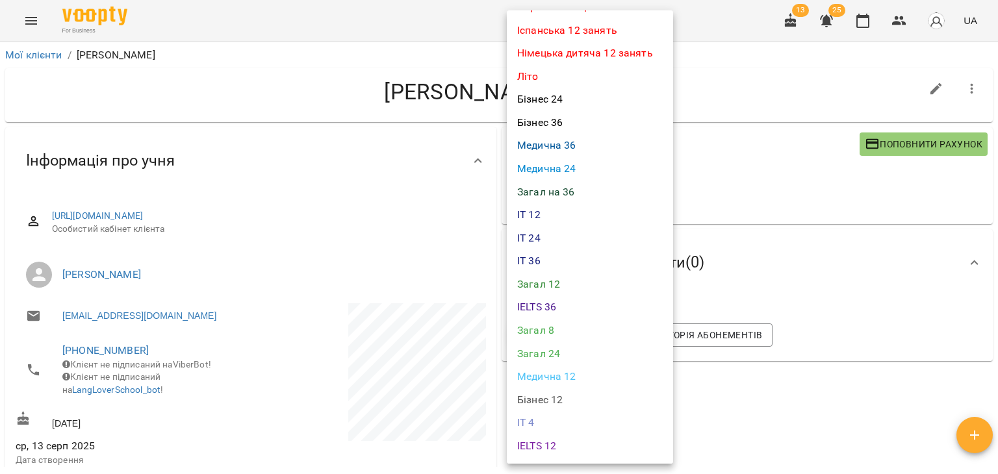
click at [572, 286] on li "Загал 12" at bounding box center [590, 284] width 166 height 23
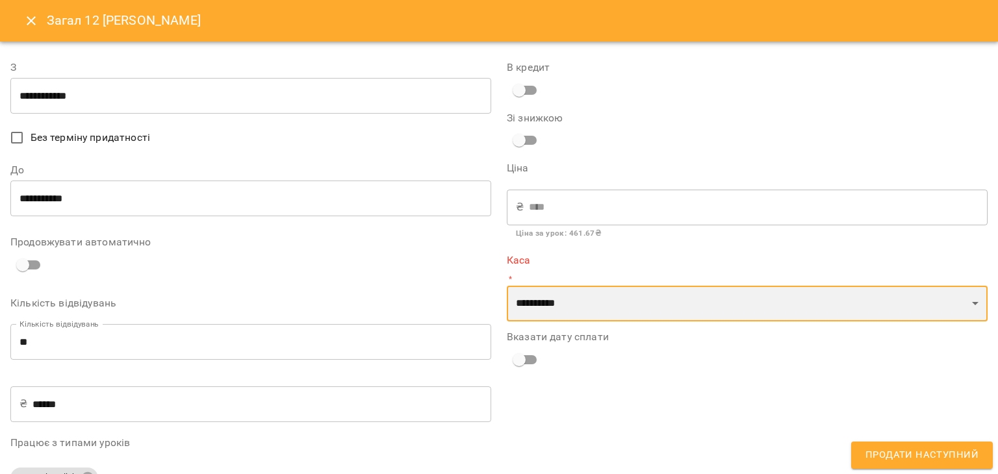
click at [586, 298] on select "**********" at bounding box center [747, 304] width 481 height 36
select select "****"
click at [507, 286] on select "**********" at bounding box center [747, 304] width 481 height 36
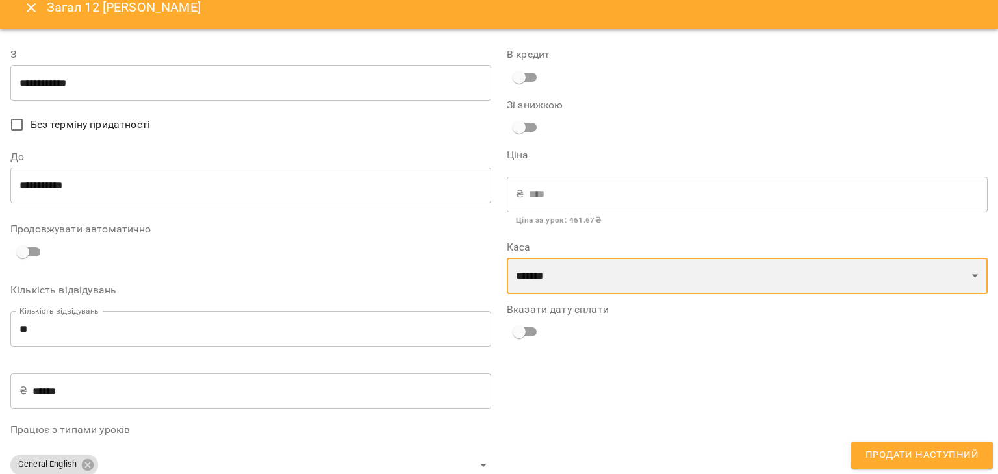
scroll to position [0, 0]
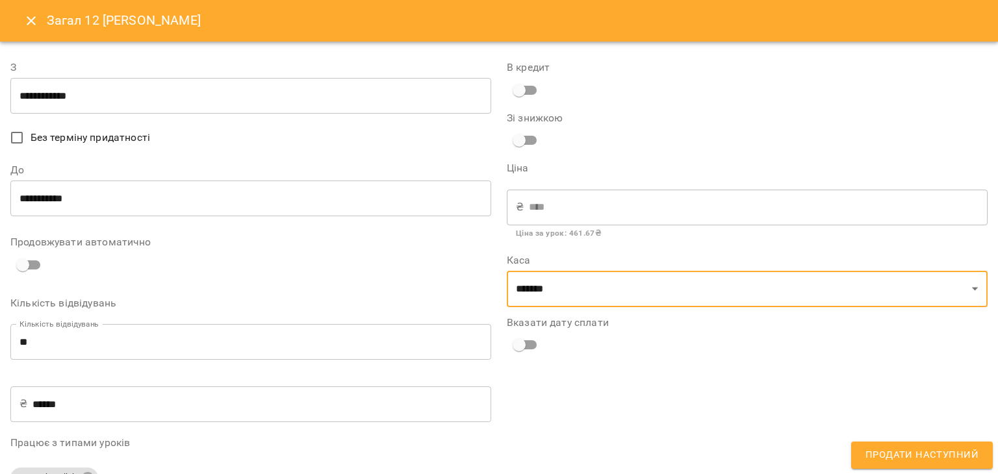
click at [901, 457] on span "Продати наступний" at bounding box center [922, 455] width 113 height 17
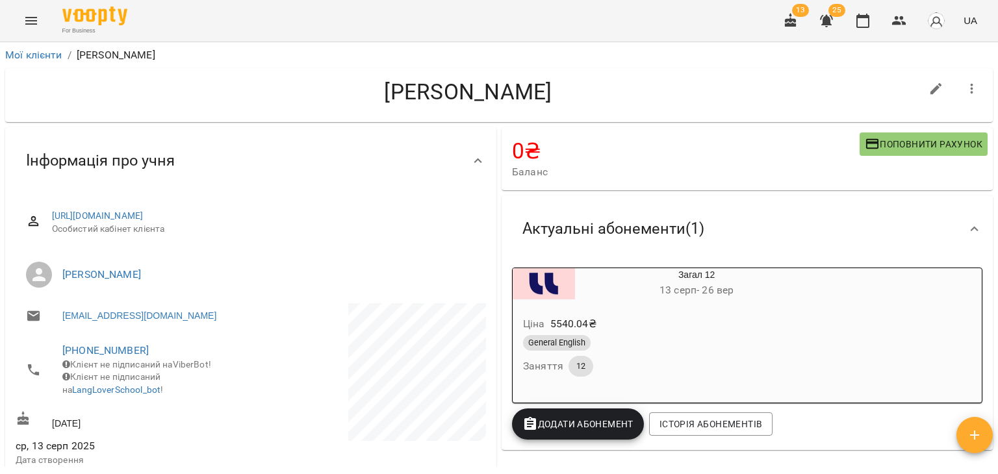
drag, startPoint x: 163, startPoint y: 274, endPoint x: 59, endPoint y: 274, distance: 104.0
click at [59, 274] on li "[PERSON_NAME]" at bounding box center [251, 275] width 470 height 36
copy link "[PERSON_NAME]"
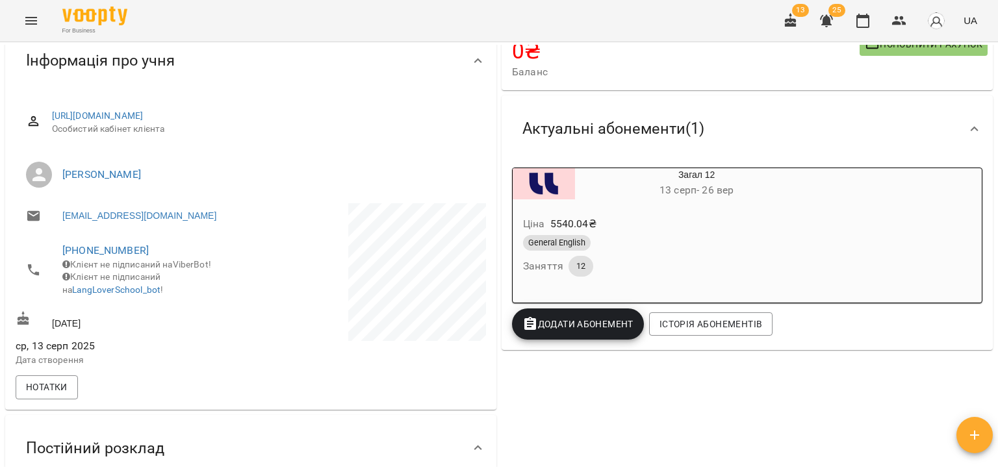
scroll to position [130, 0]
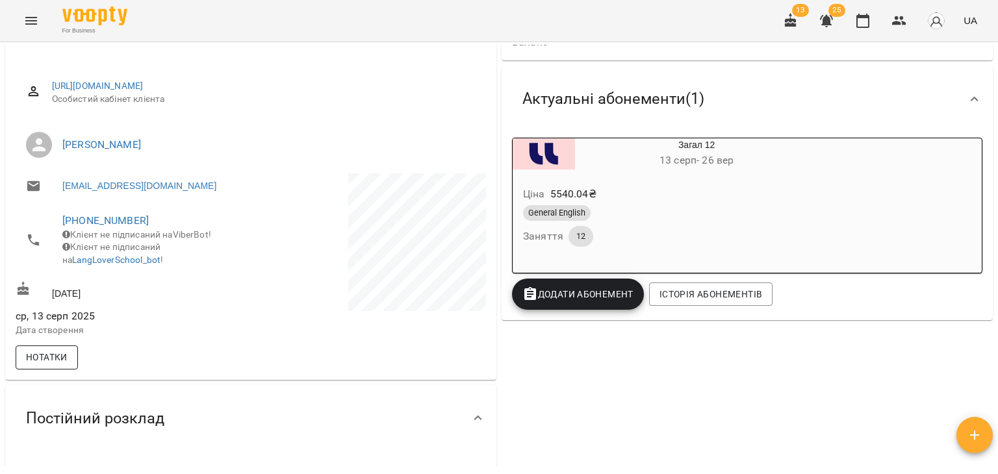
click at [55, 365] on span "Нотатки" at bounding box center [47, 358] width 42 height 16
click at [35, 405] on icon "button" at bounding box center [39, 399] width 16 height 16
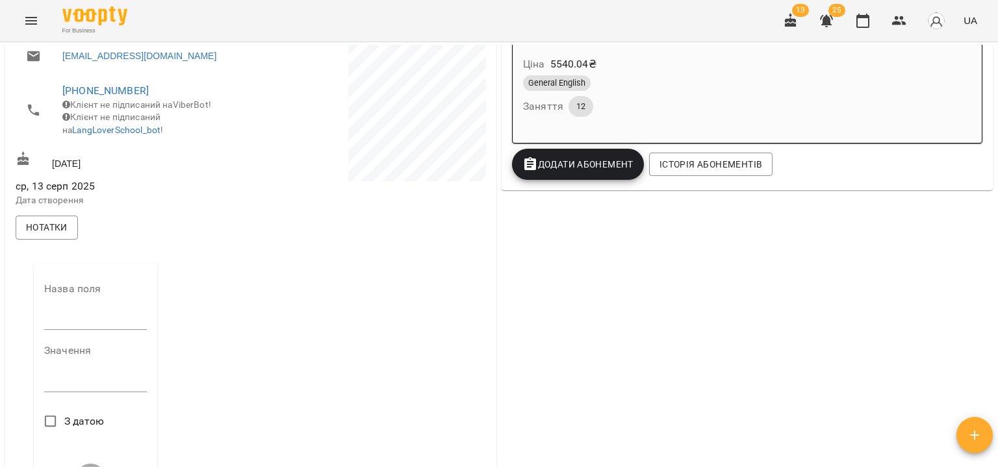
click at [81, 330] on input "text" at bounding box center [95, 319] width 103 height 21
paste input "********"
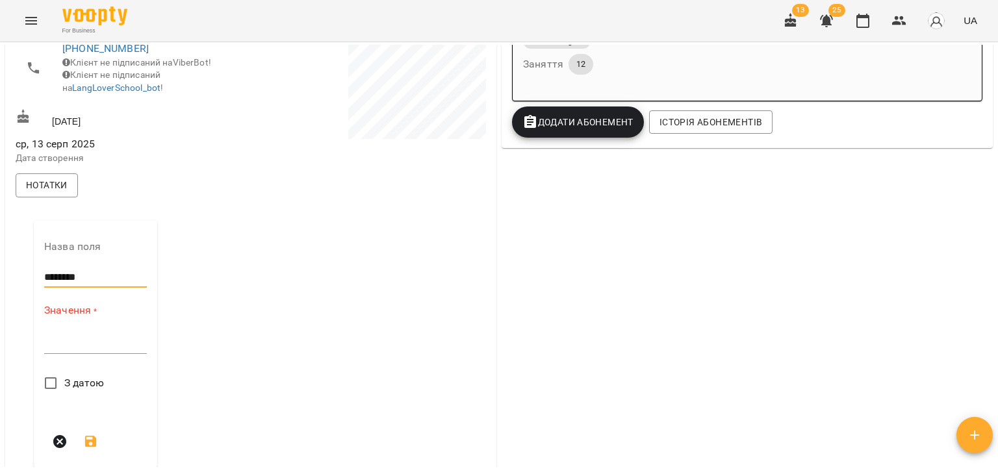
scroll to position [325, 0]
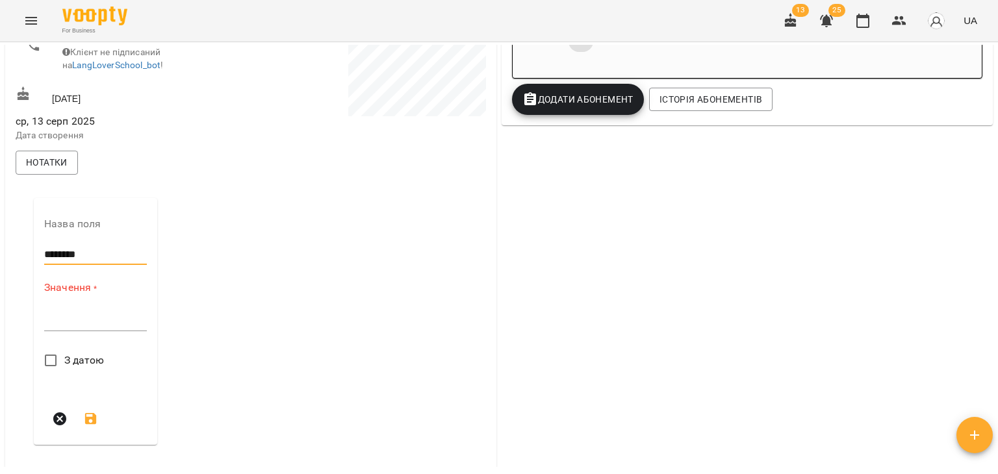
type input "********"
click at [94, 331] on div "*" at bounding box center [95, 321] width 103 height 21
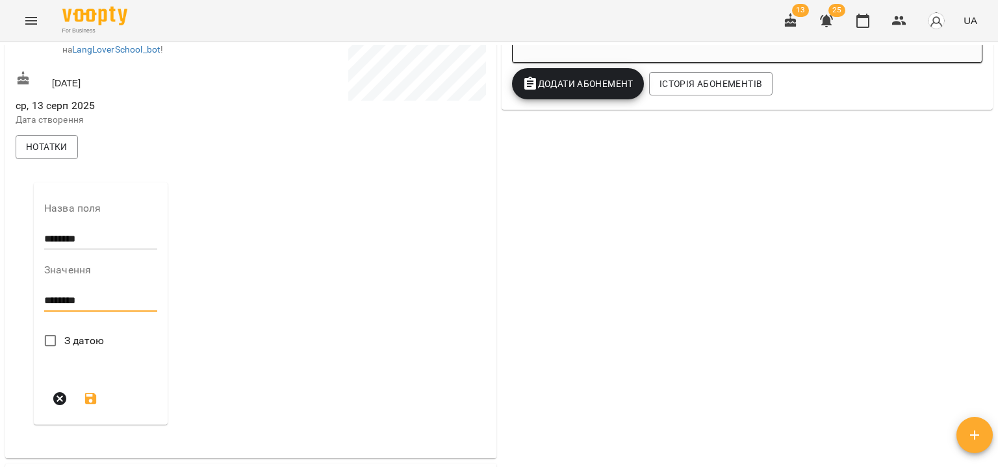
scroll to position [455, 0]
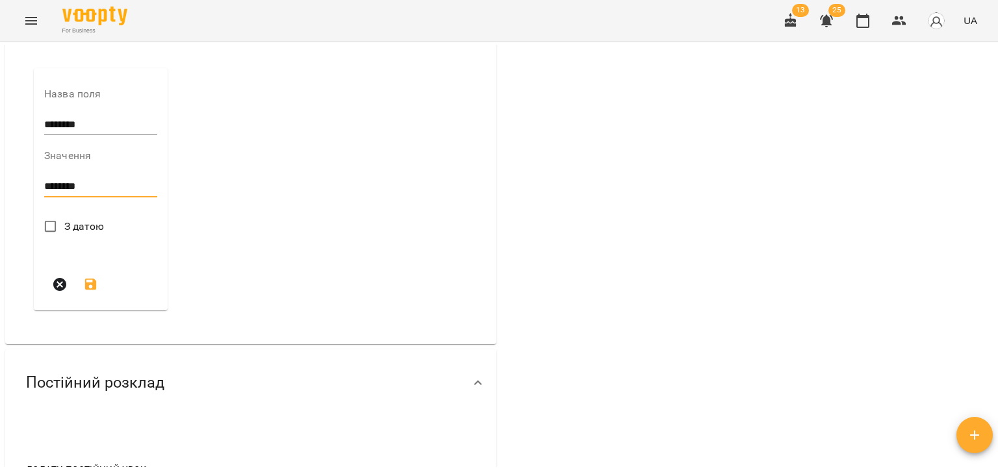
type textarea "********"
click at [88, 290] on icon "submit" at bounding box center [91, 285] width 12 height 12
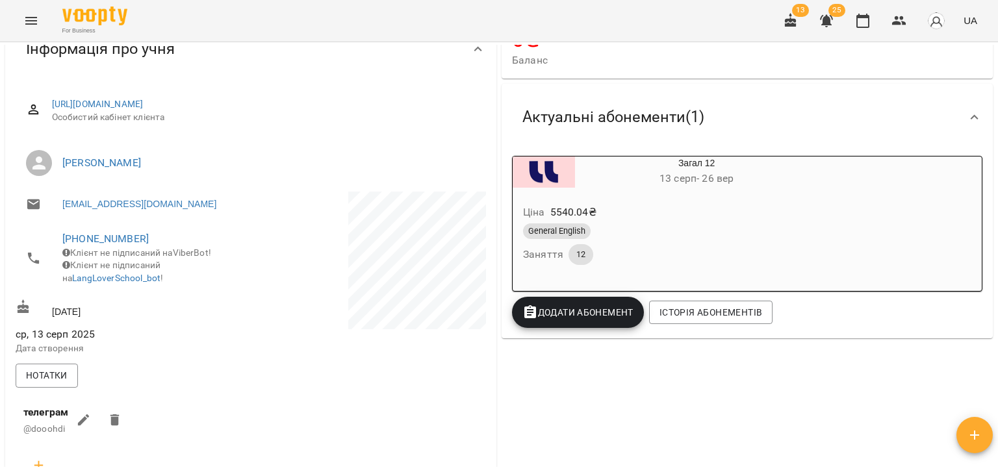
scroll to position [0, 0]
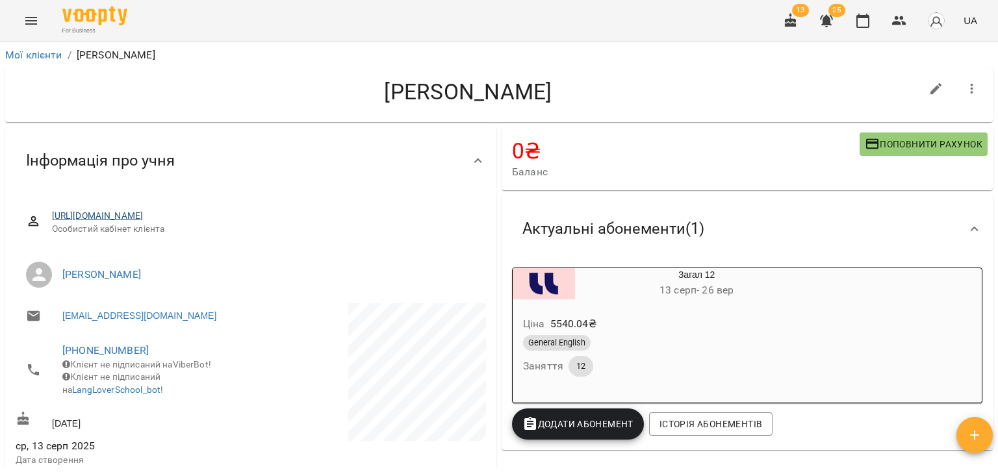
drag, startPoint x: 235, startPoint y: 153, endPoint x: 239, endPoint y: 214, distance: 61.3
click at [235, 153] on div "Інформація про учня" at bounding box center [239, 160] width 447 height 41
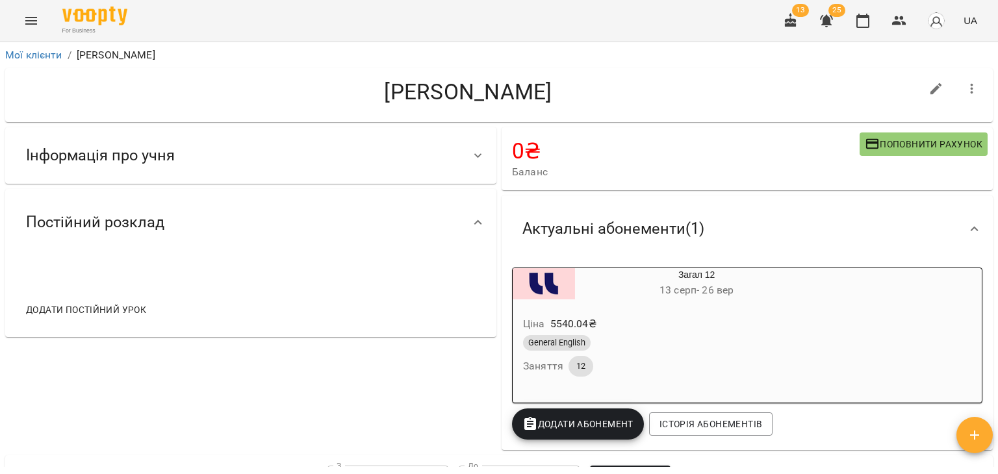
drag, startPoint x: 483, startPoint y: 93, endPoint x: 315, endPoint y: 88, distance: 169.0
click at [315, 88] on h4 "[PERSON_NAME]" at bounding box center [468, 92] width 905 height 27
copy h4 "[PERSON_NAME]"
click at [396, 164] on div "Інформація про учня" at bounding box center [239, 155] width 447 height 41
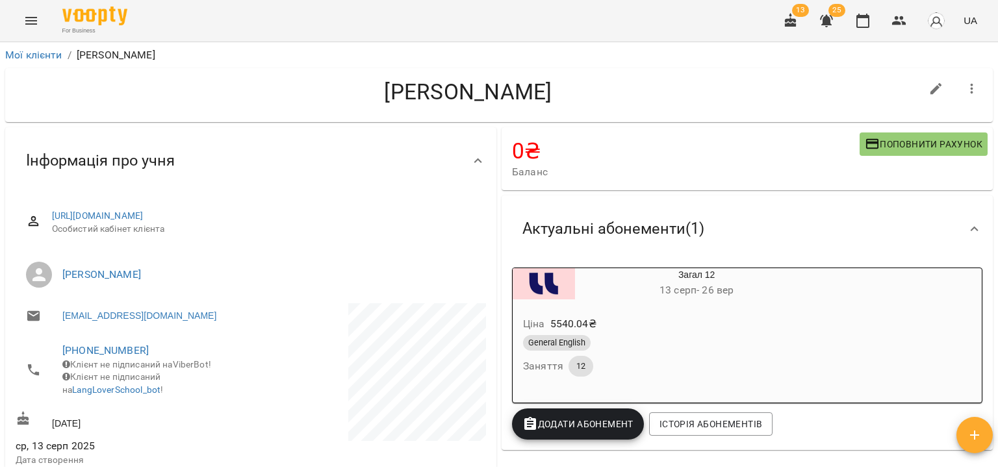
click at [207, 103] on h4 "[PERSON_NAME]" at bounding box center [468, 92] width 905 height 27
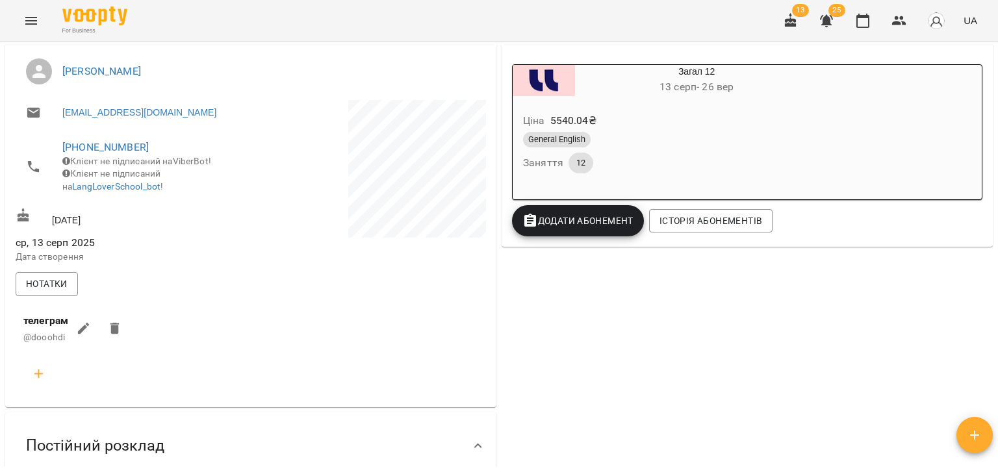
scroll to position [390, 0]
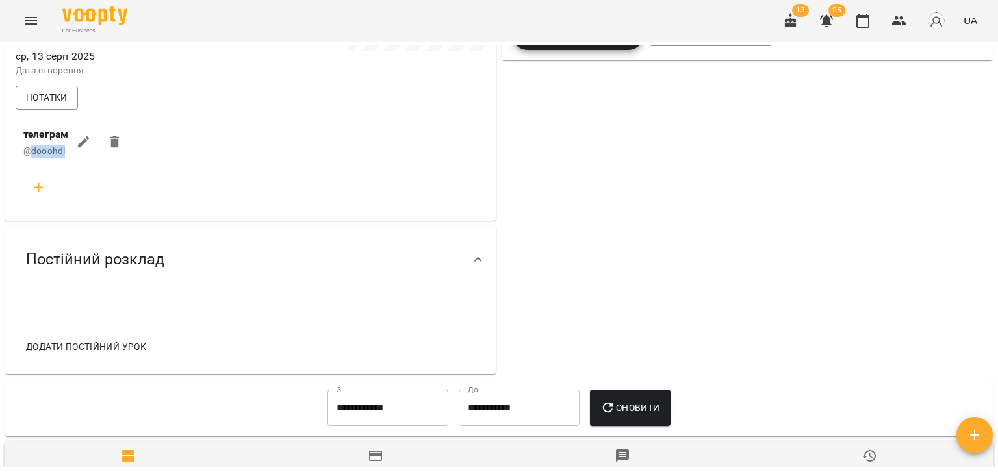
drag, startPoint x: 64, startPoint y: 162, endPoint x: 32, endPoint y: 164, distance: 32.5
click at [32, 156] on span "@dooohdi" at bounding box center [44, 151] width 42 height 10
copy span "dooohdi"
drag, startPoint x: 231, startPoint y: 198, endPoint x: 705, endPoint y: 16, distance: 507.5
click at [231, 198] on div "[URL][DOMAIN_NAME] Особистий кабінет клієнта [PERSON_NAME] [EMAIL_ADDRESS][DOMA…" at bounding box center [251, 10] width 476 height 406
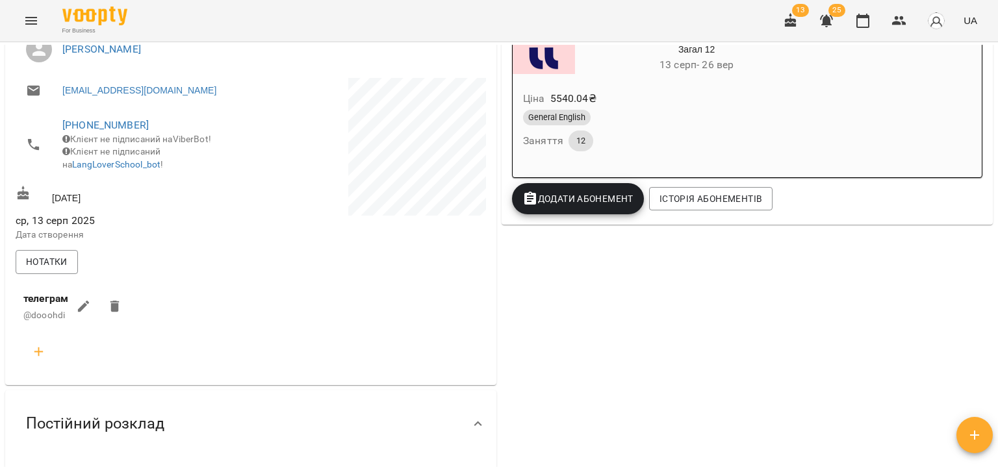
scroll to position [0, 0]
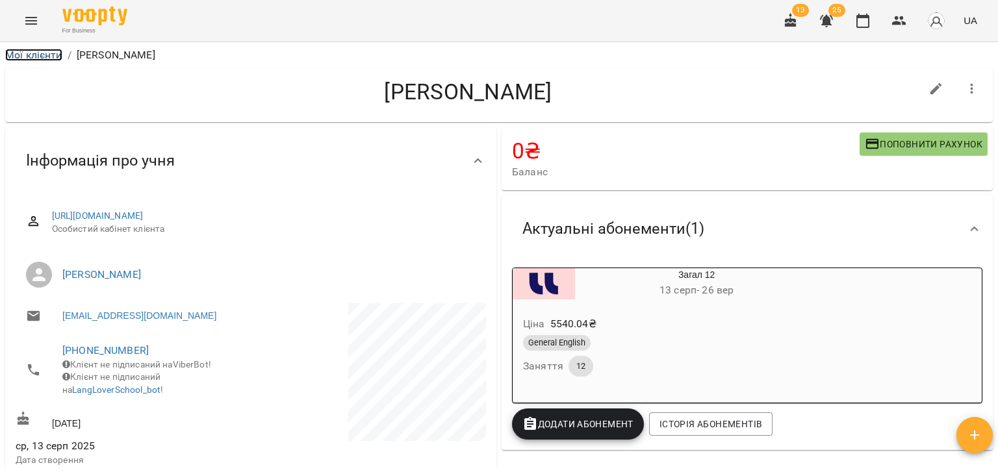
click at [34, 49] on link "Мої клієнти" at bounding box center [33, 55] width 57 height 12
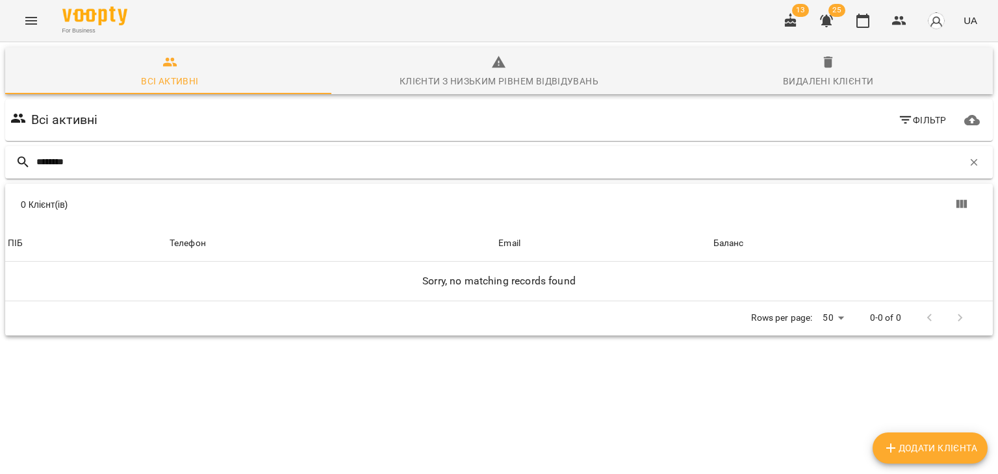
drag, startPoint x: 81, startPoint y: 161, endPoint x: 29, endPoint y: 159, distance: 51.4
click at [29, 159] on div "********" at bounding box center [499, 162] width 988 height 32
type input "********"
